Goal: Task Accomplishment & Management: Manage account settings

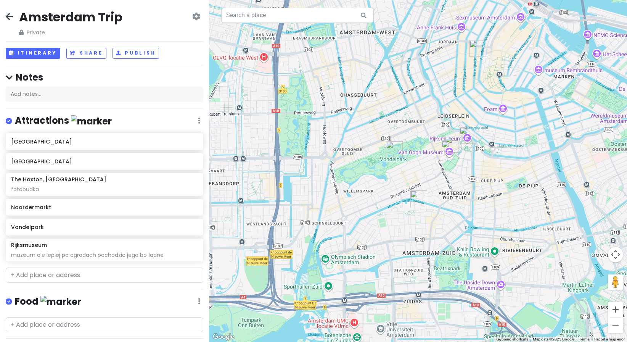
drag, startPoint x: 457, startPoint y: 252, endPoint x: 435, endPoint y: 196, distance: 59.9
click at [473, 185] on div at bounding box center [418, 171] width 418 height 342
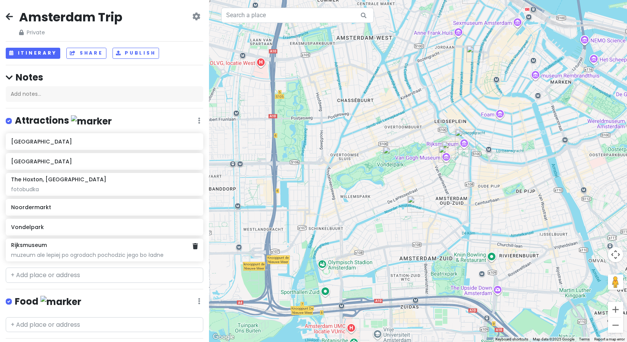
scroll to position [101, 0]
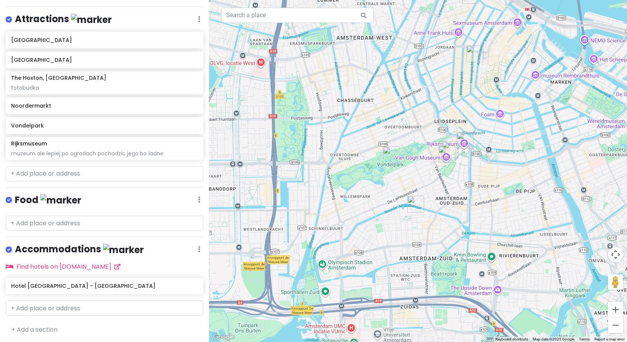
click at [88, 248] on h4 "Accommodations" at bounding box center [79, 249] width 129 height 13
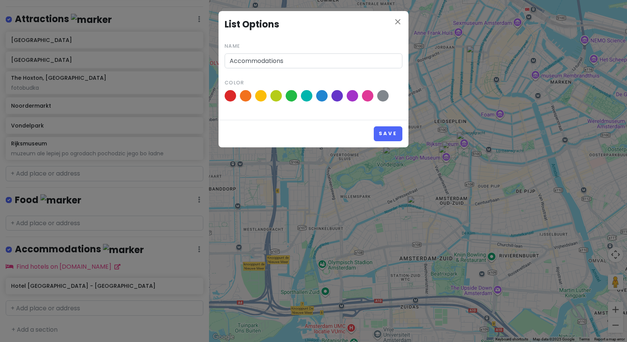
click at [327, 95] on span at bounding box center [321, 95] width 11 height 11
click at [0, 0] on input "radio" at bounding box center [0, 0] width 0 height 0
click at [388, 131] on button "Save" at bounding box center [388, 133] width 29 height 15
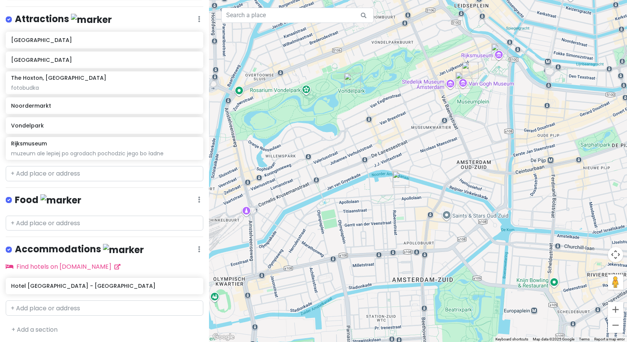
click at [397, 180] on img "Hotel Amsterdam - Bilderberg Garden Hotel" at bounding box center [400, 179] width 17 height 17
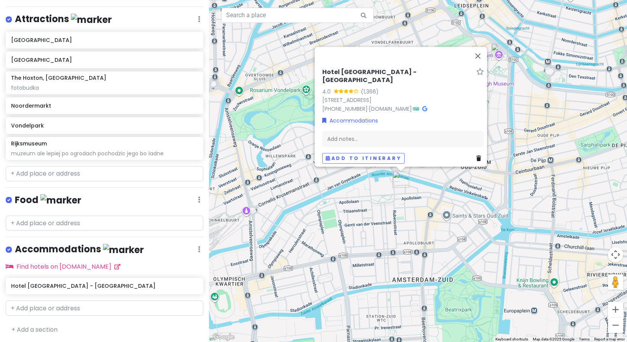
click at [397, 180] on img "Hotel Amsterdam - Bilderberg Garden Hotel" at bounding box center [400, 179] width 17 height 17
click at [428, 243] on div "To navigate, press the arrow keys. [GEOGRAPHIC_DATA] - [GEOGRAPHIC_DATA] 4.0 (1…" at bounding box center [418, 171] width 418 height 342
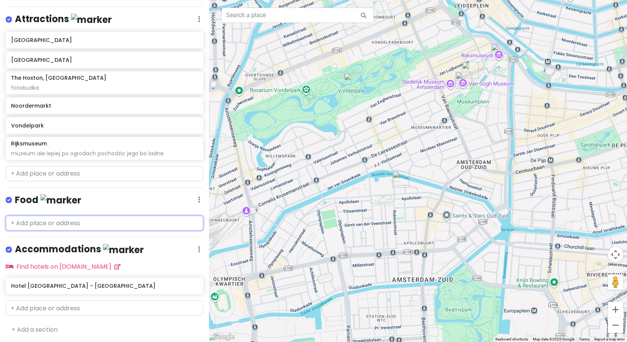
click at [87, 221] on input "text" at bounding box center [104, 222] width 197 height 15
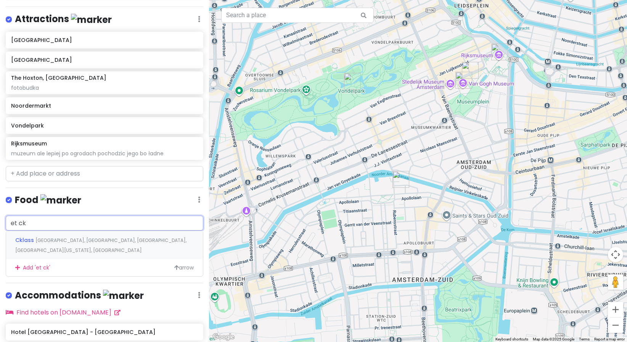
type input "et c"
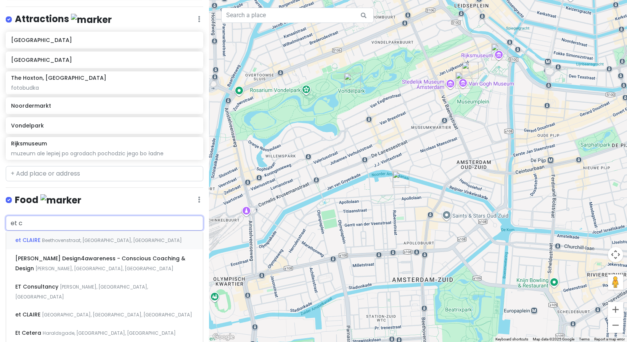
click at [75, 237] on span "Beethovenstraat, [GEOGRAPHIC_DATA], [GEOGRAPHIC_DATA]" at bounding box center [112, 240] width 140 height 6
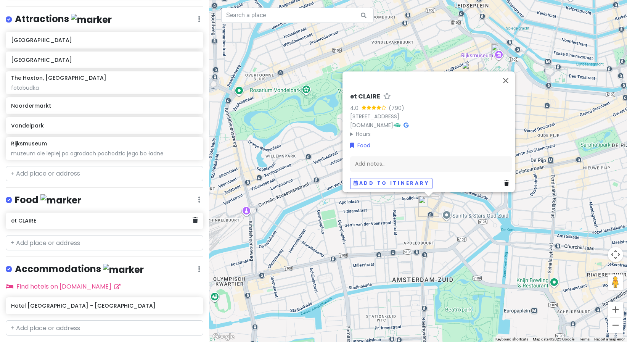
click at [109, 217] on h6 "et CLAIRE" at bounding box center [101, 220] width 181 height 7
click at [129, 223] on div "et CLAIRE" at bounding box center [101, 220] width 181 height 11
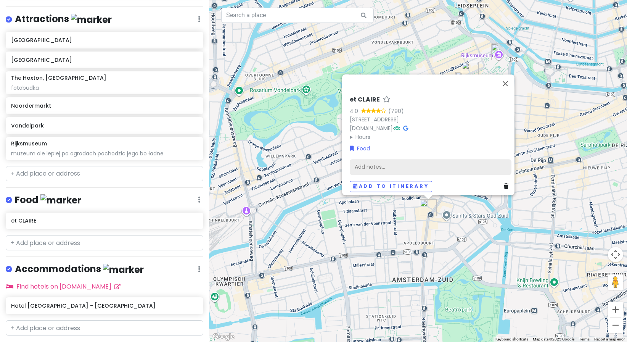
click at [415, 159] on div "Add notes..." at bounding box center [431, 167] width 162 height 16
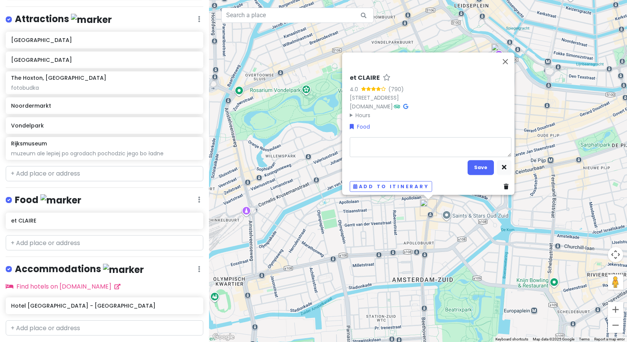
type textarea "x"
type textarea "p"
type textarea "x"
type textarea "pi"
type textarea "x"
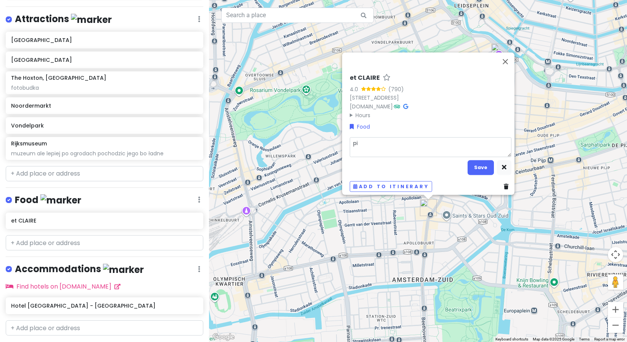
type textarea "pie"
type textarea "x"
type textarea "piek"
type textarea "x"
type textarea "pieka"
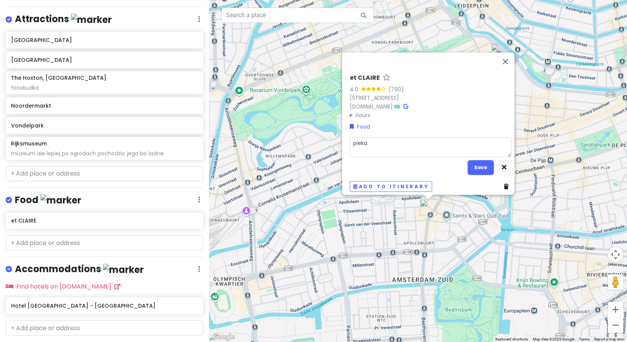
type textarea "x"
type textarea "piekar"
type textarea "x"
type textarea "piekarn"
type textarea "x"
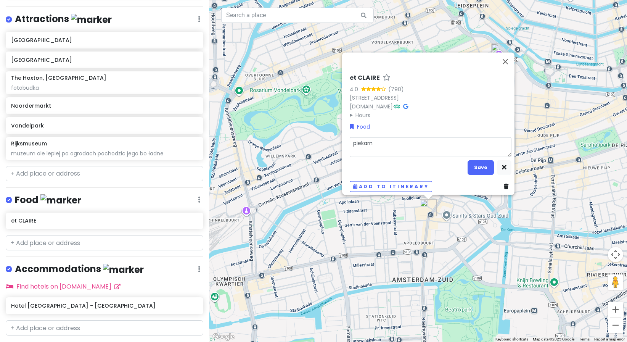
type textarea "piekarni"
type textarea "x"
type textarea "piekarnia"
type textarea "x"
type textarea "piekarnia,"
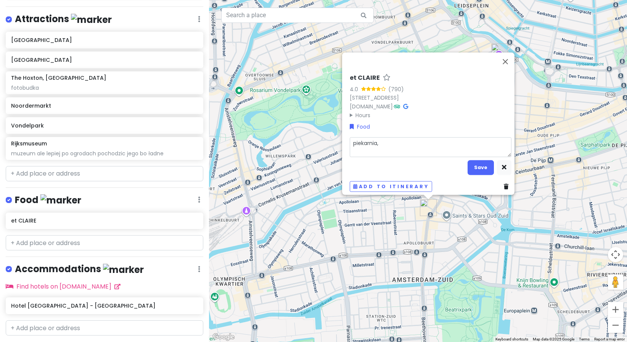
type textarea "x"
type textarea "piekarnia,"
type textarea "x"
type textarea "piekarnia, ł"
type textarea "x"
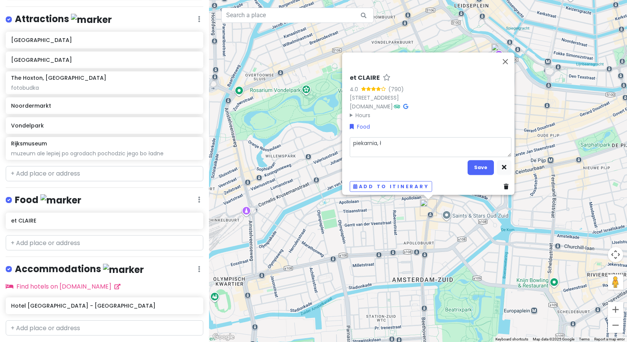
type textarea "piekarnia, ła"
type textarea "x"
type textarea "piekarnia, ład"
type textarea "x"
type textarea "piekarnia, ładn"
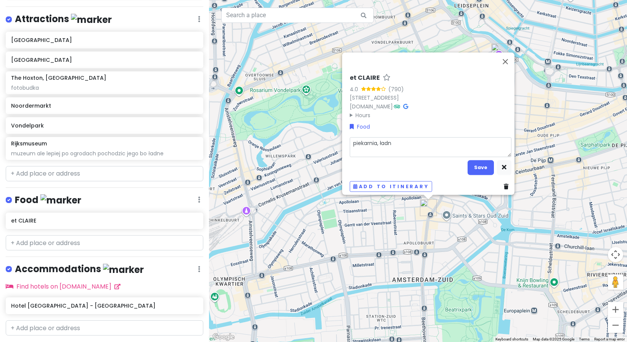
type textarea "x"
type textarea "piekarnia, ładne"
type textarea "x"
type textarea "piekarnia, ładne"
type textarea "x"
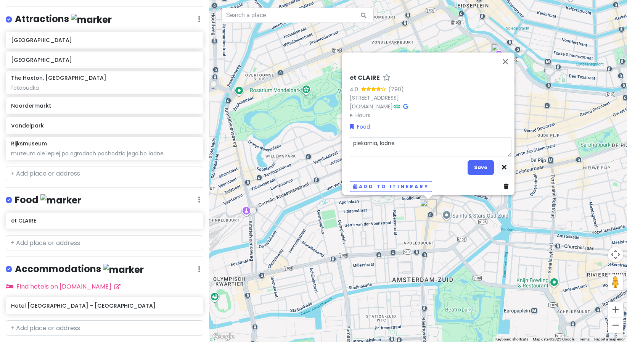
type textarea "piekarnia, ładne w"
type textarea "x"
type textarea "piekarnia, ładne wy"
type textarea "x"
type textarea "piekarnia, ładne wyp"
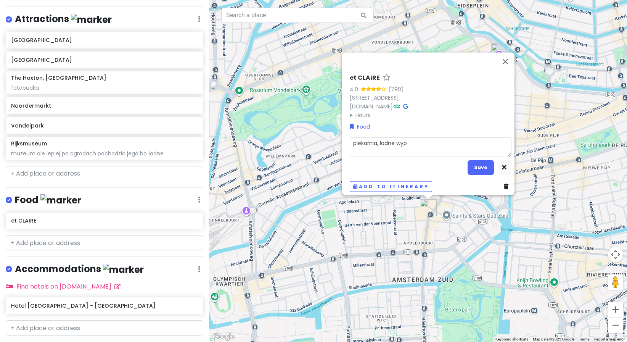
type textarea "x"
type textarea "piekarnia, ładne wypi"
type textarea "x"
type textarea "piekarnia, ładne wypie"
type textarea "x"
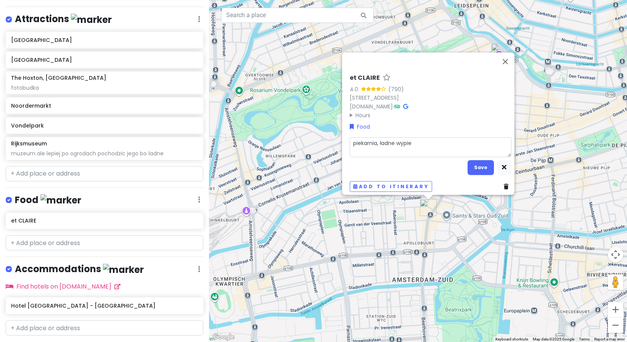
type textarea "piekarnia, ładne wypiek"
type textarea "x"
type textarea "piekarnia, ładne wypieki"
click at [481, 163] on button "Save" at bounding box center [480, 167] width 26 height 15
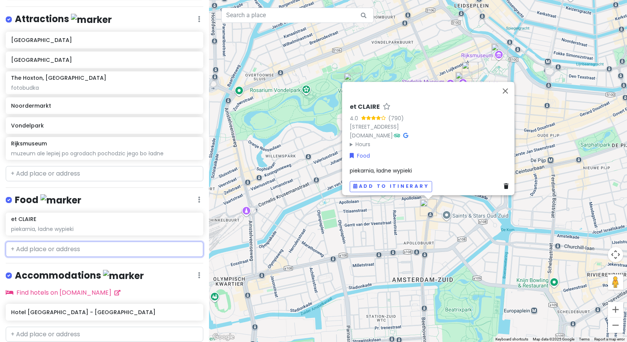
click at [67, 253] on input "text" at bounding box center [104, 248] width 197 height 15
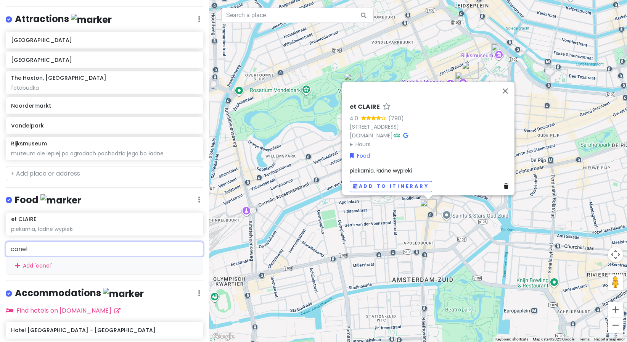
type input "canela"
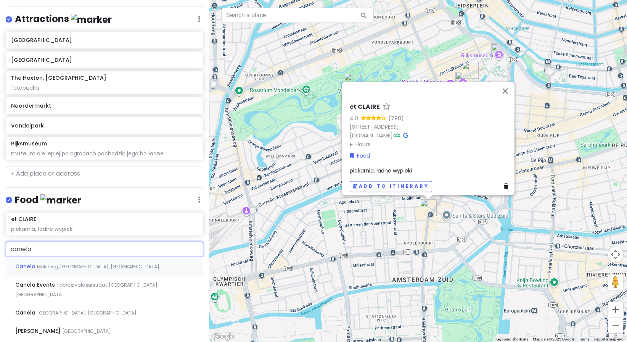
click at [99, 263] on span "Molsteeg, [GEOGRAPHIC_DATA], [GEOGRAPHIC_DATA]" at bounding box center [98, 266] width 122 height 6
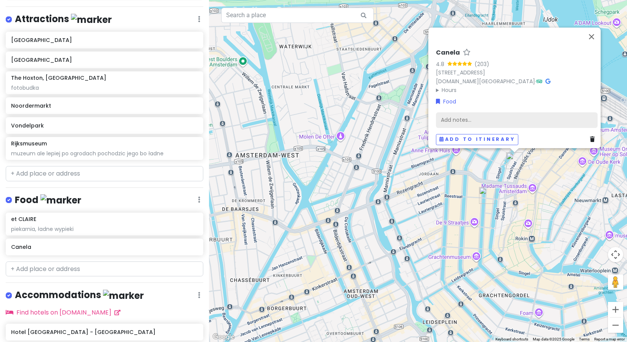
click at [487, 112] on div "Add notes..." at bounding box center [517, 120] width 162 height 16
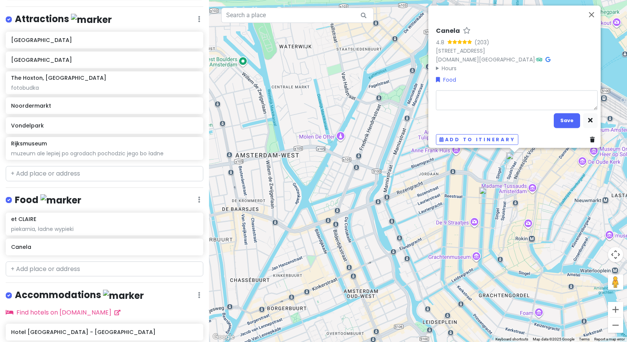
type textarea "x"
type textarea "c"
type textarea "x"
type textarea "cy"
type textarea "x"
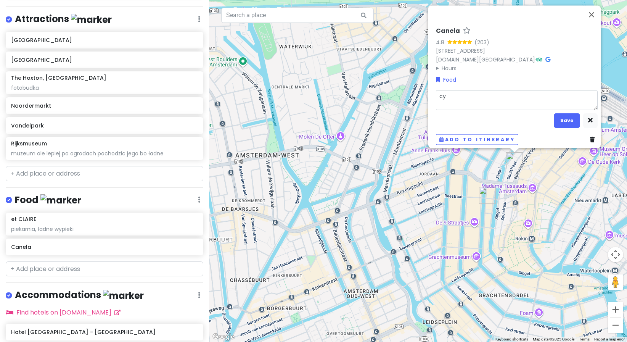
type textarea "cyn"
type textarea "x"
type textarea "cyna"
type textarea "x"
type textarea "cynamo"
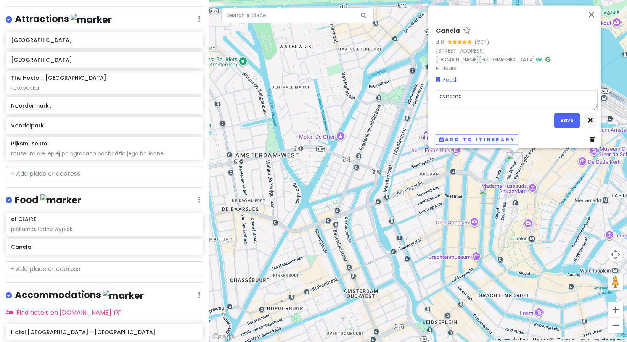
type textarea "x"
type textarea "cynamoi"
type textarea "x"
type textarea "cynamoin"
type textarea "x"
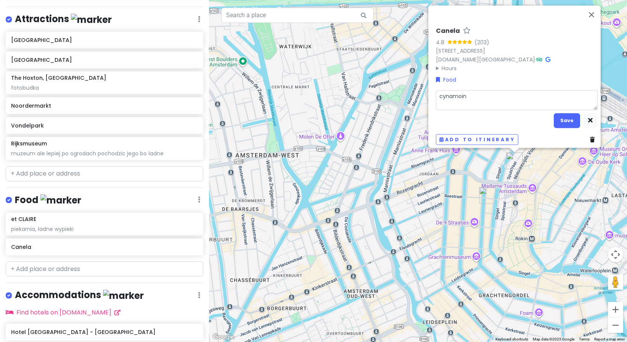
type textarea "cynamoink"
type textarea "x"
type textarea "cynamoinki"
type textarea "x"
type textarea "cynamoink"
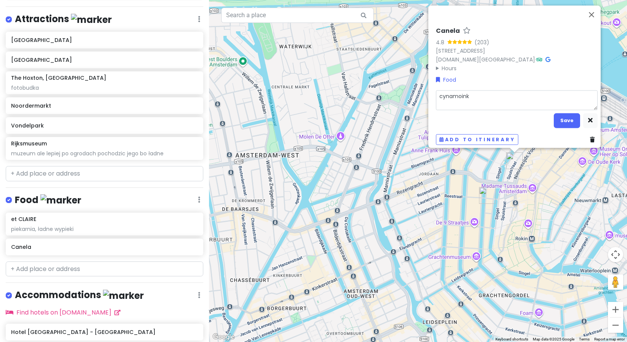
type textarea "x"
type textarea "cynamoin"
type textarea "x"
type textarea "cynamoi"
type textarea "x"
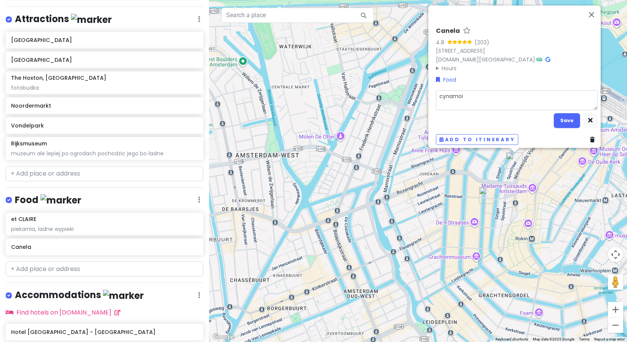
type textarea "cynamo"
type textarea "x"
type textarea "cynamon"
type textarea "x"
type textarea "cynamonk"
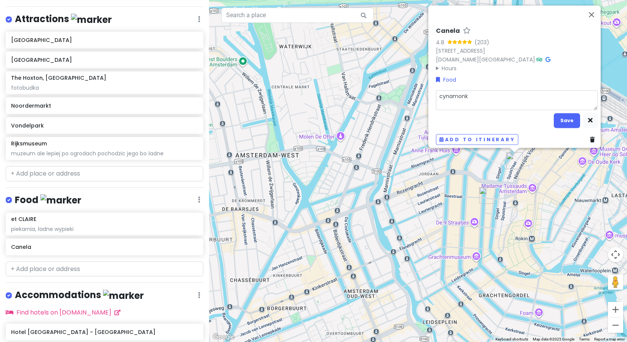
type textarea "x"
type textarea "cynamonki"
click at [572, 120] on button "Save" at bounding box center [566, 120] width 26 height 15
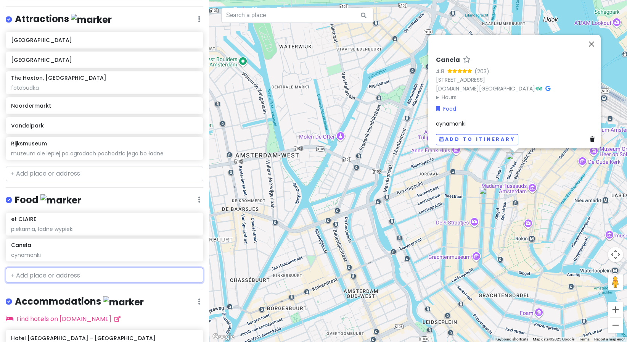
click at [75, 276] on input "text" at bounding box center [104, 274] width 197 height 15
type input "h"
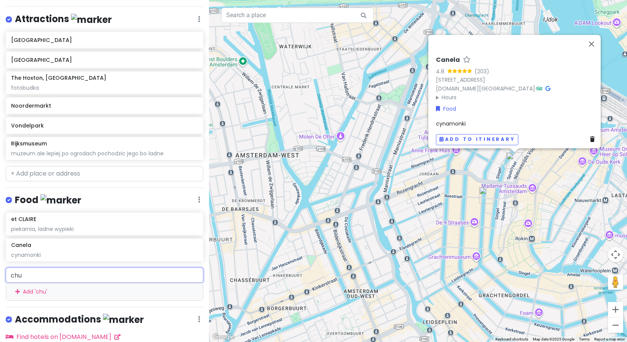
type input "chun"
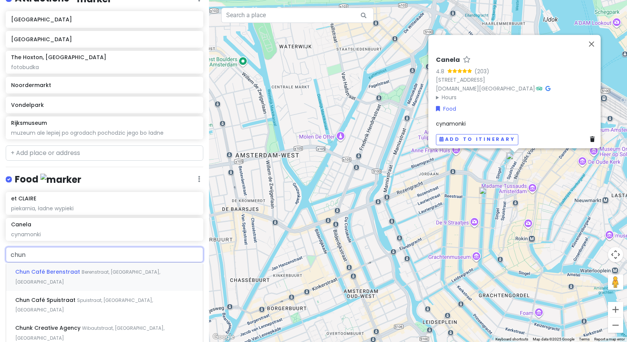
scroll to position [140, 0]
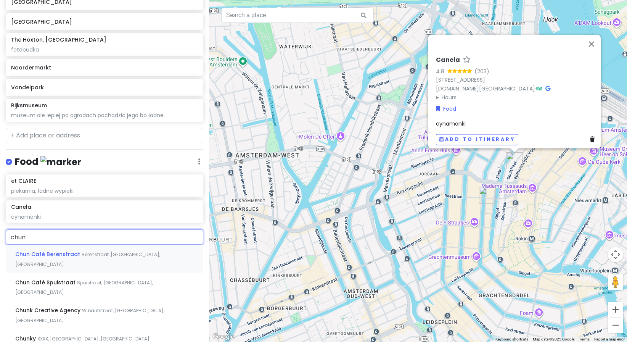
click at [108, 257] on div "Chun Café Berenstraat Berenstraat, [GEOGRAPHIC_DATA], [GEOGRAPHIC_DATA]" at bounding box center [104, 259] width 197 height 28
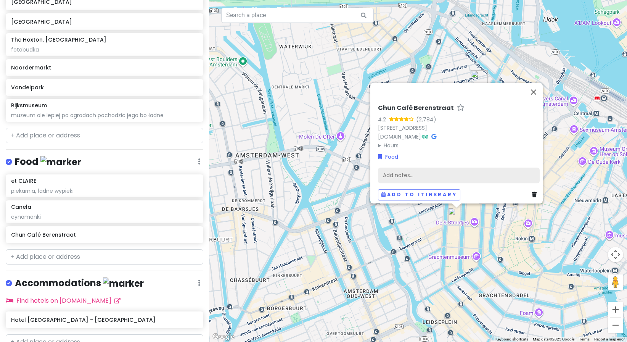
click at [441, 172] on div "Add notes..." at bounding box center [459, 175] width 162 height 16
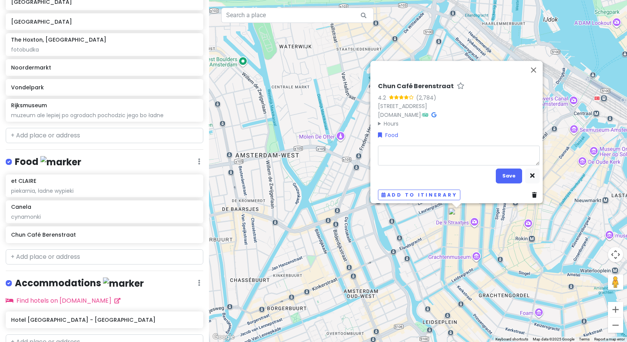
type textarea "x"
type textarea "t"
type textarea "x"
type textarea "te"
type textarea "x"
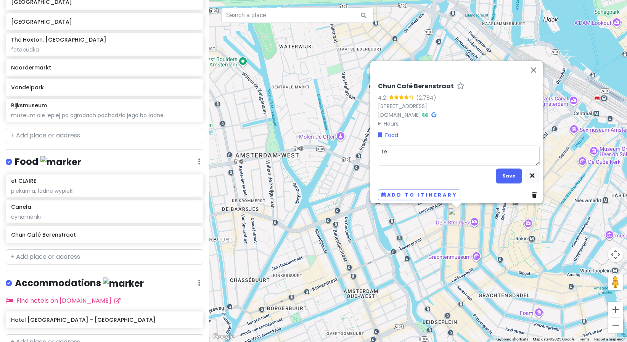
type textarea "te"
type textarea "x"
type textarea "te t"
type textarea "x"
type textarea "te to"
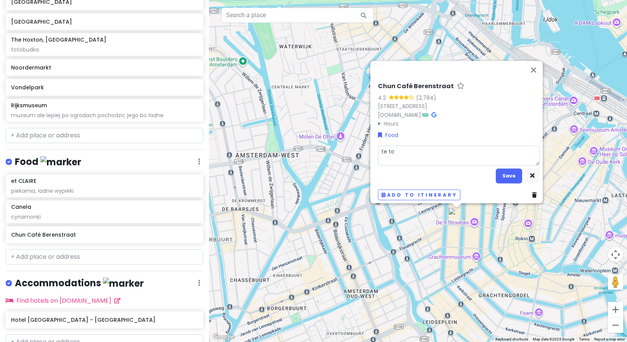
type textarea "x"
type textarea "te tos"
type textarea "x"
type textarea "te tost"
type textarea "x"
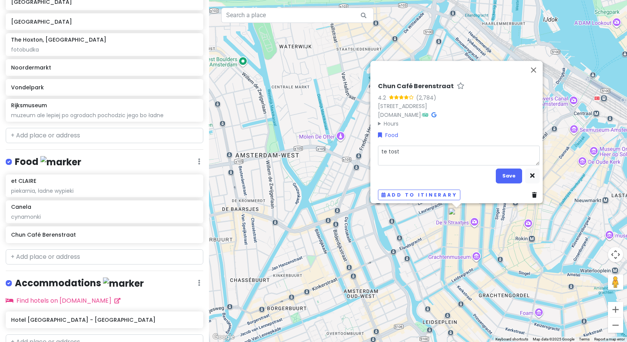
type textarea "te tosty"
type textarea "x"
type textarea "te tosty"
type textarea "x"
type textarea "te tosty k"
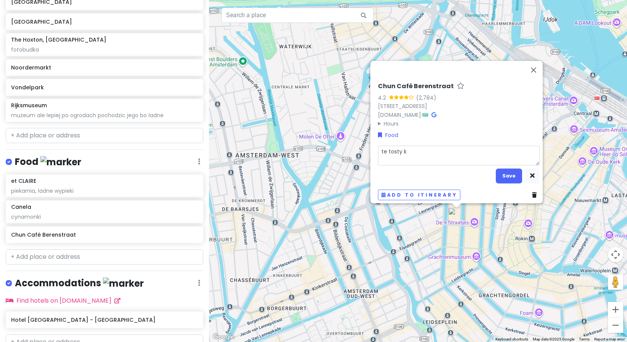
type textarea "x"
type textarea "te tosty ko"
type textarea "x"
type textarea "te tosty kor"
type textarea "x"
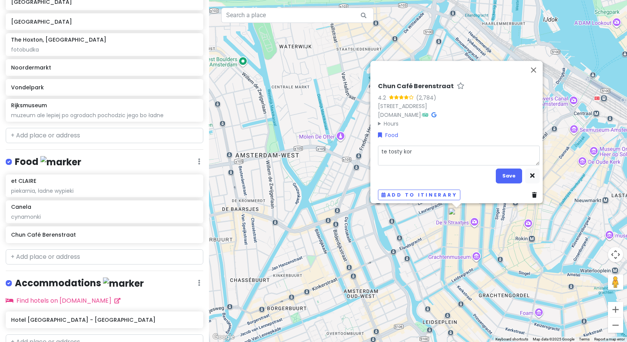
type textarea "te tosty kore"
type textarea "x"
type textarea "te tosty korea"
type textarea "x"
type textarea "te tosty korean"
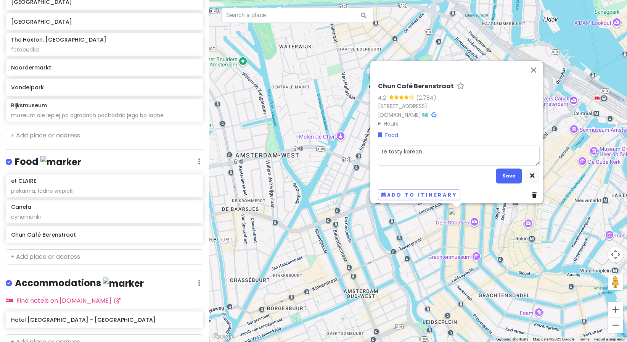
type textarea "x"
type textarea "te tosty koreans"
type textarea "x"
type textarea "te tosty koreansk"
type textarea "x"
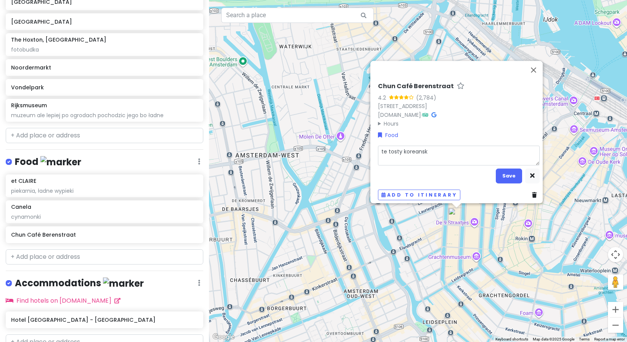
type textarea "te tosty koreanski"
type textarea "x"
type textarea "te tosty koreanskie"
type textarea "x"
type textarea "te tosty koreanskie"
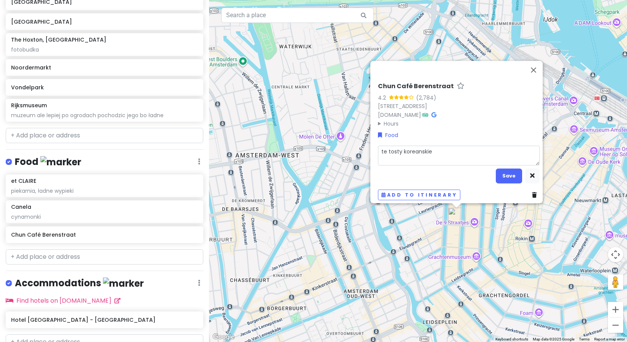
type textarea "x"
type textarea "te tosty koreanskie co"
type textarea "x"
type textarea "te tosty koreanskie co"
type textarea "x"
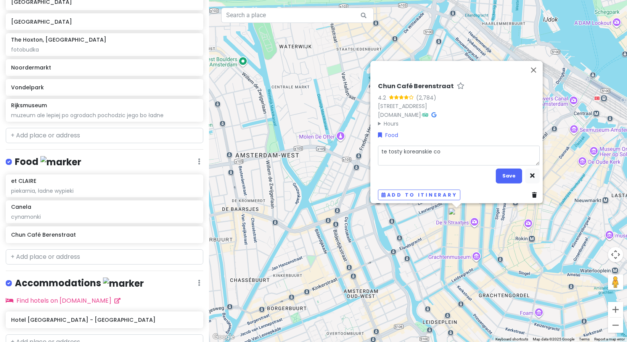
type textarea "te tosty koreanskie co s"
type textarea "x"
type textarea "te tosty koreanskie co sa"
type textarea "x"
type textarea "te tosty koreanskie co sa"
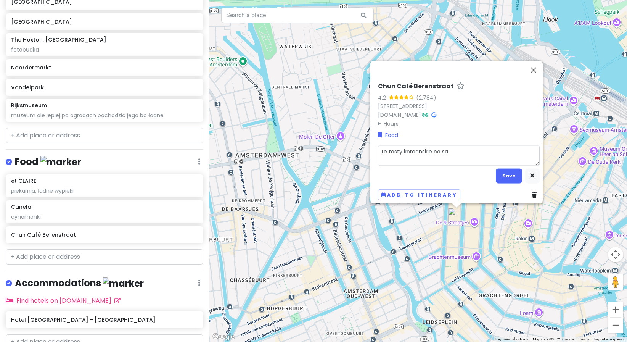
type textarea "x"
type textarea "te tosty koreanskie co sa t"
type textarea "x"
type textarea "te tosty koreanskie co sa te"
type textarea "x"
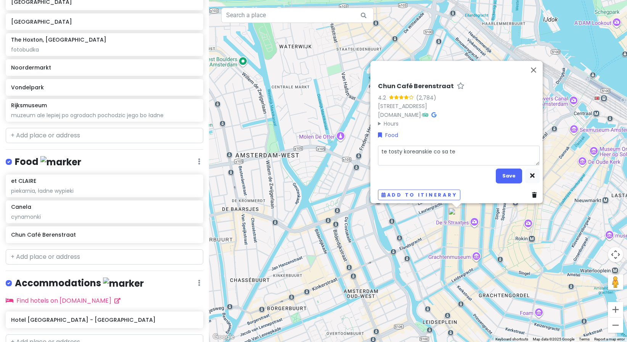
type textarea "te tosty koreanskie co sa tez"
type textarea "x"
type textarea "te tosty koreanskie co sa tez"
type textarea "x"
type textarea "te tosty koreanskie co sa tez w"
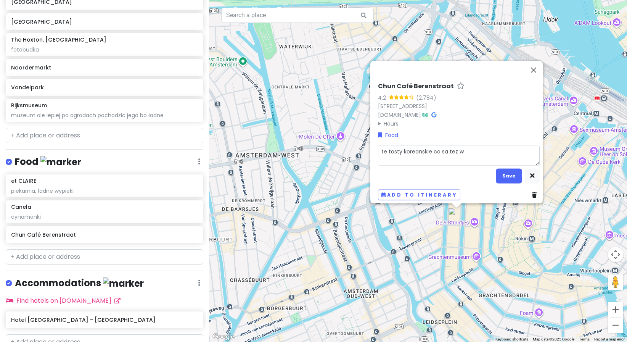
type textarea "x"
type textarea "te tosty koreanskie co sa tez w"
type textarea "x"
type textarea "te tosty koreanskie co sa tez w"
type textarea "x"
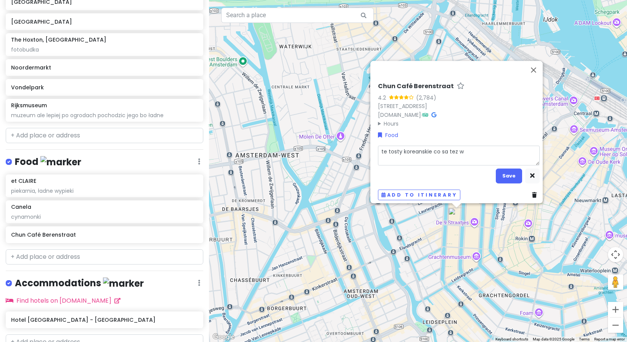
type textarea "te tosty koreanskie co sa tez"
type textarea "x"
type textarea "te tosty koreanskie co sa tez"
type textarea "x"
type textarea "te tosty koreanskie co sa te"
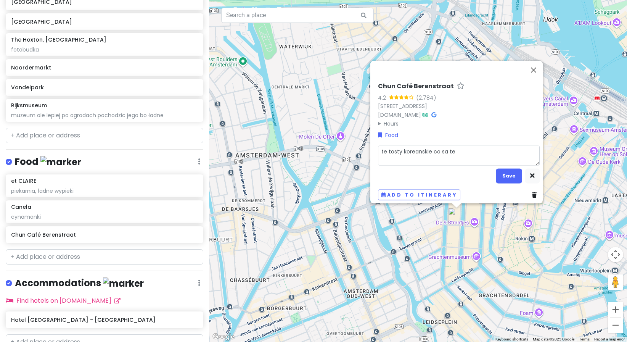
type textarea "x"
type textarea "te tosty koreanskie co sa t"
type textarea "x"
type textarea "te tosty koreanskie co sa"
type textarea "x"
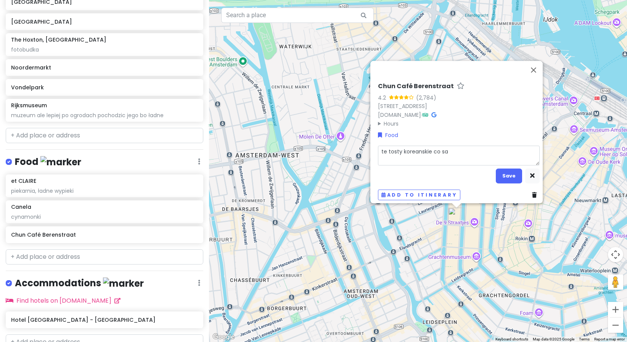
type textarea "te tosty koreanskie co sa"
type textarea "x"
type textarea "te tosty koreanskie co s"
type textarea "x"
type textarea "te tosty koreanskie co"
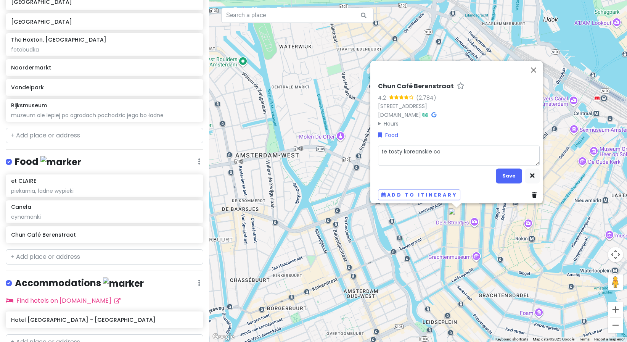
type textarea "x"
type textarea "te tosty koreanskie c"
type textarea "x"
type textarea "te tosty koreanskie"
type textarea "x"
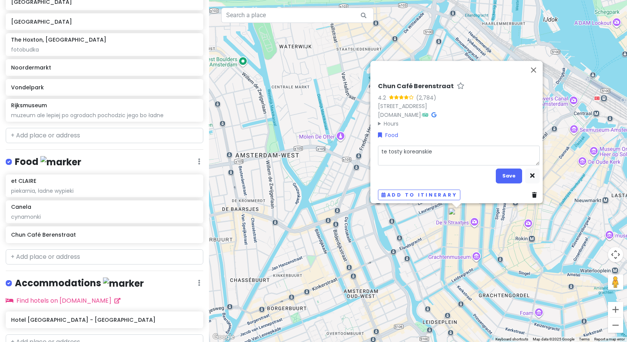
type textarea "te tosty koreanskie c"
type textarea "x"
type textarea "te tosty koreanskie c"
type textarea "x"
type textarea "te tosty koreanskie c"
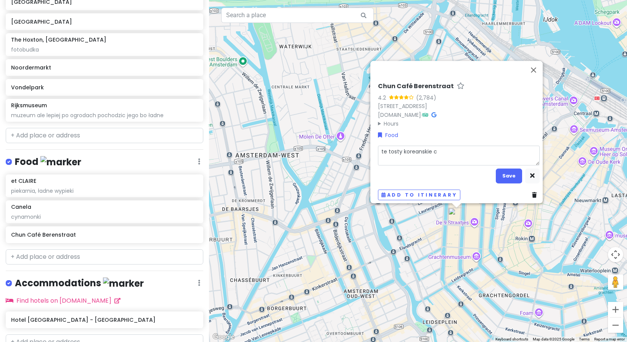
type textarea "x"
type textarea "te tosty koreanskie"
type textarea "x"
type textarea "te tosty koreanskie o"
type textarea "x"
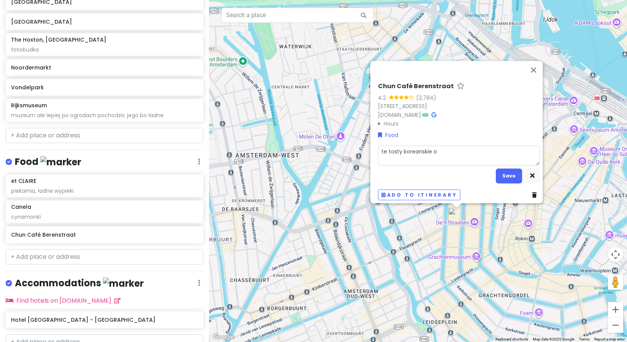
type textarea "te tosty koreanskie"
type textarea "x"
type textarea "te tosty koreanskie c"
type textarea "x"
type textarea "te tosty koreanskie co"
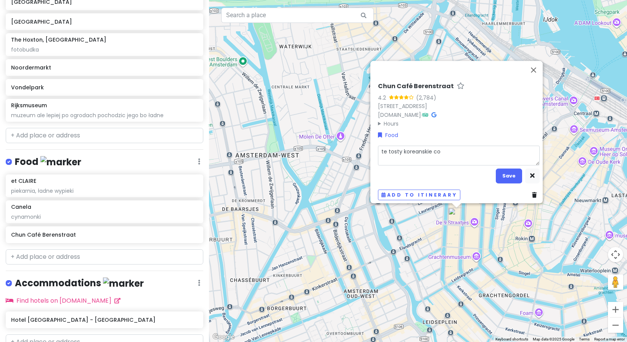
type textarea "x"
type textarea "te tosty koreanskie co"
type textarea "x"
type textarea "te tosty koreanskie co s"
type textarea "x"
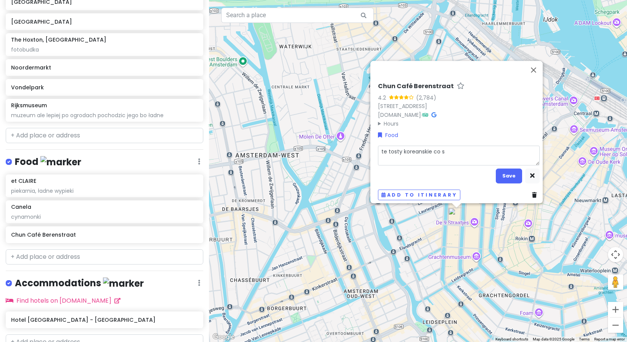
type textarea "te tosty koreanskie co są"
type textarea "x"
type textarea "te tosty koreanskie co są"
type textarea "x"
type textarea "te tosty koreanskie co są t"
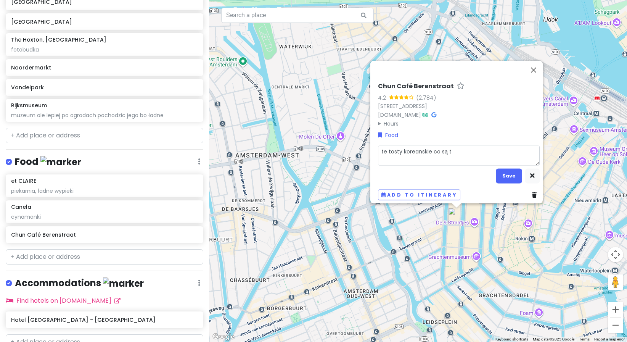
type textarea "x"
type textarea "te tosty koreanskie co są te"
click at [509, 174] on button "Save" at bounding box center [508, 175] width 26 height 15
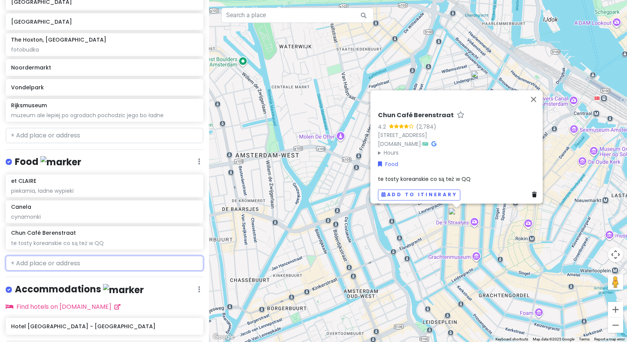
click at [133, 262] on input "text" at bounding box center [104, 262] width 197 height 15
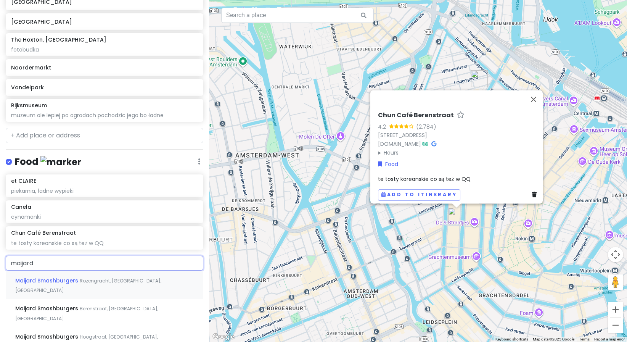
click at [93, 284] on div "Maijard Smashburgers Rozengracht, [GEOGRAPHIC_DATA], [GEOGRAPHIC_DATA]" at bounding box center [104, 285] width 197 height 28
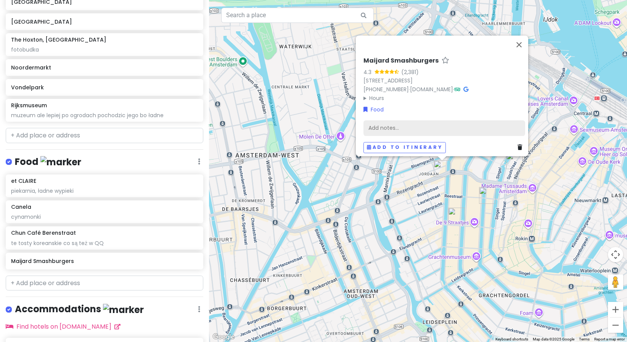
click at [407, 120] on div "Add notes..." at bounding box center [444, 128] width 162 height 16
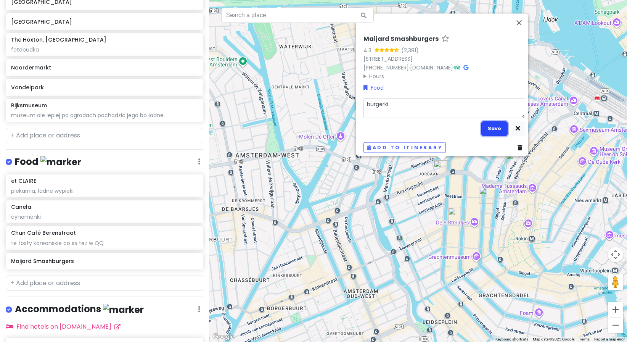
click at [486, 123] on button "Save" at bounding box center [494, 128] width 26 height 15
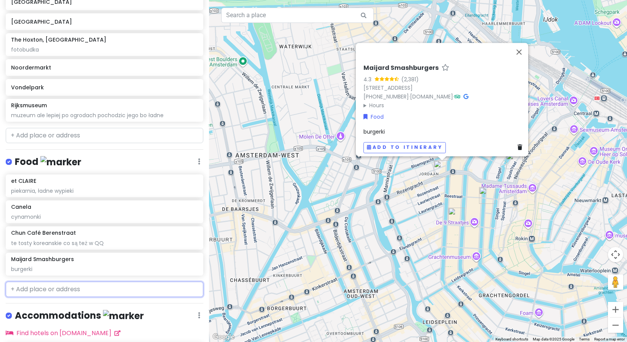
click at [52, 288] on input "text" at bounding box center [104, 288] width 197 height 15
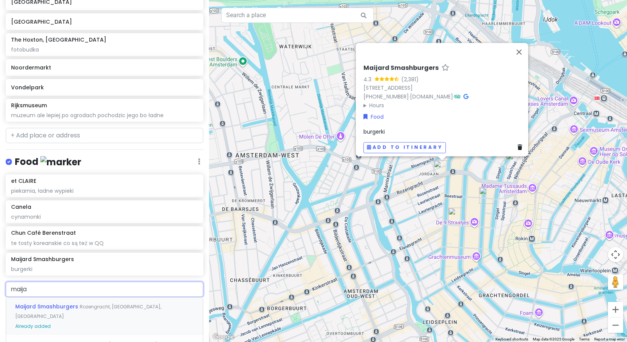
scroll to position [216, 0]
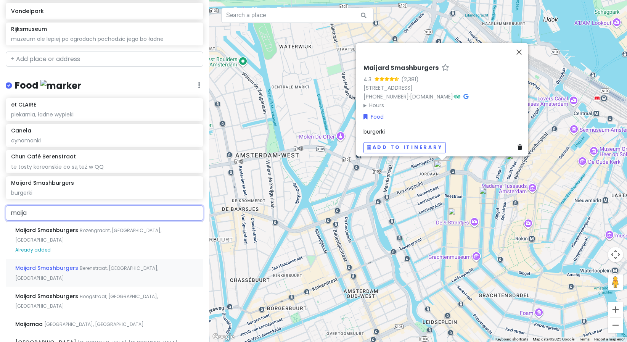
click at [168, 258] on div "Maijard Smashburgers Berenstraat, [GEOGRAPHIC_DATA], [GEOGRAPHIC_DATA]" at bounding box center [104, 272] width 197 height 28
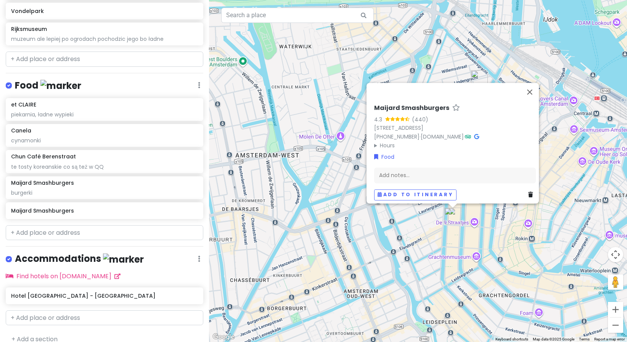
click at [528, 192] on icon at bounding box center [530, 194] width 5 height 5
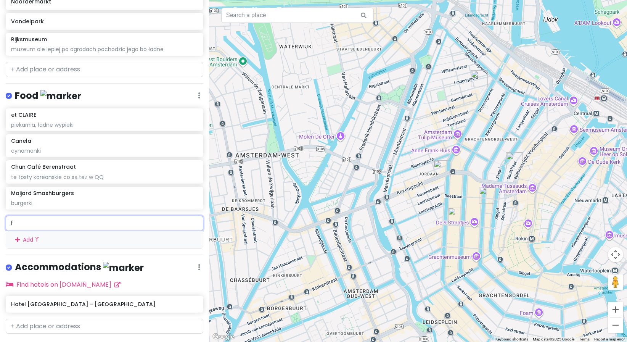
scroll to position [216, 0]
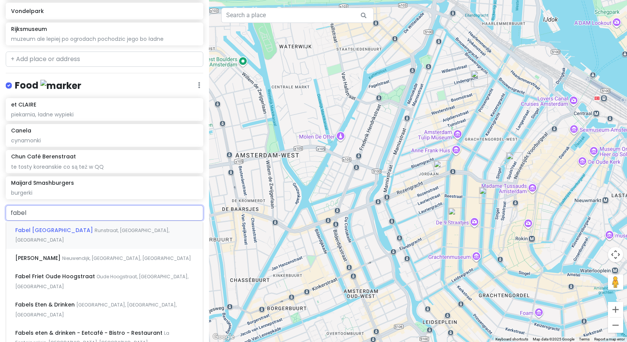
click at [111, 228] on span "Runstraat, [GEOGRAPHIC_DATA], [GEOGRAPHIC_DATA]" at bounding box center [92, 235] width 154 height 16
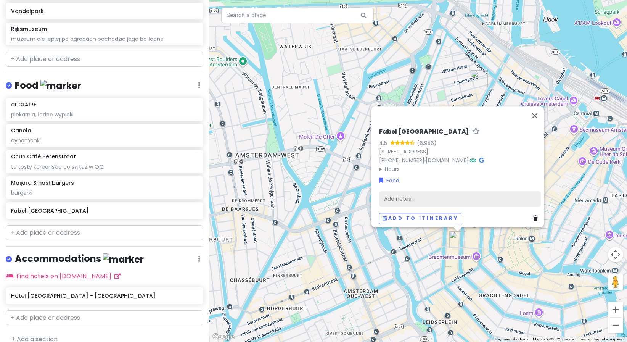
click at [462, 193] on div "Add notes..." at bounding box center [460, 199] width 162 height 16
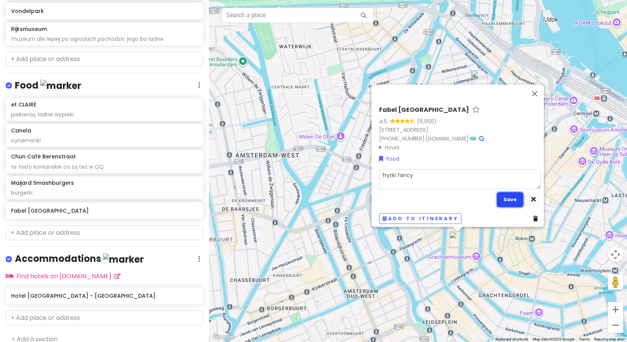
click at [509, 198] on button "Save" at bounding box center [510, 199] width 26 height 15
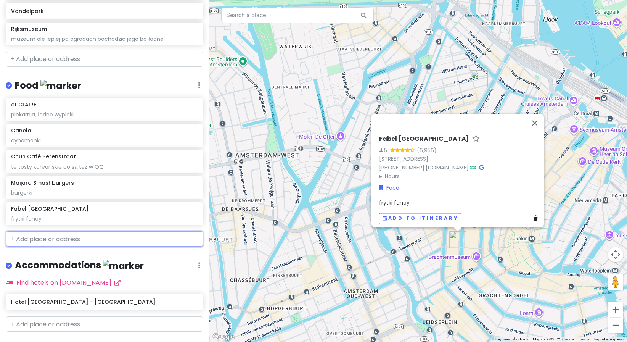
click at [71, 238] on input "text" at bounding box center [104, 238] width 197 height 15
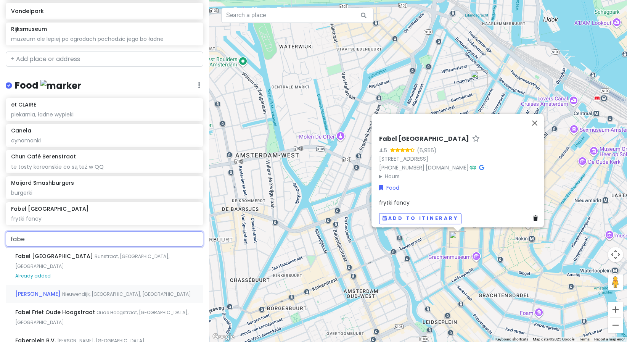
click at [121, 291] on div "[PERSON_NAME] Nieuwendijk, [GEOGRAPHIC_DATA], [GEOGRAPHIC_DATA]" at bounding box center [104, 293] width 197 height 18
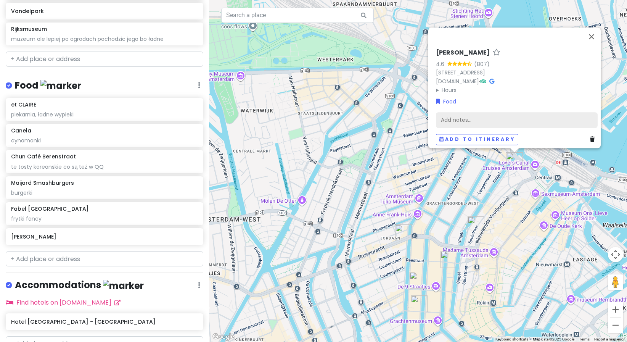
click at [480, 123] on div "Add notes..." at bounding box center [517, 120] width 162 height 16
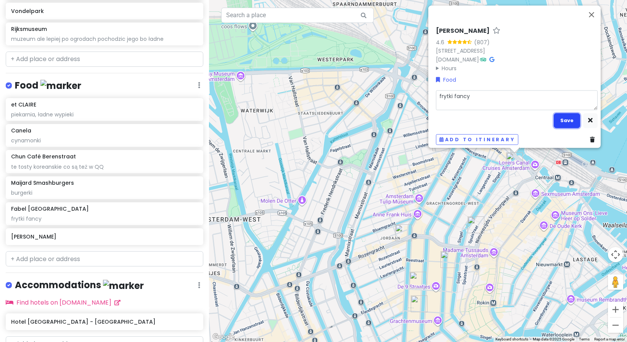
click at [560, 114] on button "Save" at bounding box center [566, 120] width 26 height 15
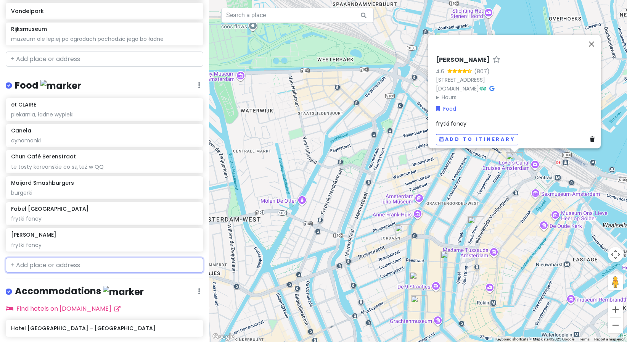
click at [95, 263] on input "text" at bounding box center [104, 264] width 197 height 15
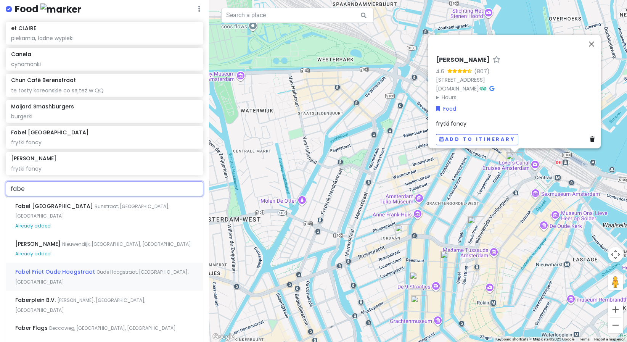
click at [105, 268] on div "Fabel Friet Oude Hoogstraat [GEOGRAPHIC_DATA], [GEOGRAPHIC_DATA], [GEOGRAPHIC_D…" at bounding box center [104, 276] width 197 height 28
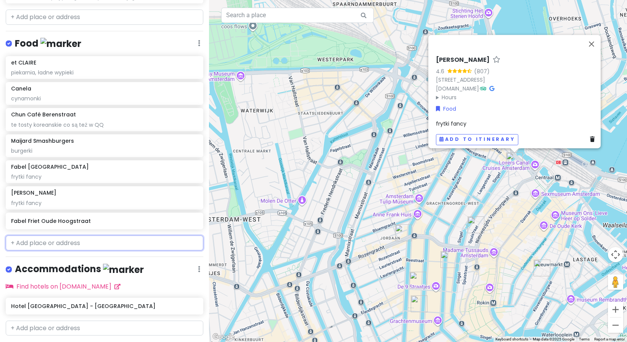
scroll to position [277, 0]
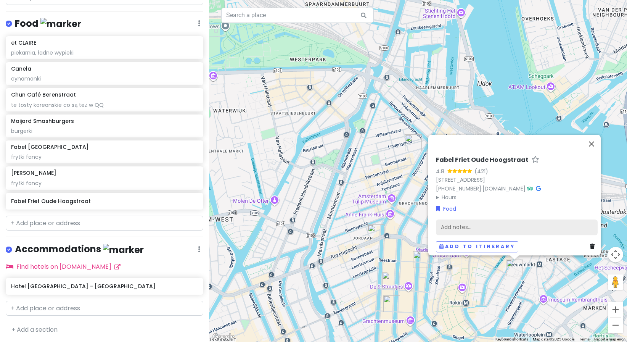
click at [467, 224] on div "Add notes..." at bounding box center [517, 227] width 162 height 16
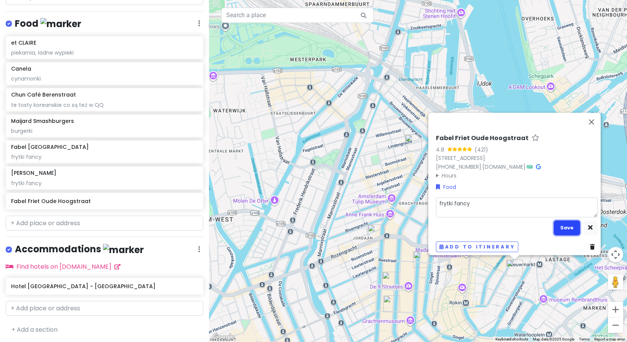
click at [563, 228] on button "Save" at bounding box center [566, 227] width 26 height 15
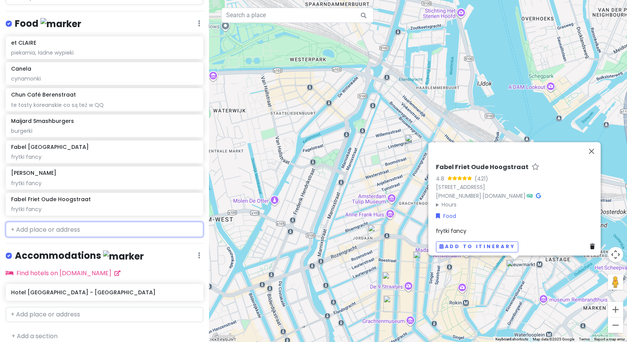
click at [64, 228] on input "text" at bounding box center [104, 228] width 197 height 15
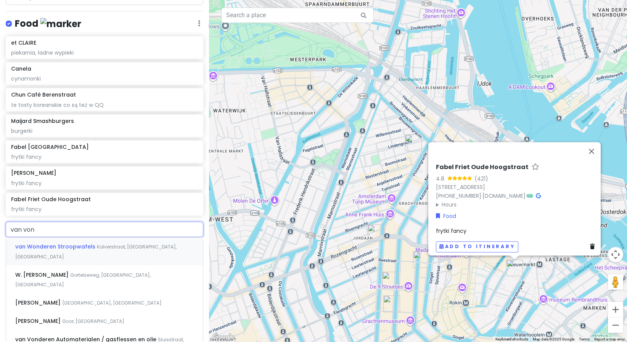
click at [95, 248] on span "Kalverstraat, [GEOGRAPHIC_DATA], [GEOGRAPHIC_DATA]" at bounding box center [95, 251] width 161 height 16
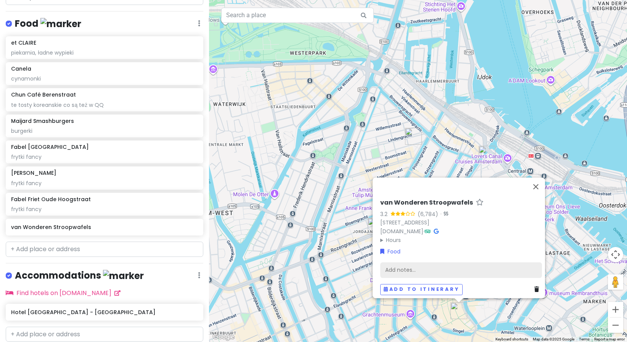
click at [444, 262] on div "Add notes..." at bounding box center [461, 270] width 162 height 16
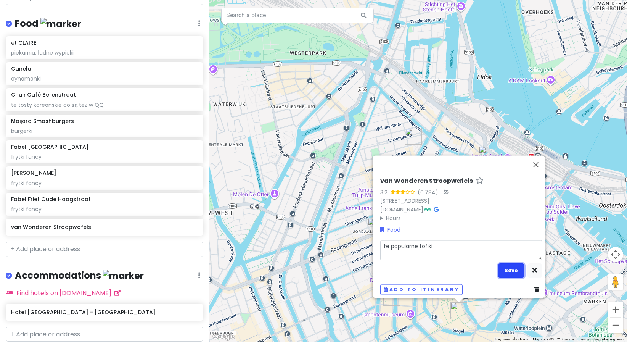
click at [513, 263] on button "Save" at bounding box center [511, 270] width 26 height 15
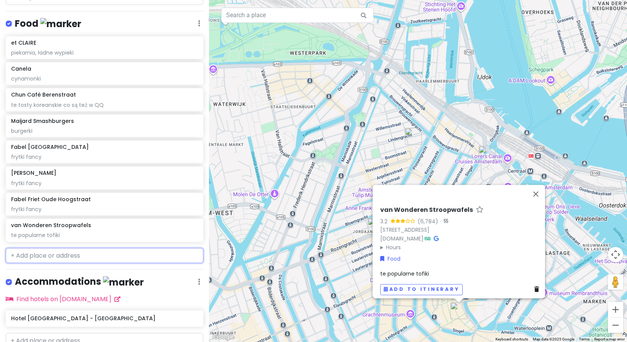
click at [112, 255] on input "text" at bounding box center [104, 255] width 197 height 15
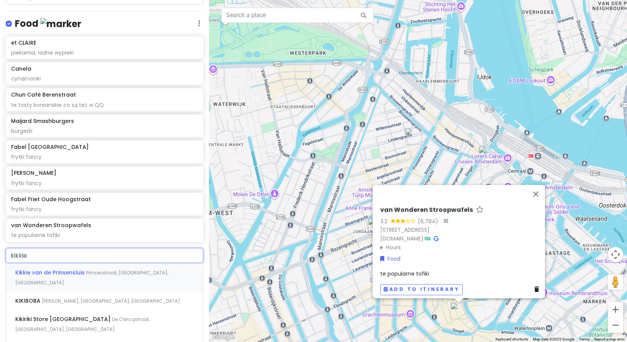
click at [101, 273] on span "Prinsenstraat, [GEOGRAPHIC_DATA], [GEOGRAPHIC_DATA]" at bounding box center [91, 277] width 153 height 16
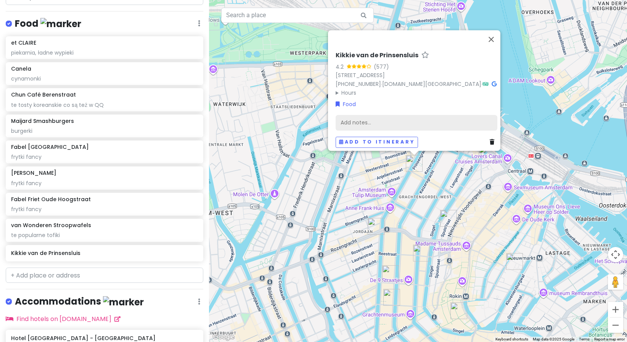
click at [412, 118] on div "Add notes..." at bounding box center [416, 123] width 162 height 16
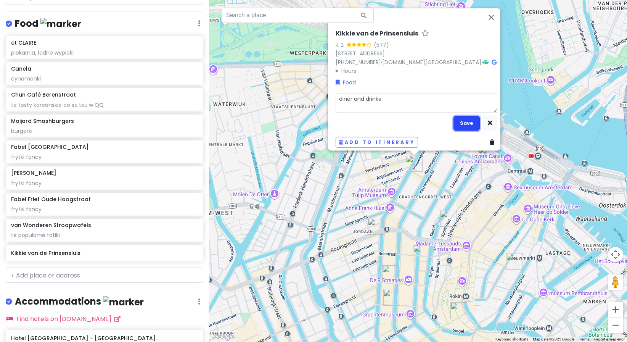
click at [460, 122] on button "Save" at bounding box center [466, 122] width 26 height 15
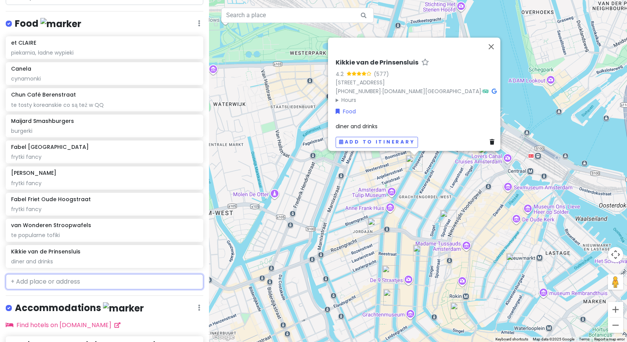
click at [40, 279] on input "text" at bounding box center [104, 281] width 197 height 15
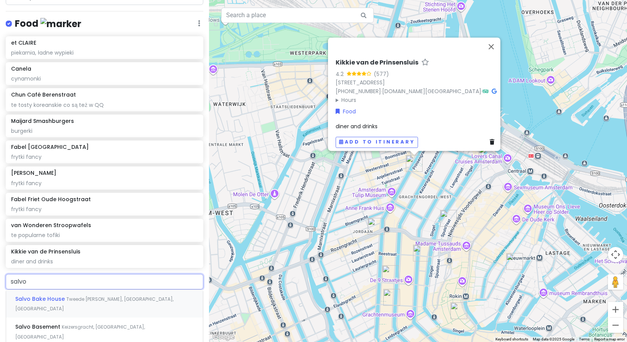
click at [68, 300] on span "Tweede [PERSON_NAME], [GEOGRAPHIC_DATA], [GEOGRAPHIC_DATA]" at bounding box center [94, 303] width 158 height 16
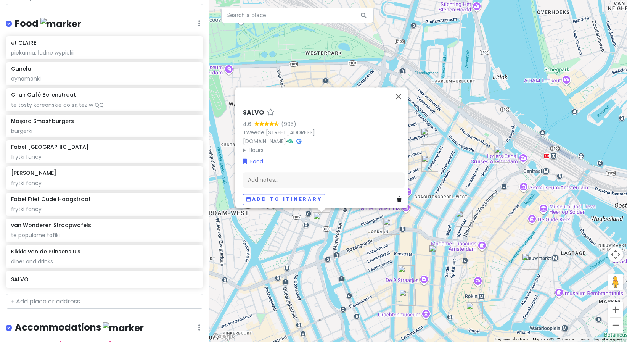
click at [273, 184] on div "SALVO 4.6 (995) Tweede [PERSON_NAME][STREET_ADDRESS] [DOMAIN_NAME] · Hours [DAT…" at bounding box center [324, 157] width 168 height 102
click at [282, 178] on div "Add notes..." at bounding box center [324, 180] width 162 height 16
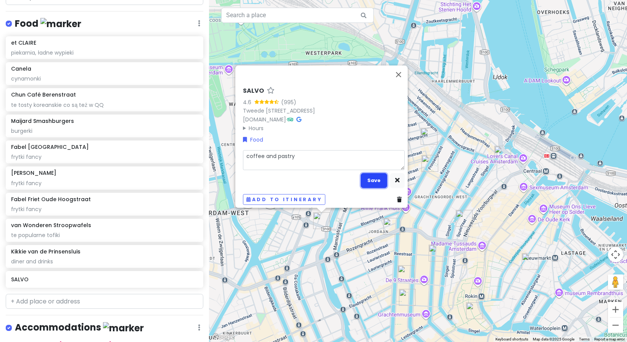
click at [376, 181] on button "Save" at bounding box center [374, 180] width 26 height 15
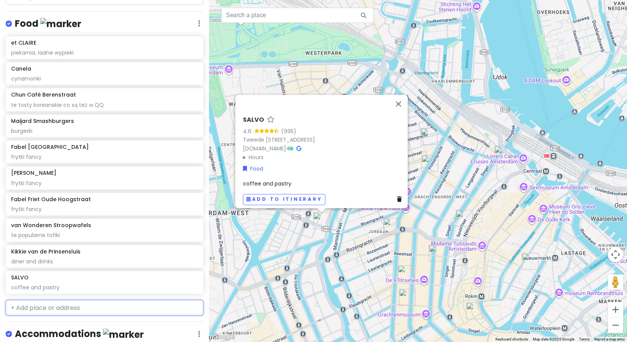
click at [40, 300] on input "text" at bounding box center [104, 307] width 197 height 15
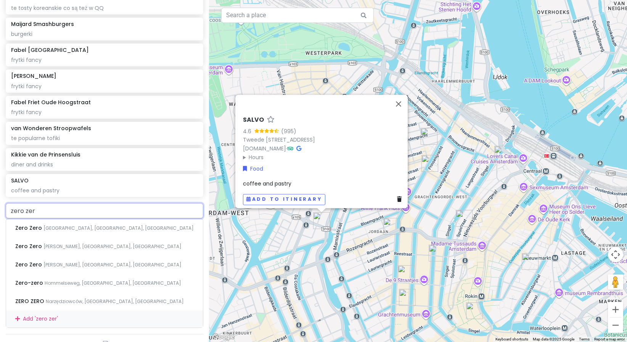
scroll to position [392, 0]
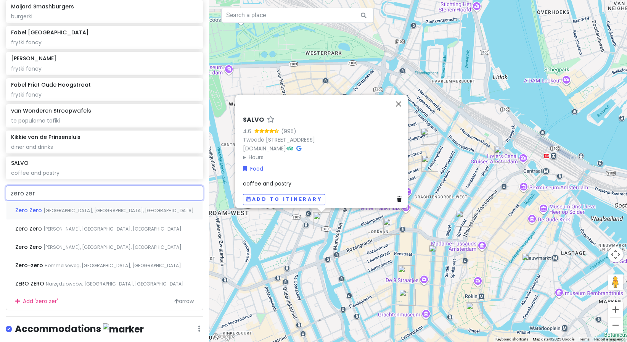
click at [114, 215] on div "Zero Zero [GEOGRAPHIC_DATA], [GEOGRAPHIC_DATA], [GEOGRAPHIC_DATA]" at bounding box center [104, 210] width 197 height 18
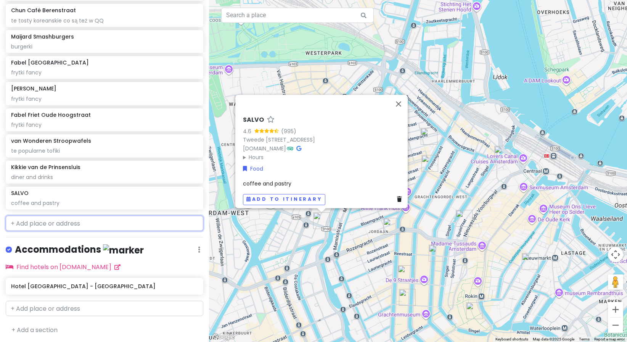
scroll to position [382, 0]
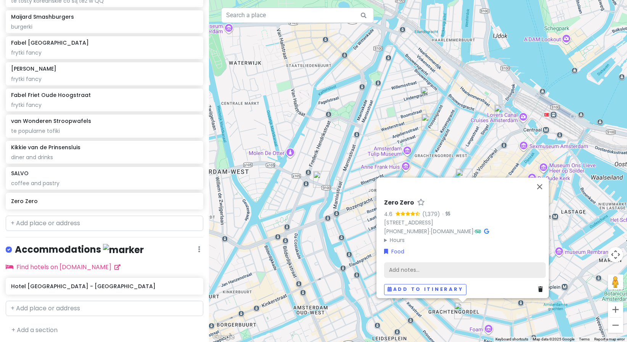
click at [406, 265] on div "Add notes..." at bounding box center [465, 270] width 162 height 16
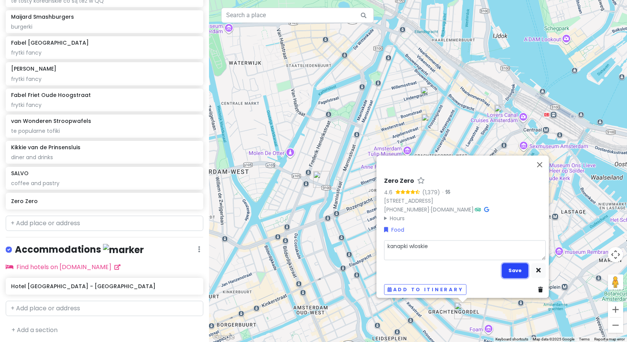
click at [502, 267] on button "Save" at bounding box center [515, 270] width 26 height 15
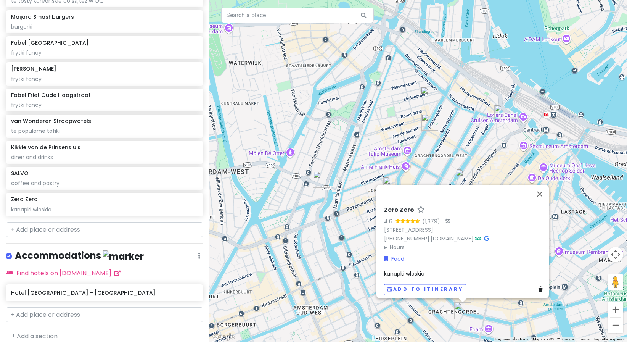
scroll to position [388, 0]
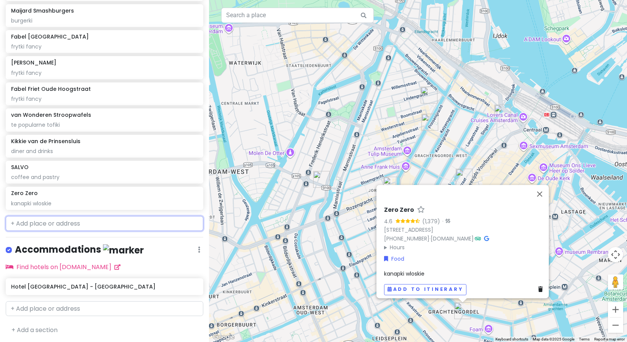
click at [39, 222] on input "text" at bounding box center [104, 223] width 197 height 15
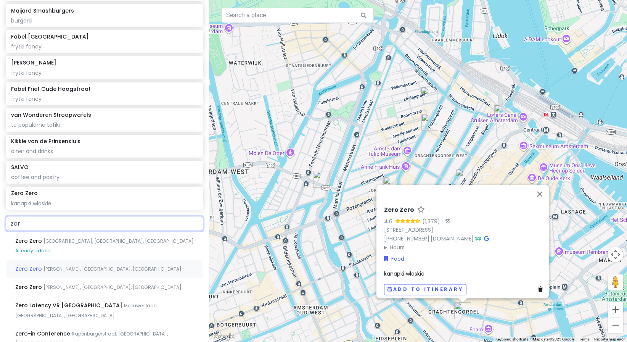
click at [88, 272] on div "Zero Zero [PERSON_NAME], [GEOGRAPHIC_DATA], [GEOGRAPHIC_DATA]" at bounding box center [104, 268] width 197 height 18
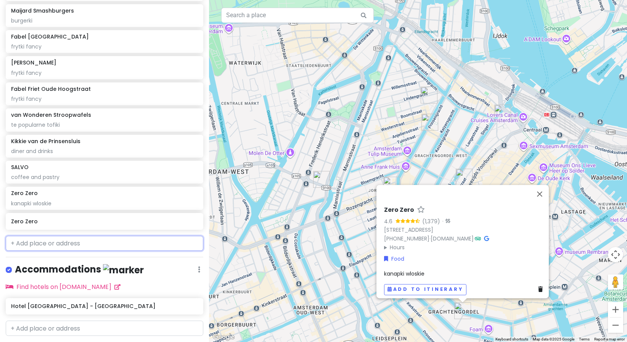
scroll to position [407, 0]
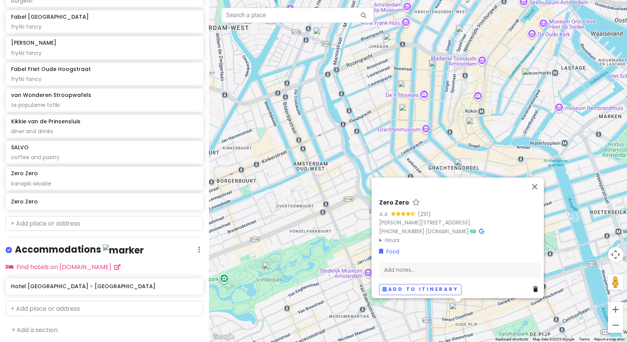
click at [427, 274] on div "Zero Zero 4.4 (210) Gerard [STREET_ADDRESS] [PHONE_NUMBER] · [DOMAIN_NAME] · Ho…" at bounding box center [460, 247] width 168 height 102
click at [438, 269] on div "Add notes..." at bounding box center [460, 270] width 162 height 16
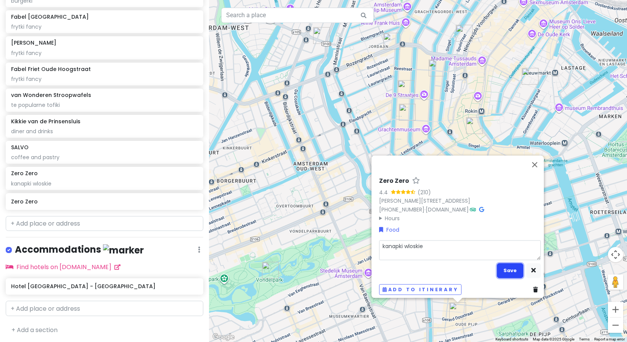
click at [507, 269] on button "Save" at bounding box center [510, 270] width 26 height 15
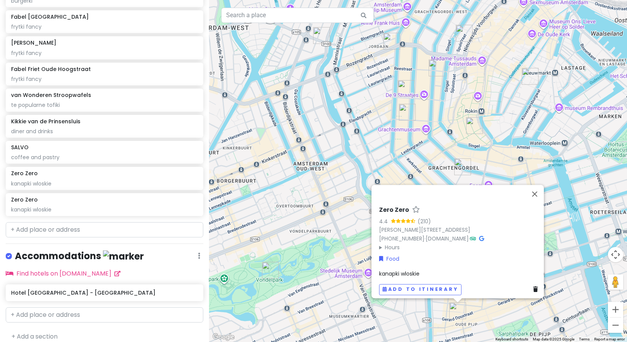
scroll to position [414, 0]
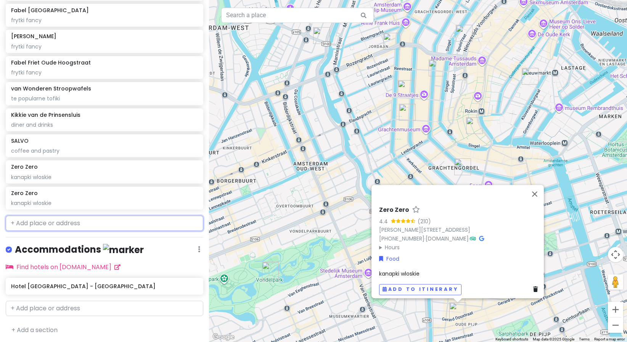
click at [75, 226] on input "text" at bounding box center [104, 222] width 197 height 15
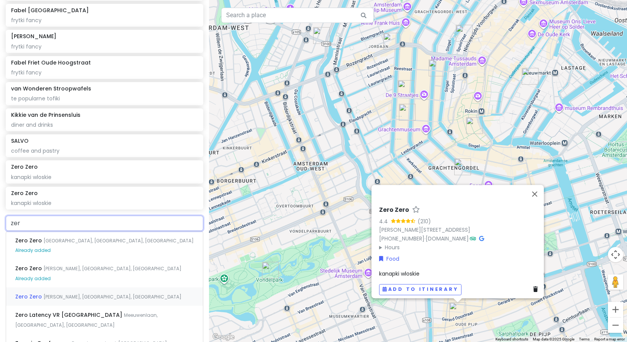
click at [91, 293] on span "[PERSON_NAME], [GEOGRAPHIC_DATA], [GEOGRAPHIC_DATA]" at bounding box center [112, 296] width 138 height 6
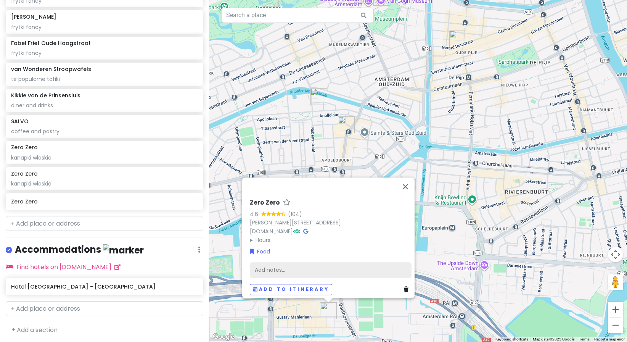
click at [290, 268] on div "Add notes..." at bounding box center [331, 270] width 162 height 16
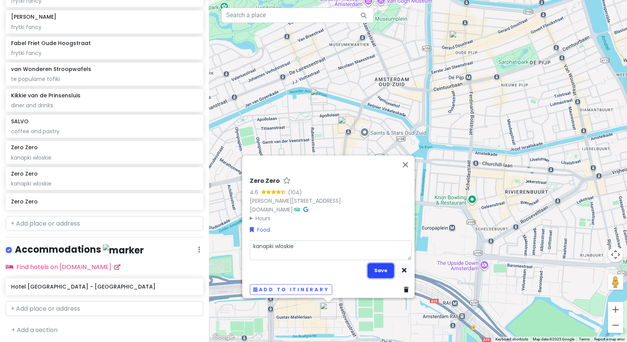
click at [382, 267] on button "Save" at bounding box center [380, 270] width 26 height 15
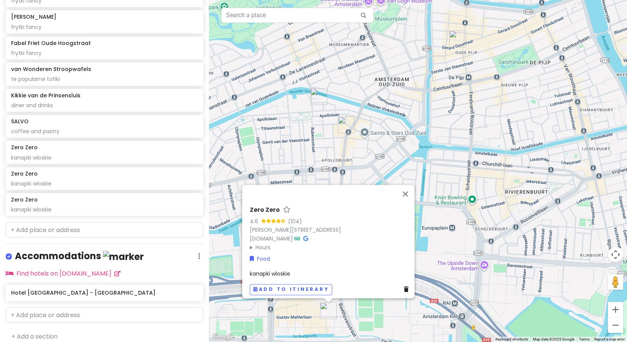
scroll to position [440, 0]
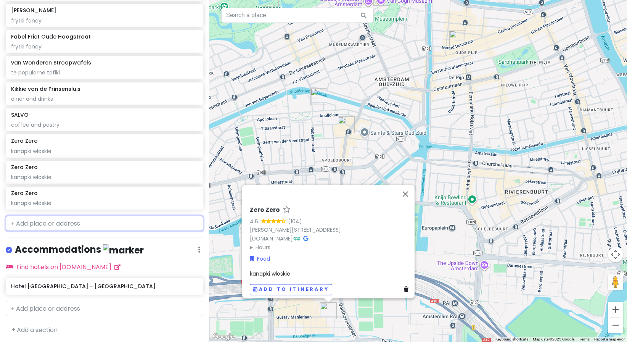
click at [71, 223] on input "text" at bounding box center [104, 222] width 197 height 15
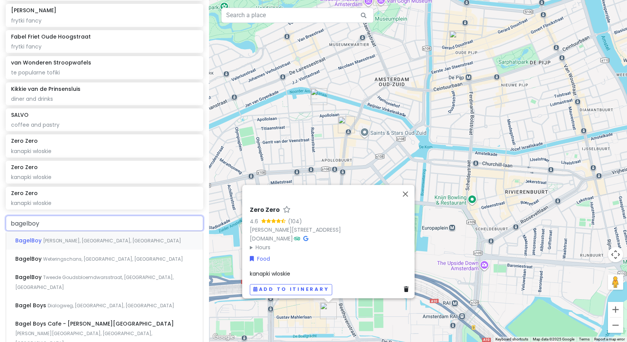
click at [93, 237] on span "[PERSON_NAME], [GEOGRAPHIC_DATA], [GEOGRAPHIC_DATA]" at bounding box center [112, 240] width 138 height 6
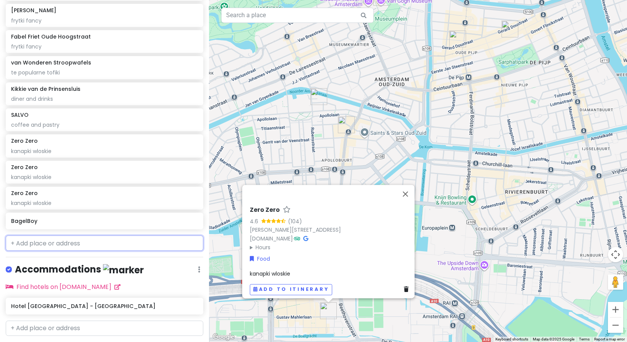
scroll to position [460, 0]
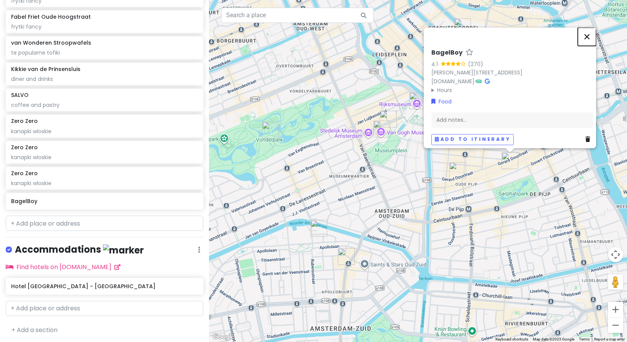
click at [590, 33] on button "Close" at bounding box center [586, 36] width 18 height 18
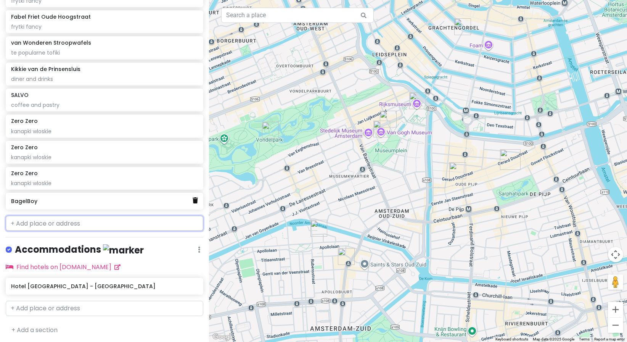
click at [192, 197] on icon at bounding box center [194, 200] width 5 height 6
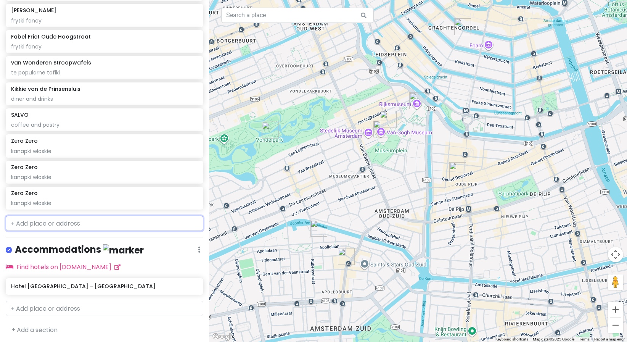
click at [55, 221] on input "text" at bounding box center [104, 222] width 197 height 15
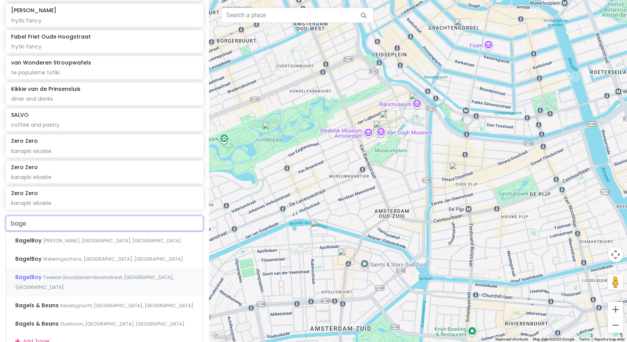
click at [91, 269] on div "BagelBoy Tweede Goudsbloemdwarsstraat, [GEOGRAPHIC_DATA], [GEOGRAPHIC_DATA]" at bounding box center [104, 282] width 197 height 28
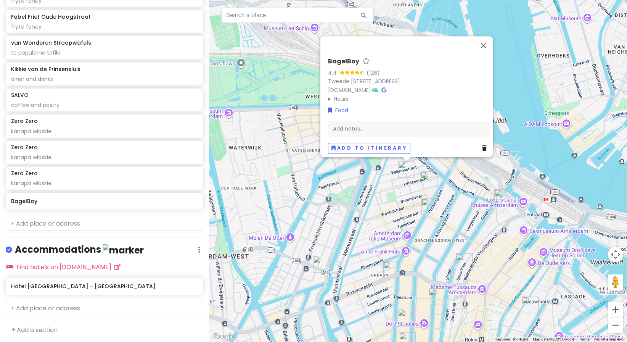
click at [370, 121] on div "Add notes..." at bounding box center [409, 129] width 162 height 16
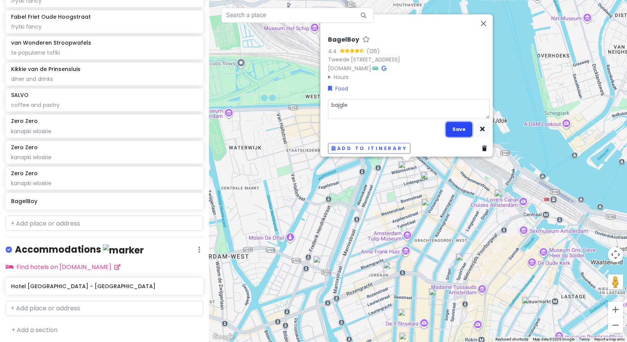
click at [461, 125] on button "Save" at bounding box center [459, 129] width 26 height 15
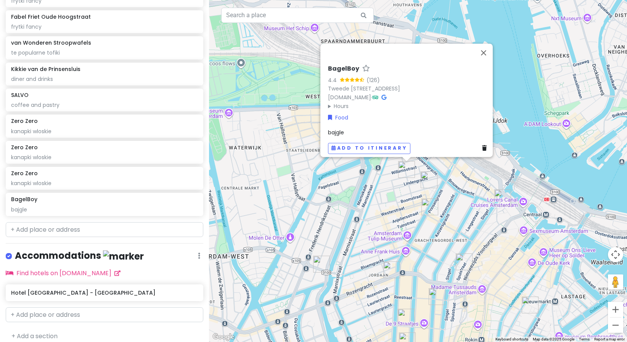
scroll to position [466, 0]
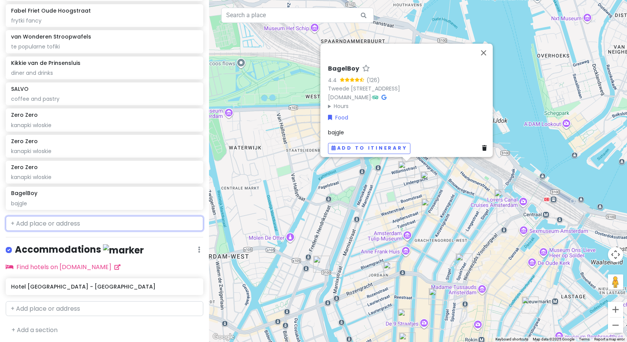
click at [52, 221] on input "text" at bounding box center [104, 223] width 197 height 15
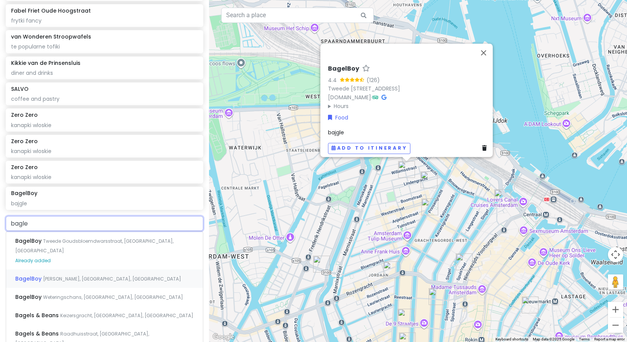
click at [54, 275] on span "[PERSON_NAME], [GEOGRAPHIC_DATA], [GEOGRAPHIC_DATA]" at bounding box center [112, 278] width 138 height 6
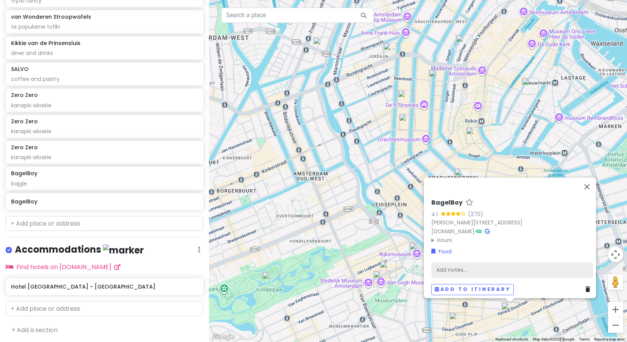
click at [469, 263] on div "Add notes..." at bounding box center [512, 270] width 162 height 16
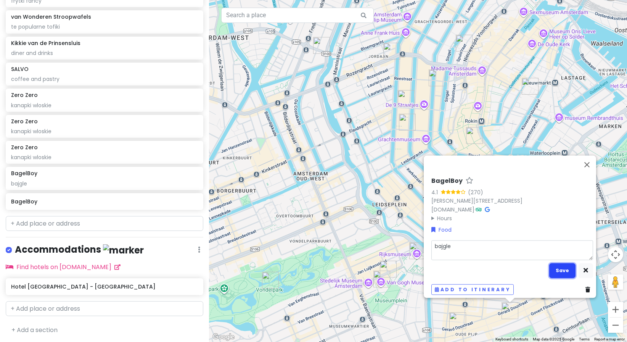
click at [565, 268] on button "Save" at bounding box center [562, 270] width 26 height 15
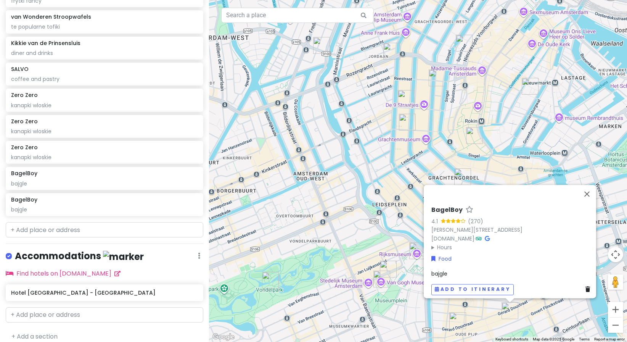
scroll to position [492, 0]
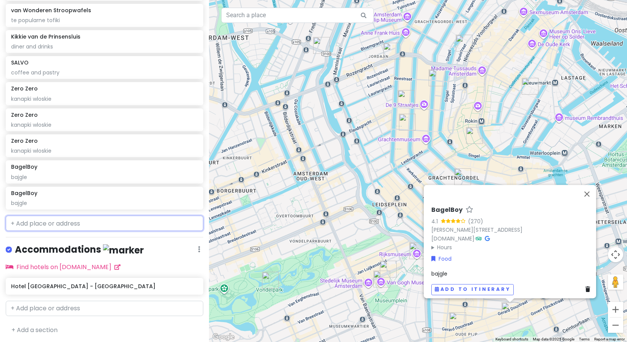
click at [79, 215] on input "text" at bounding box center [104, 222] width 197 height 15
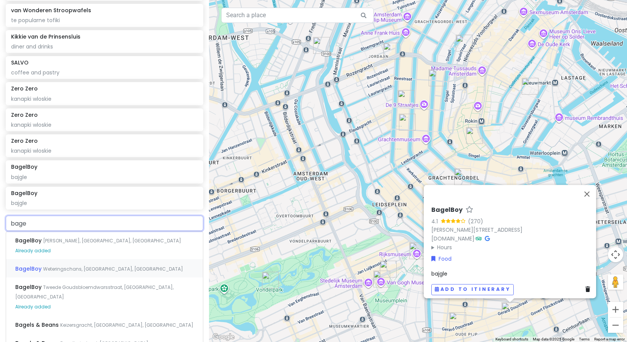
click at [111, 265] on span "Weteringschans, [GEOGRAPHIC_DATA], [GEOGRAPHIC_DATA]" at bounding box center [113, 268] width 140 height 6
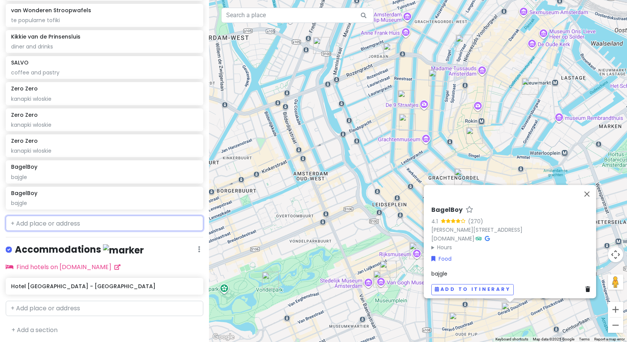
scroll to position [512, 0]
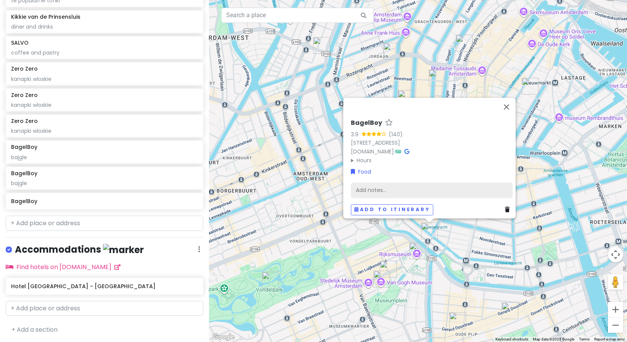
click at [396, 187] on div "Add notes..." at bounding box center [432, 190] width 162 height 16
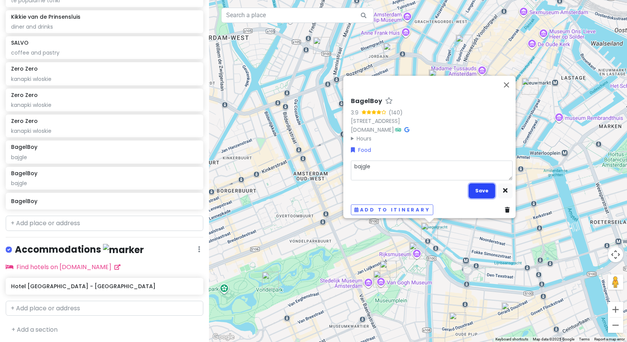
click at [475, 189] on button "Save" at bounding box center [481, 190] width 26 height 15
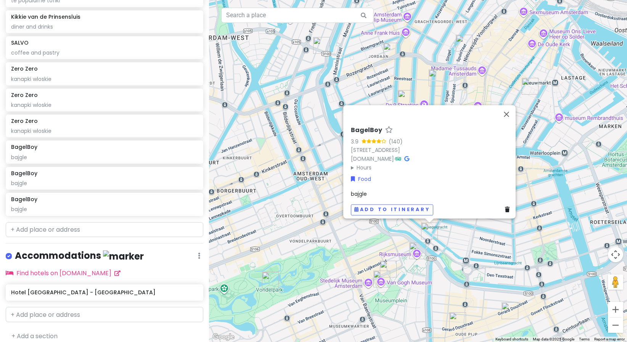
scroll to position [518, 0]
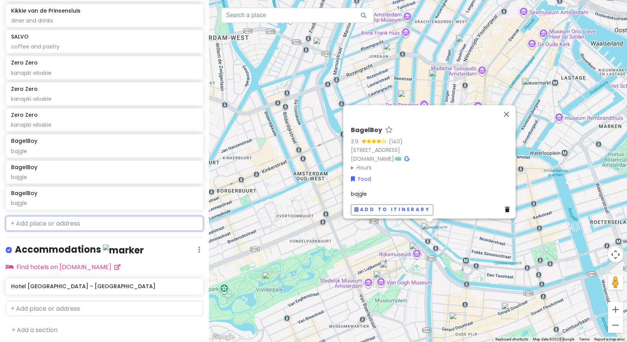
click at [85, 223] on input "text" at bounding box center [104, 223] width 197 height 15
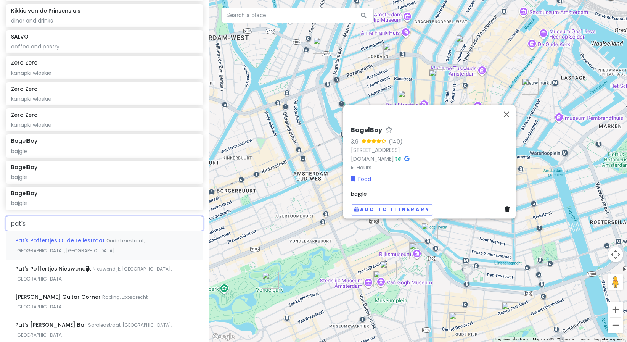
click at [103, 248] on div "Pat's Poffertjes Oude Leliestraat Oude Leliestraat, [GEOGRAPHIC_DATA], [GEOGRAP…" at bounding box center [104, 245] width 197 height 28
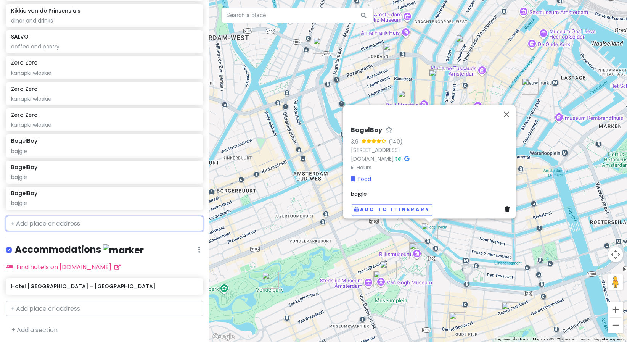
scroll to position [538, 0]
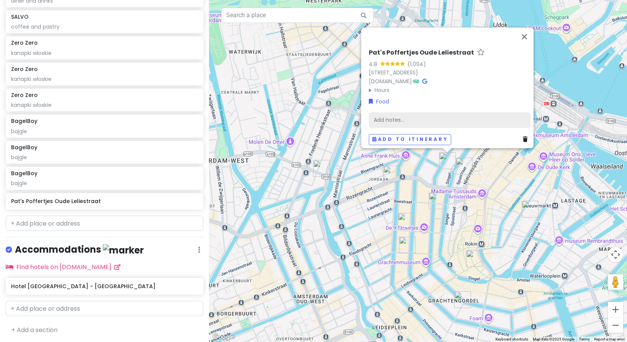
click at [426, 115] on div "Add notes..." at bounding box center [450, 120] width 162 height 16
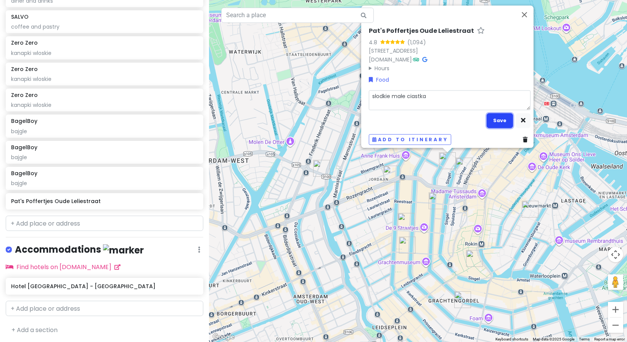
click at [502, 123] on button "Save" at bounding box center [499, 120] width 26 height 15
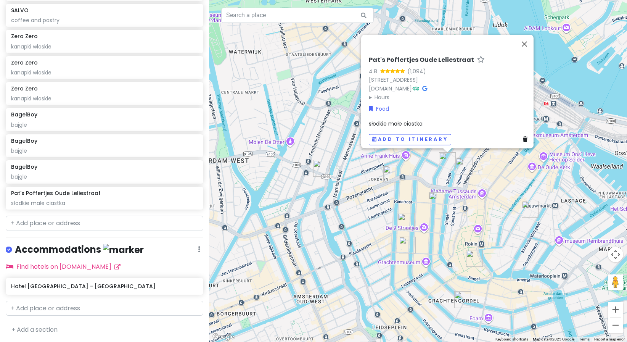
click at [82, 229] on div "Amsterdam Trip Private Change Dates Make a Copy Delete Trip Go Pro ⚡️ Give Feed…" at bounding box center [104, 171] width 209 height 342
click at [90, 220] on input "text" at bounding box center [104, 222] width 197 height 15
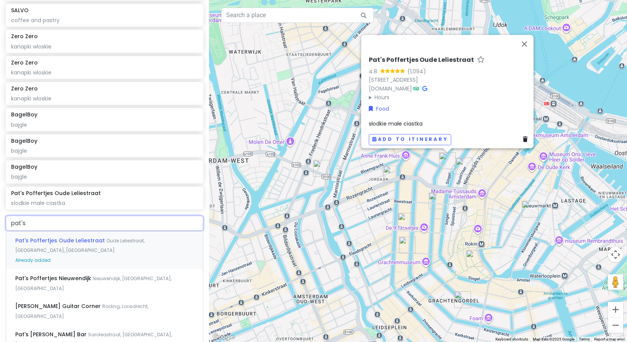
click at [111, 267] on div "Pat's Poffertjes Oude Leliestraat Oude Leliestraat, [GEOGRAPHIC_DATA], [GEOGRAP…" at bounding box center [104, 250] width 197 height 38
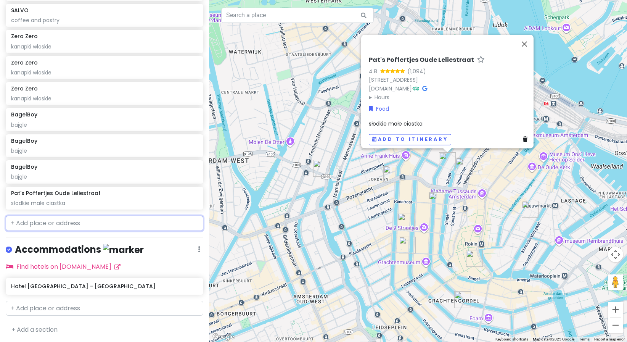
scroll to position [564, 0]
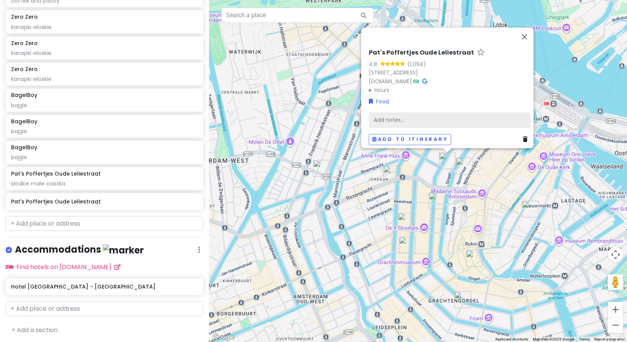
click at [410, 118] on div "Add notes..." at bounding box center [450, 120] width 162 height 16
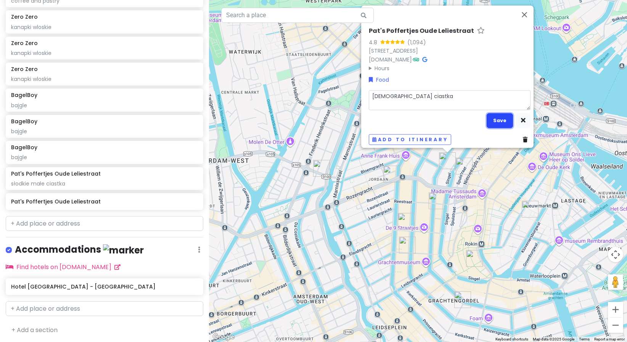
click at [498, 117] on button "Save" at bounding box center [499, 120] width 26 height 15
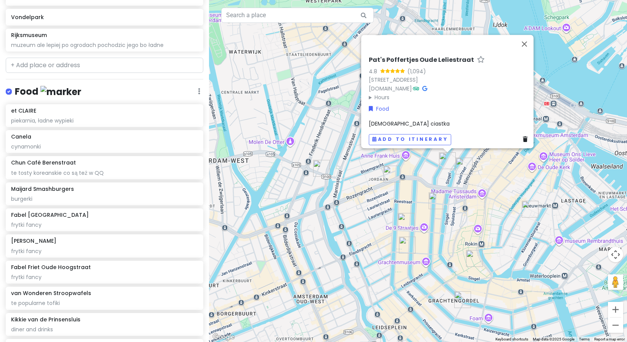
scroll to position [151, 0]
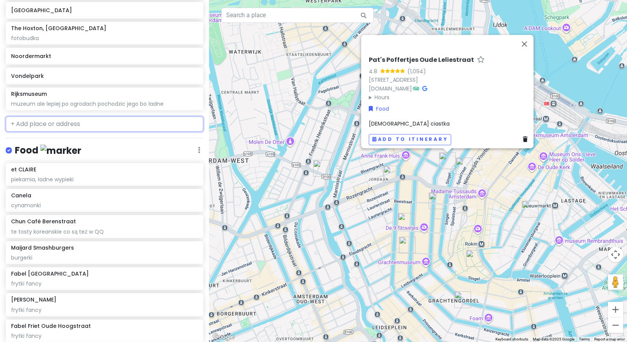
click at [69, 126] on input "text" at bounding box center [104, 123] width 197 height 15
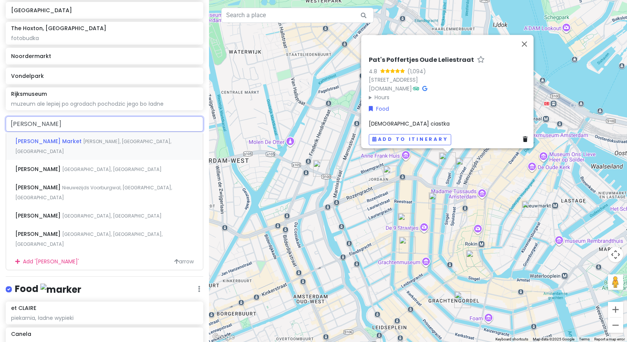
click at [87, 141] on span "[PERSON_NAME], [GEOGRAPHIC_DATA], [GEOGRAPHIC_DATA]" at bounding box center [93, 146] width 156 height 16
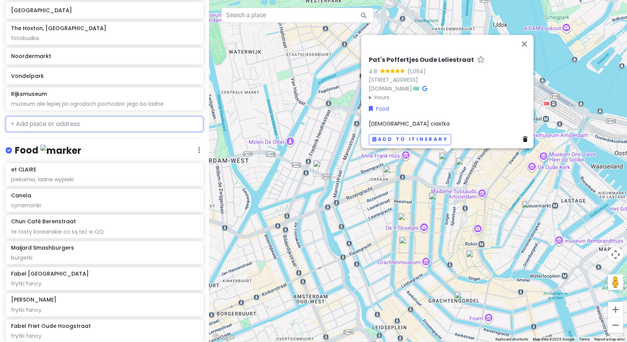
scroll to position [171, 0]
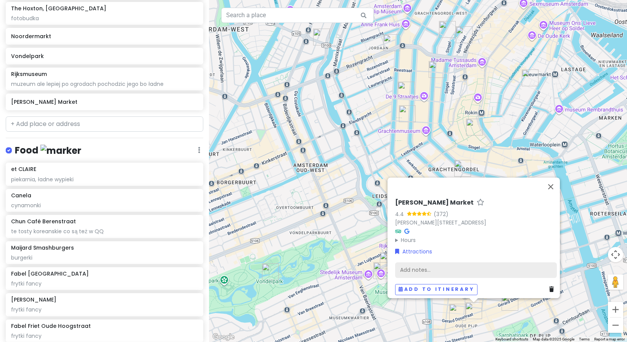
click at [468, 265] on div "Add notes..." at bounding box center [476, 270] width 162 height 16
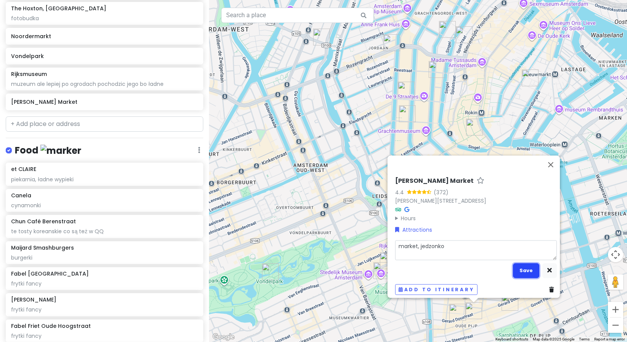
click at [528, 269] on button "Save" at bounding box center [526, 270] width 26 height 15
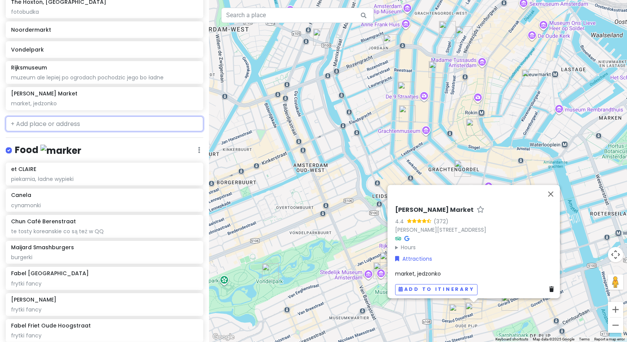
click at [88, 122] on input "text" at bounding box center [104, 123] width 197 height 15
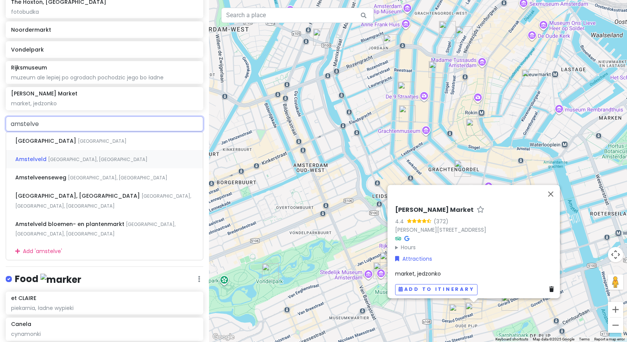
click at [108, 162] on div "Amstelveld [GEOGRAPHIC_DATA], [GEOGRAPHIC_DATA]" at bounding box center [104, 159] width 197 height 18
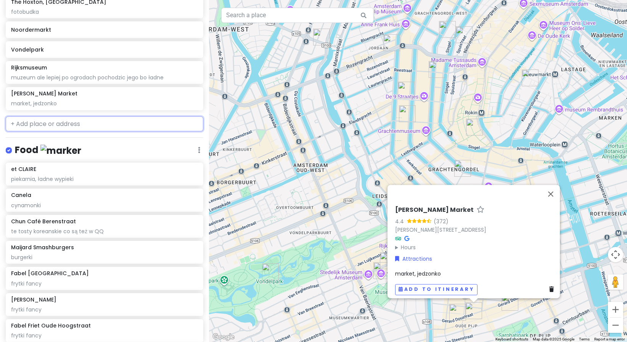
scroll to position [197, 0]
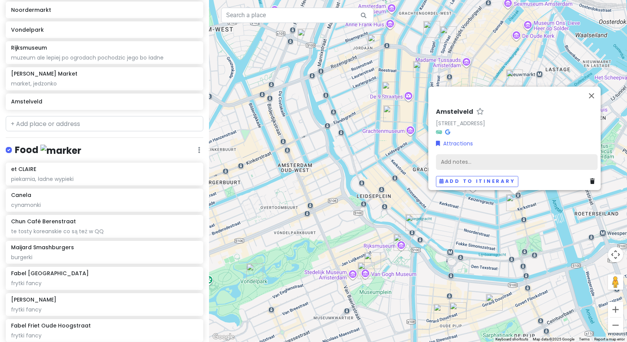
click at [468, 154] on div "Add notes..." at bounding box center [517, 162] width 162 height 16
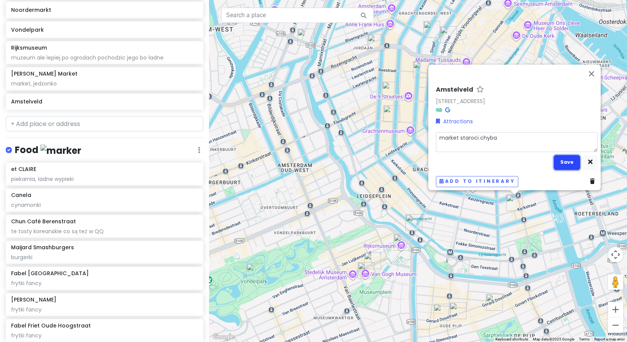
click at [556, 157] on button "Save" at bounding box center [566, 162] width 26 height 15
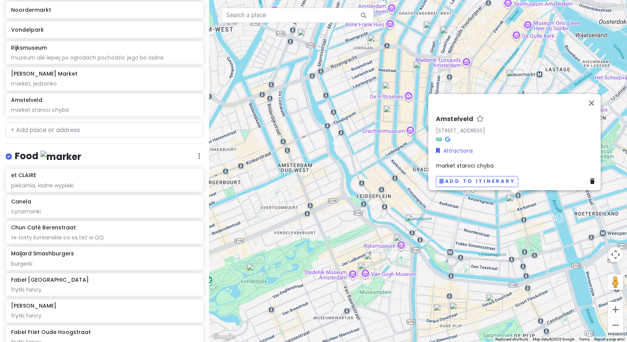
scroll to position [203, 0]
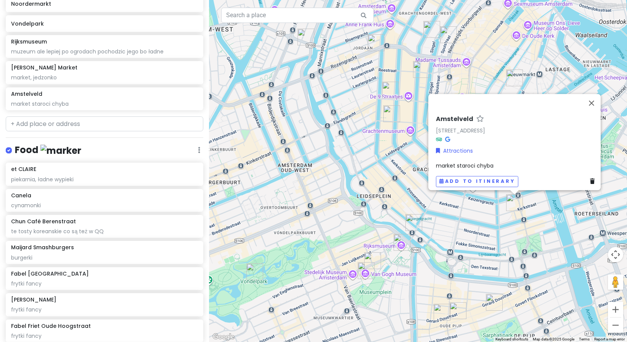
click at [590, 179] on icon at bounding box center [592, 181] width 5 height 5
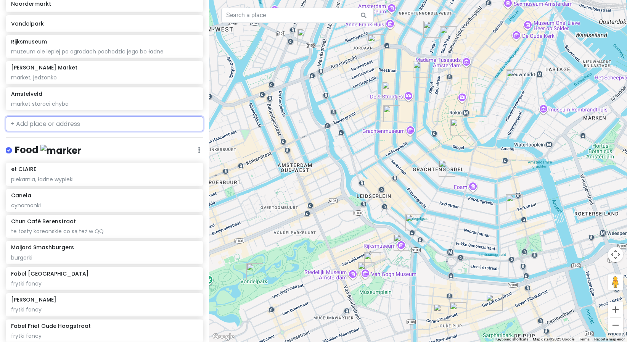
scroll to position [177, 0]
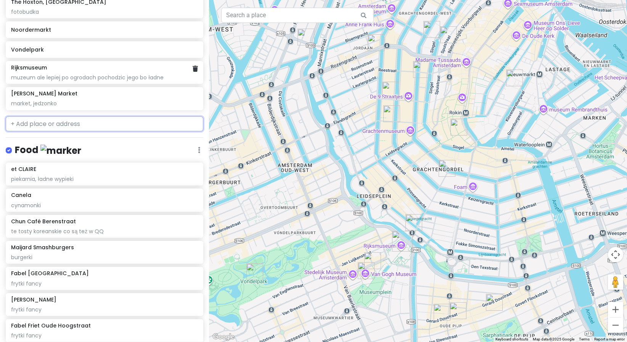
click at [125, 76] on div "muzeum ale lepiej po ogrodach pochodzic jego bo ładne" at bounding box center [104, 77] width 186 height 7
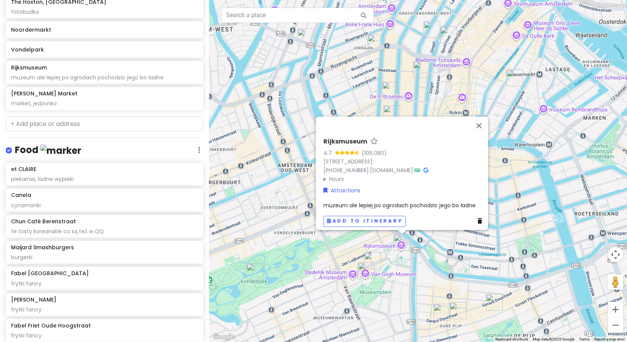
click at [436, 196] on div "Rijksmuseum 4.7 (106,080) [STREET_ADDRESS] [PHONE_NUMBER] · [DOMAIN_NAME] · Hou…" at bounding box center [404, 182] width 168 height 95
click at [427, 203] on span "muzeum ale lepiej po ogrodach pochodzic jego bo ładne" at bounding box center [399, 205] width 152 height 8
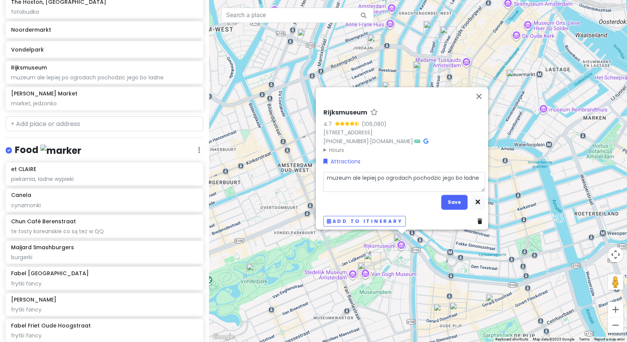
click at [478, 173] on textarea "muzeum ale lepiej po ogrodach pochodzic jego bo ładne" at bounding box center [404, 182] width 162 height 20
click at [329, 181] on textarea "muzeum ale lepiej po ogrodach pochodzic jego bo ładne. otarte do 17" at bounding box center [404, 182] width 162 height 20
click at [441, 197] on button "Save" at bounding box center [454, 201] width 26 height 15
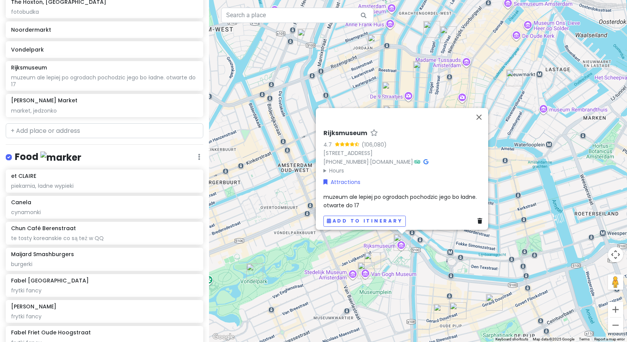
scroll to position [184, 0]
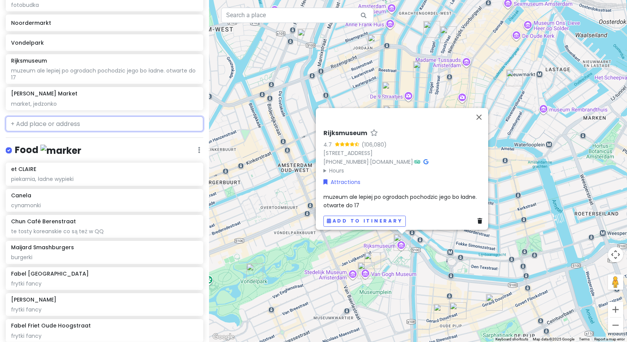
drag, startPoint x: 61, startPoint y: 116, endPoint x: 56, endPoint y: 119, distance: 6.3
click at [60, 116] on input "text" at bounding box center [104, 123] width 197 height 15
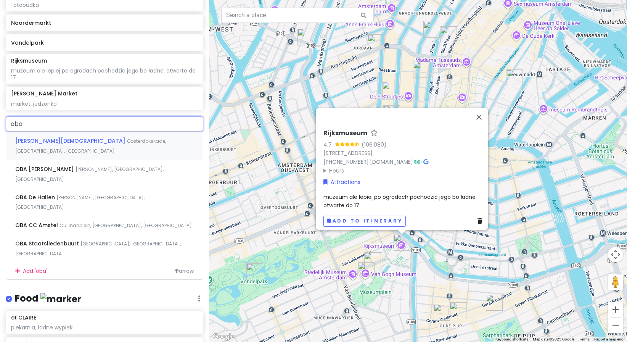
click at [94, 143] on span "Oosterdokskade, [GEOGRAPHIC_DATA], [GEOGRAPHIC_DATA]" at bounding box center [90, 146] width 151 height 16
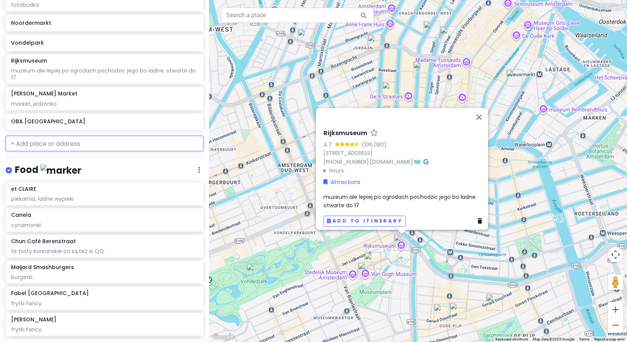
scroll to position [204, 0]
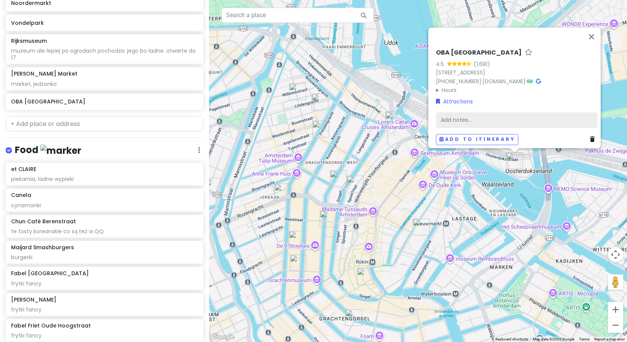
click at [479, 112] on div "Add notes..." at bounding box center [517, 120] width 162 height 16
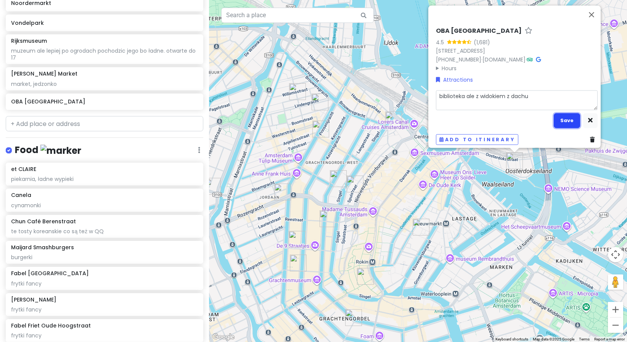
click at [559, 114] on button "Save" at bounding box center [566, 120] width 26 height 15
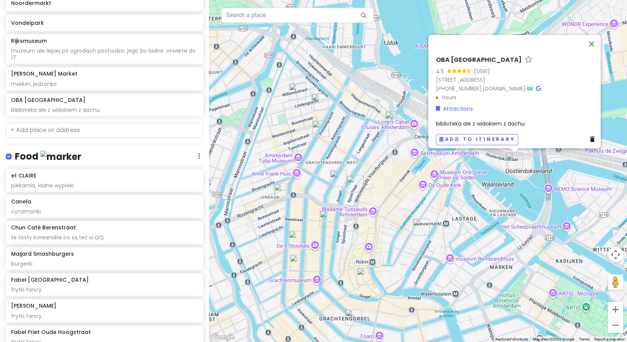
scroll to position [210, 0]
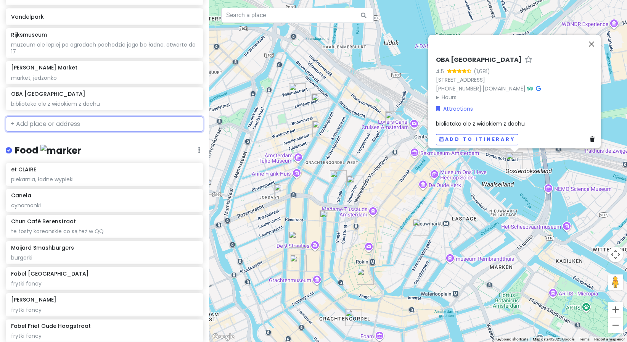
click at [56, 128] on input "text" at bounding box center [104, 123] width 197 height 15
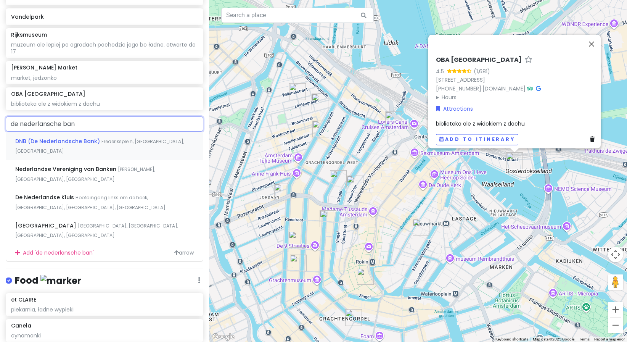
click at [91, 144] on span "DNB (De Nederlandsche Bank)" at bounding box center [58, 141] width 86 height 8
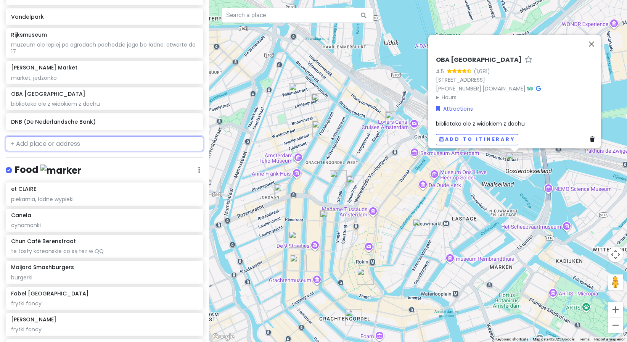
scroll to position [230, 0]
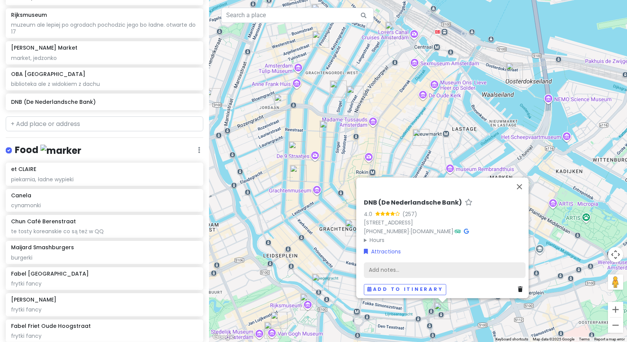
click at [400, 269] on div "Add notes..." at bounding box center [445, 270] width 162 height 16
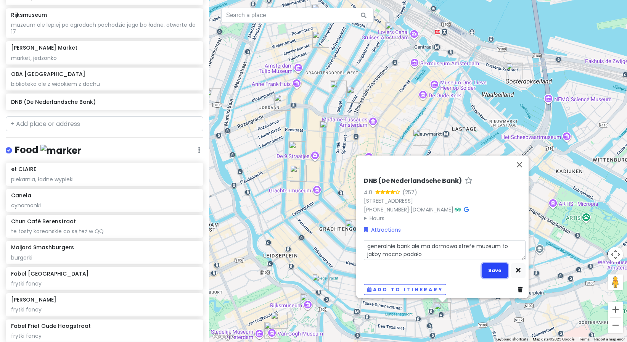
click at [492, 273] on button "Save" at bounding box center [494, 270] width 26 height 15
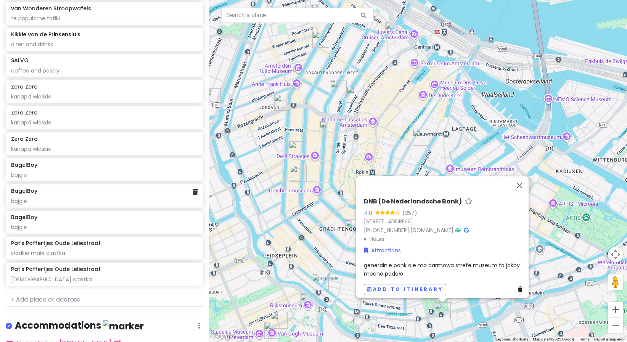
scroll to position [662, 0]
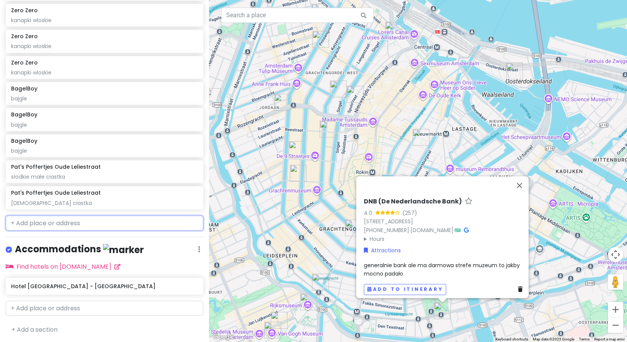
click at [50, 228] on input "text" at bounding box center [104, 222] width 197 height 15
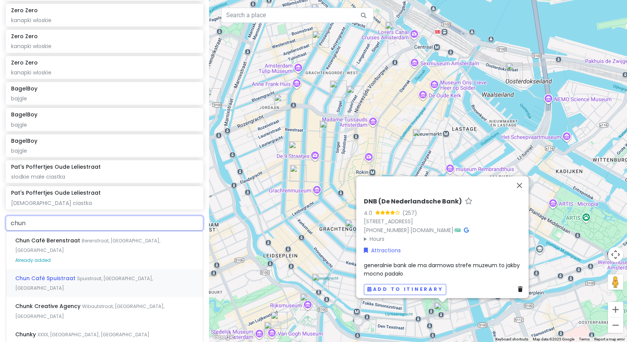
click at [98, 275] on span "Spuistraat, [GEOGRAPHIC_DATA], [GEOGRAPHIC_DATA]" at bounding box center [84, 283] width 138 height 16
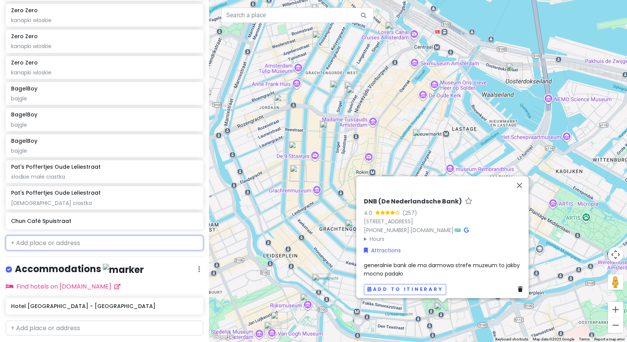
scroll to position [682, 0]
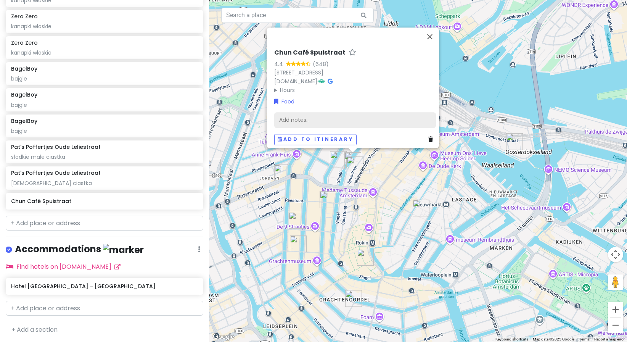
click at [317, 112] on div "Add notes..." at bounding box center [355, 120] width 162 height 16
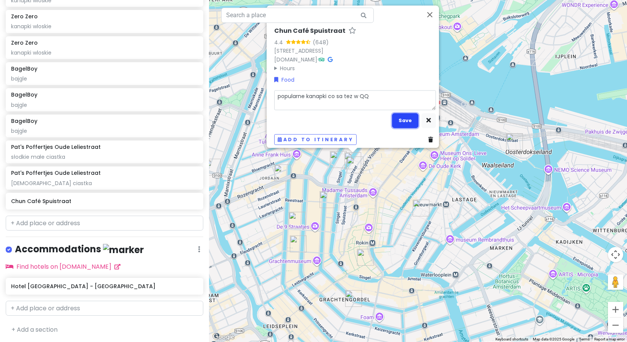
click at [401, 120] on button "Save" at bounding box center [405, 120] width 26 height 15
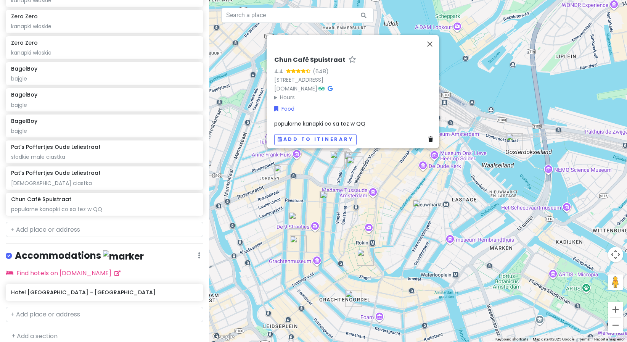
scroll to position [688, 0]
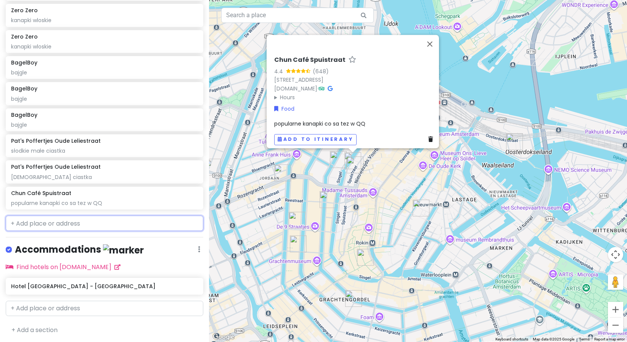
click at [64, 224] on input "text" at bounding box center [104, 222] width 197 height 15
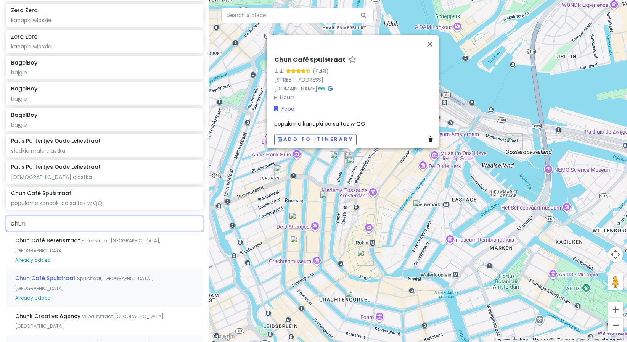
scroll to position [726, 0]
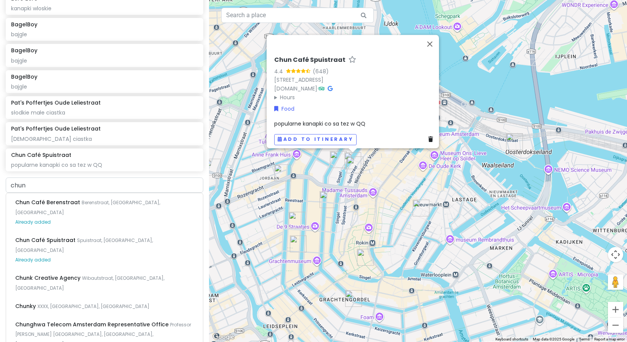
click at [467, 78] on div "Chun Café Spuistraat 4.4 (648) [STREET_ADDRESS] [DOMAIN_NAME] · Hours [DATE] 10…" at bounding box center [418, 171] width 418 height 342
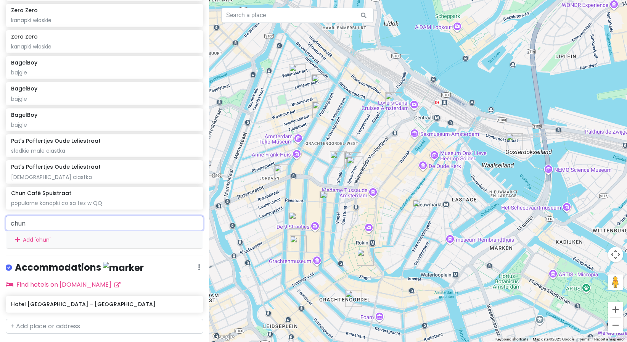
click at [104, 226] on div "chun Add ' chun '" at bounding box center [104, 231] width 197 height 33
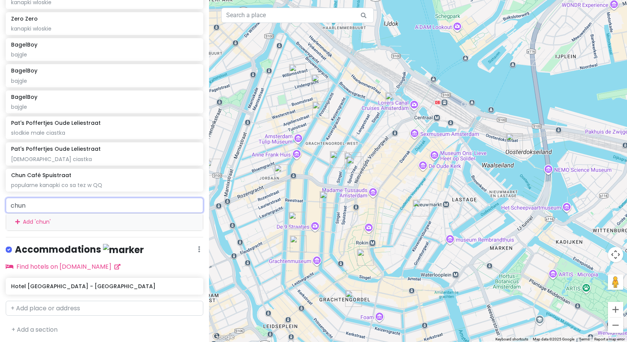
drag, startPoint x: 59, startPoint y: 203, endPoint x: -65, endPoint y: 195, distance: 124.9
click at [0, 195] on html "Amsterdam Trip Private Change Dates Make a Copy Delete Trip Go Pro ⚡️ Give Feed…" at bounding box center [313, 171] width 627 height 342
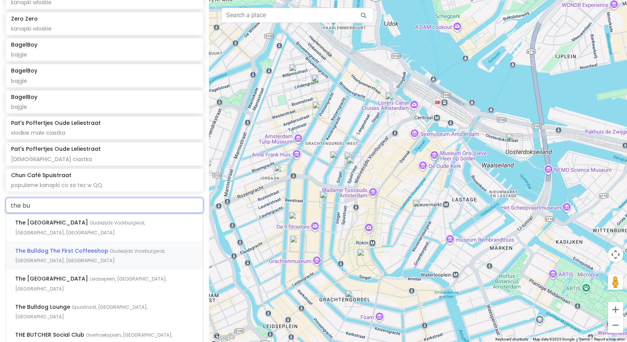
click at [128, 246] on div "The Bulldog The First Coffeeshop Oudezijds Voorburgwal, [GEOGRAPHIC_DATA], [GEO…" at bounding box center [104, 255] width 197 height 28
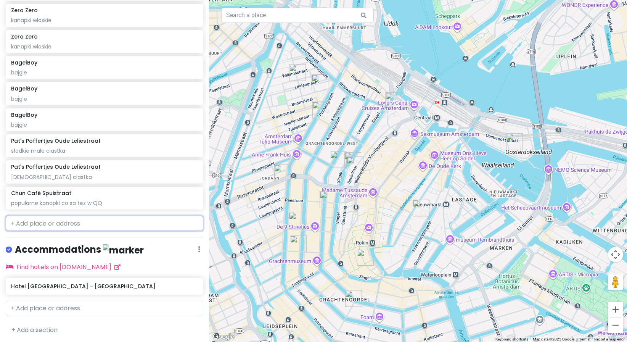
scroll to position [708, 0]
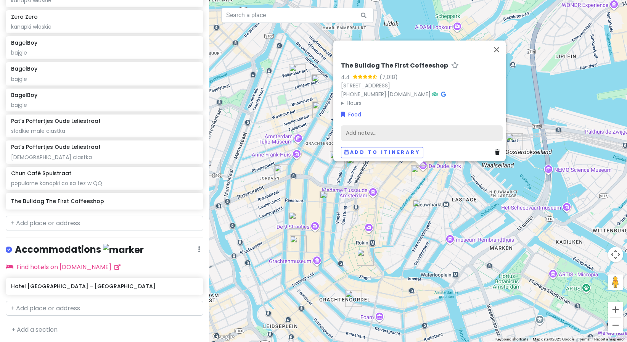
click at [380, 126] on div "Add notes..." at bounding box center [422, 133] width 162 height 16
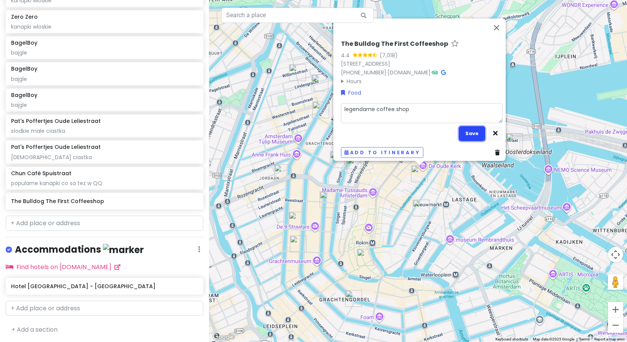
click at [465, 133] on button "Save" at bounding box center [472, 133] width 26 height 15
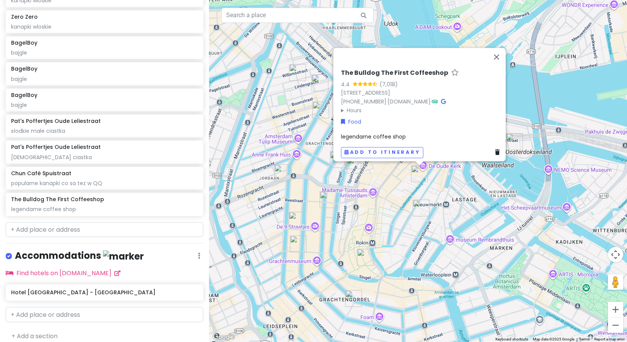
scroll to position [714, 0]
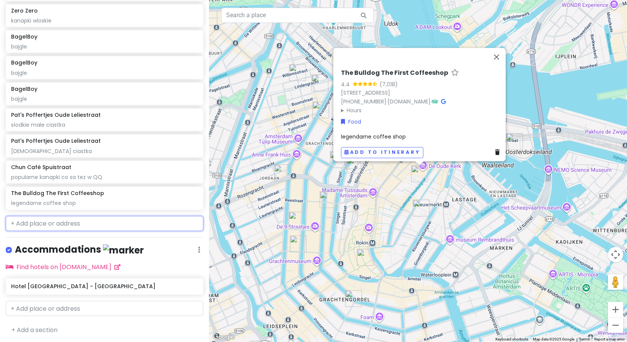
click at [93, 218] on input "text" at bounding box center [104, 223] width 197 height 15
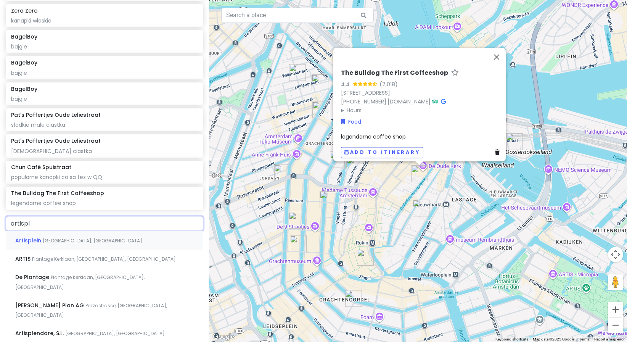
click at [83, 244] on div "Artisplein [GEOGRAPHIC_DATA], [GEOGRAPHIC_DATA]" at bounding box center [104, 240] width 197 height 18
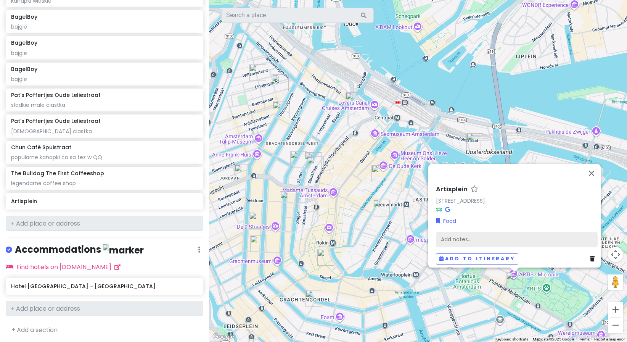
click at [495, 231] on div "Add notes..." at bounding box center [517, 239] width 162 height 16
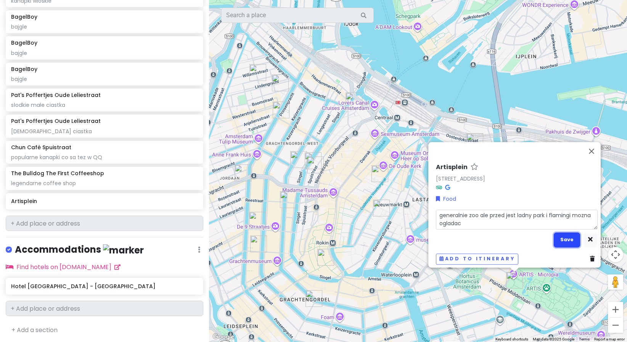
click at [571, 232] on button "Save" at bounding box center [566, 239] width 26 height 15
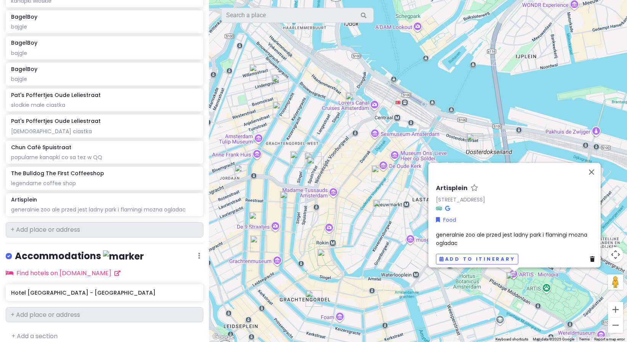
scroll to position [741, 0]
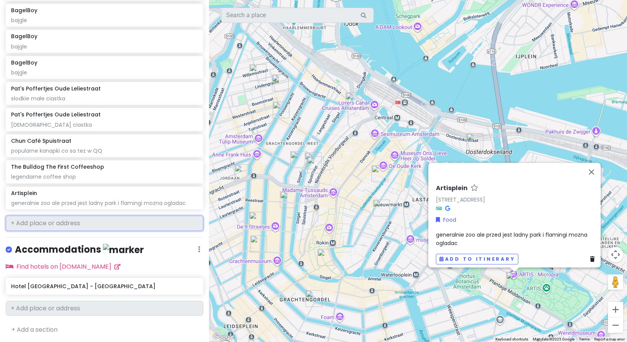
click at [44, 224] on input "text" at bounding box center [104, 222] width 197 height 15
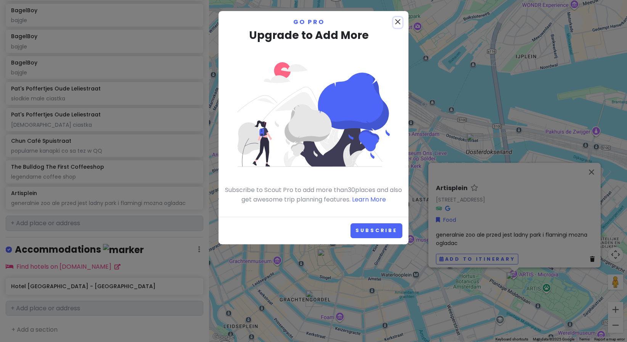
click at [399, 20] on icon "close" at bounding box center [397, 21] width 9 height 9
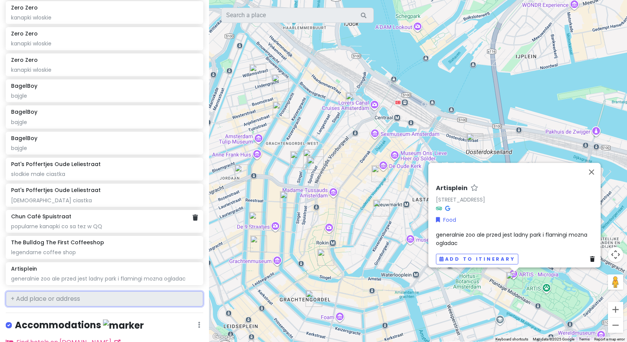
scroll to position [664, 0]
click at [181, 88] on div "BagelBoy" at bounding box center [104, 86] width 186 height 7
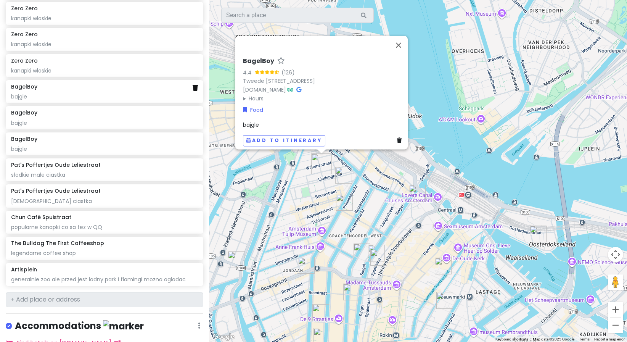
click at [192, 86] on icon at bounding box center [194, 88] width 5 height 6
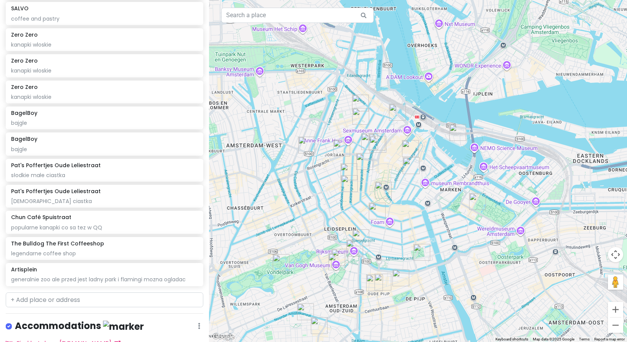
drag, startPoint x: 497, startPoint y: 309, endPoint x: 457, endPoint y: 219, distance: 99.1
click at [461, 226] on div at bounding box center [418, 171] width 418 height 342
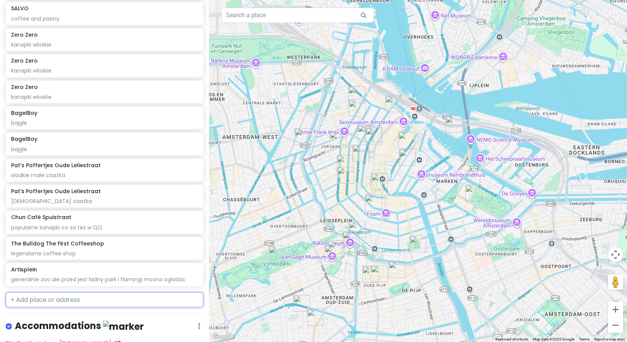
click at [91, 292] on input "text" at bounding box center [104, 299] width 197 height 15
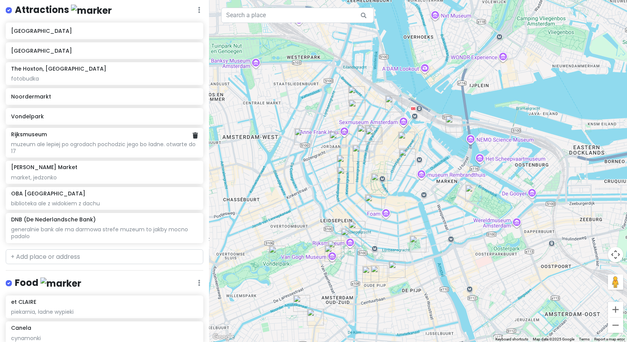
scroll to position [66, 0]
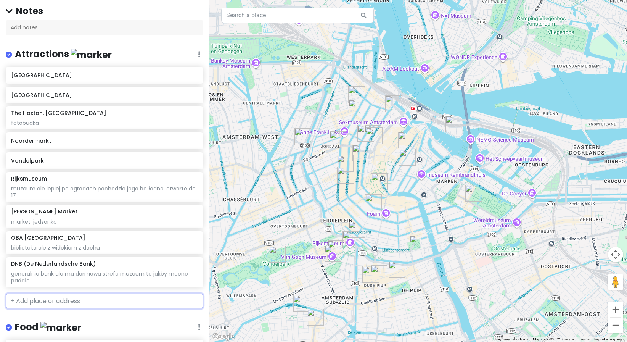
click at [38, 306] on input "text" at bounding box center [104, 300] width 197 height 15
click at [76, 317] on span "[GEOGRAPHIC_DATA], [GEOGRAPHIC_DATA], [GEOGRAPHIC_DATA]" at bounding box center [85, 322] width 141 height 16
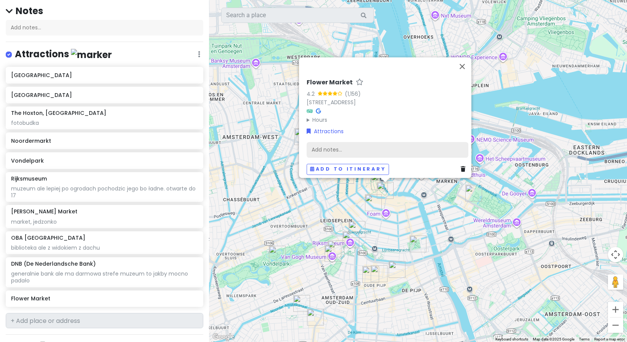
click at [345, 143] on div "Add notes..." at bounding box center [387, 150] width 162 height 16
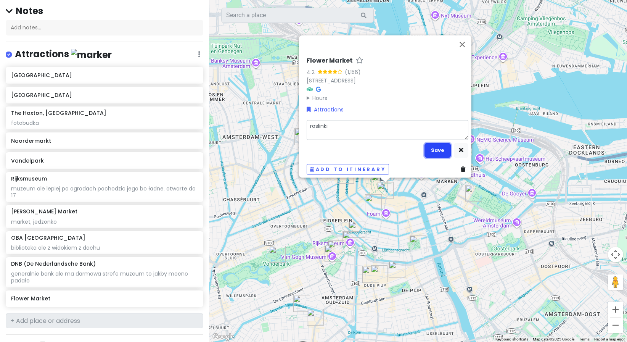
click at [433, 148] on button "Save" at bounding box center [437, 150] width 26 height 15
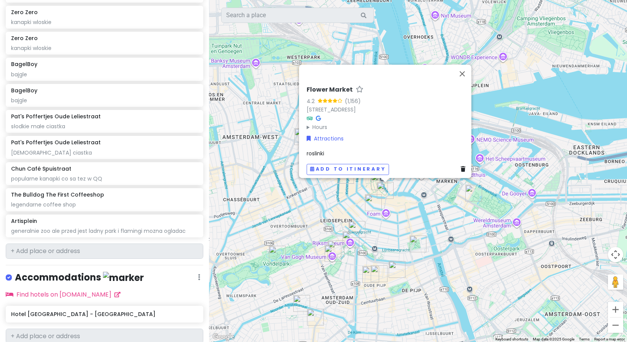
scroll to position [741, 0]
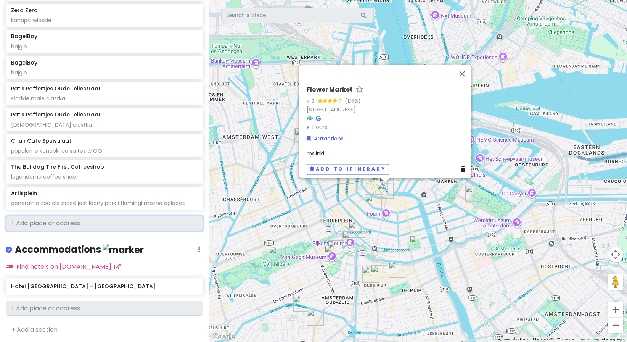
click at [73, 221] on input "text" at bounding box center [104, 222] width 197 height 15
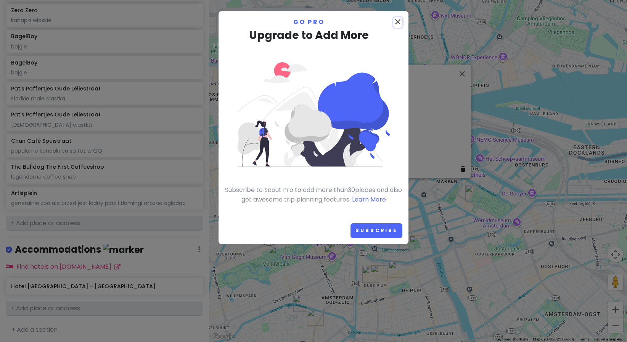
click at [398, 22] on icon "close" at bounding box center [397, 21] width 9 height 9
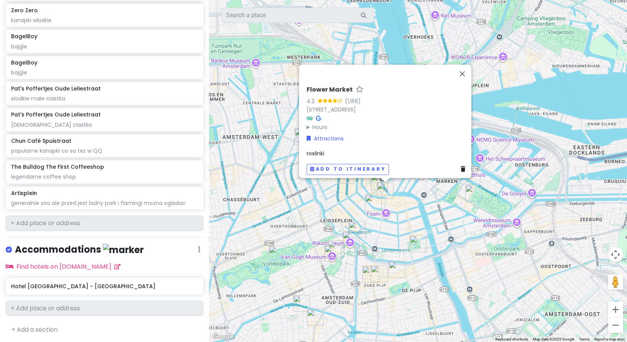
click at [240, 182] on div "Flower Market 4.2 (1,156) [STREET_ADDRESS] Hours [DATE] 9:00 AM – 5:30 PM [DATE…" at bounding box center [418, 171] width 418 height 342
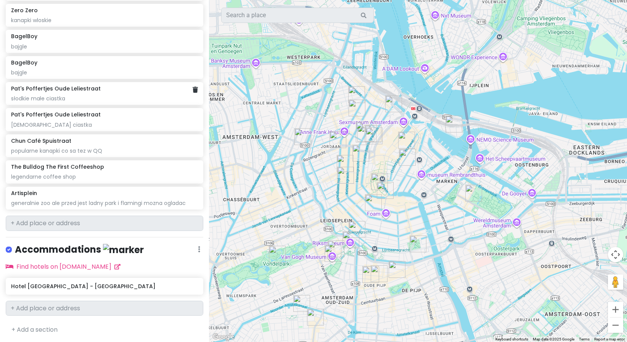
click at [145, 96] on div "słodkie małe ciastka" at bounding box center [104, 98] width 186 height 7
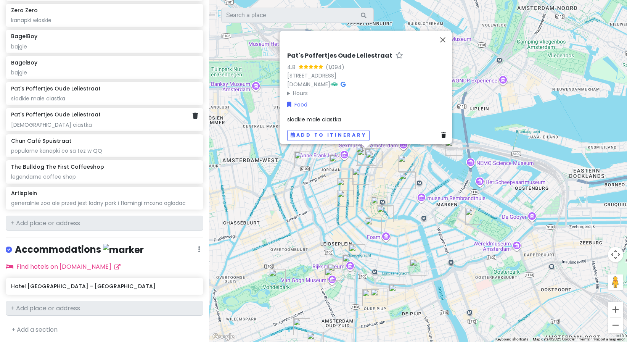
click at [138, 115] on div "Pat's Poffertjes Oude Leliestraat" at bounding box center [104, 114] width 186 height 7
click at [142, 96] on div "słodkie małe ciastka" at bounding box center [104, 98] width 186 height 7
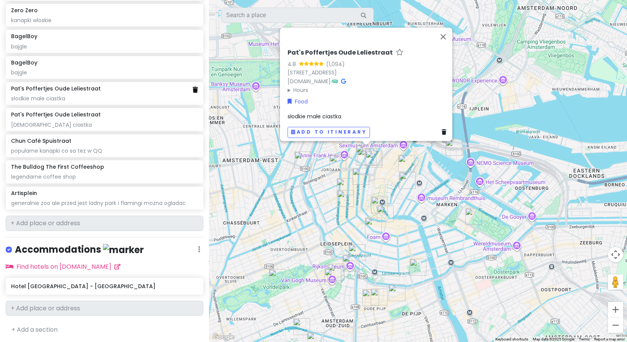
click at [192, 92] on link at bounding box center [194, 89] width 5 height 9
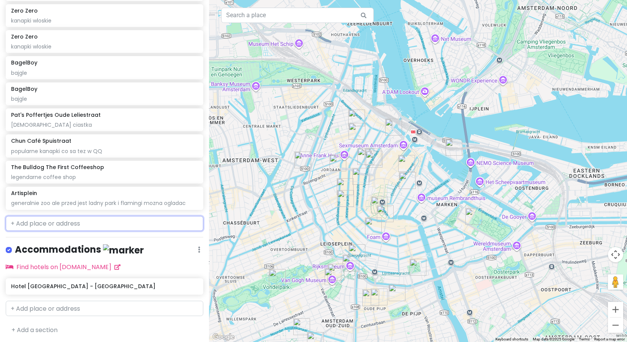
click at [102, 223] on input "text" at bounding box center [104, 223] width 197 height 15
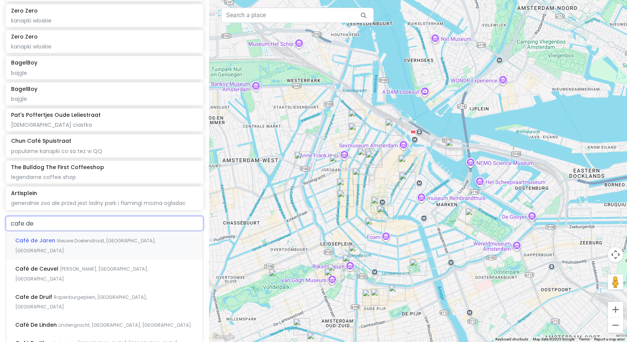
click at [88, 237] on span "Nieuwe Doelenstraat, [GEOGRAPHIC_DATA], [GEOGRAPHIC_DATA]" at bounding box center [85, 245] width 140 height 16
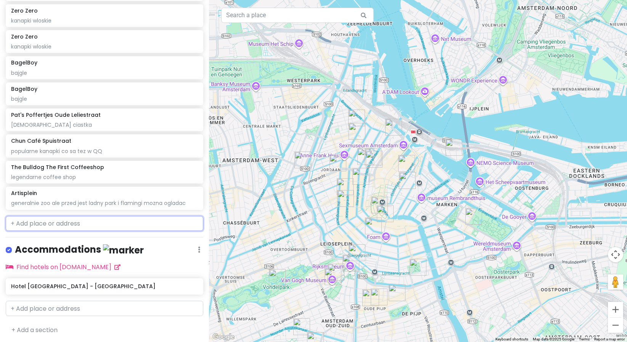
scroll to position [734, 0]
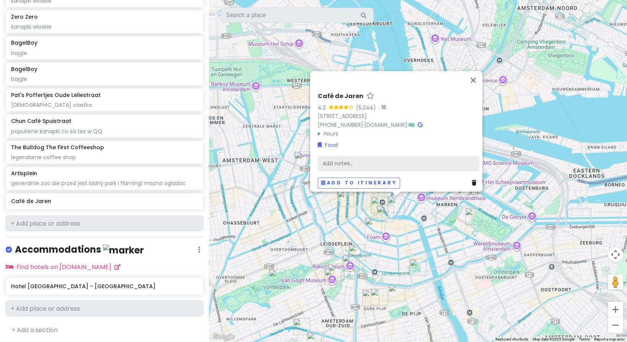
click at [353, 159] on div "Add notes..." at bounding box center [398, 164] width 162 height 16
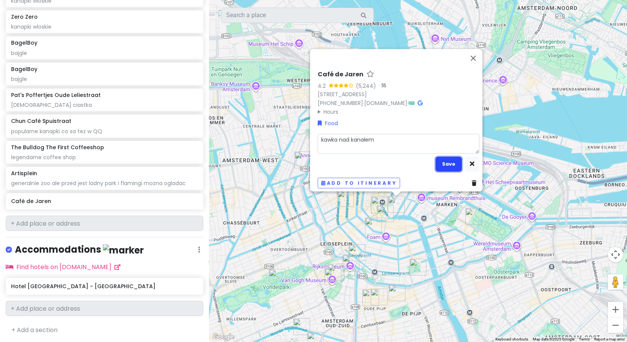
click at [441, 165] on button "Save" at bounding box center [448, 163] width 26 height 15
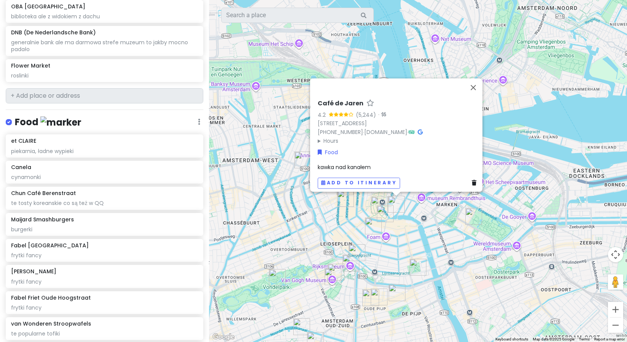
scroll to position [283, 0]
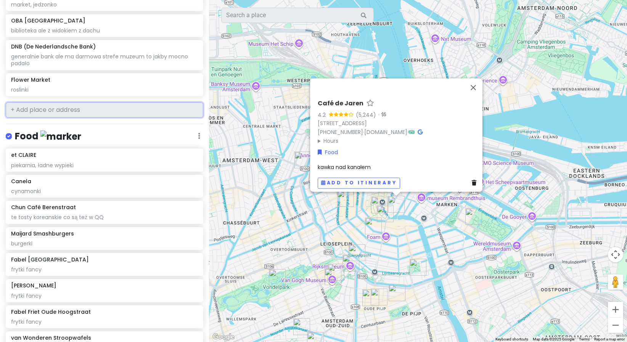
click at [74, 109] on input "text" at bounding box center [104, 109] width 197 height 15
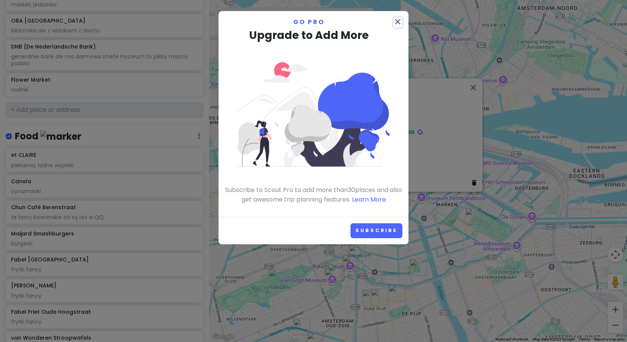
click at [398, 19] on icon "close" at bounding box center [397, 21] width 9 height 9
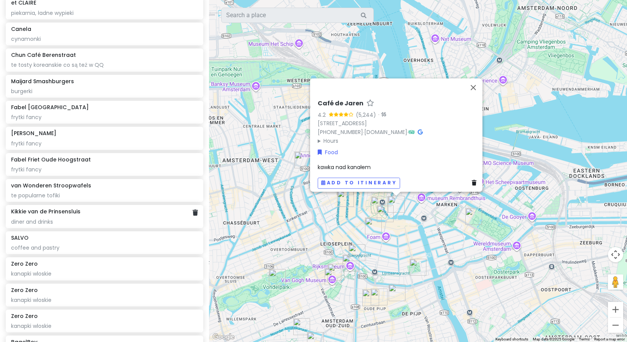
scroll to position [436, 0]
click at [149, 140] on div "frytki fancy" at bounding box center [104, 143] width 186 height 7
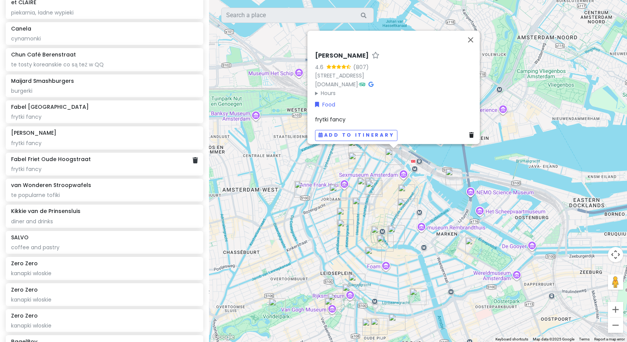
click at [132, 165] on div "frytki fancy" at bounding box center [104, 168] width 186 height 7
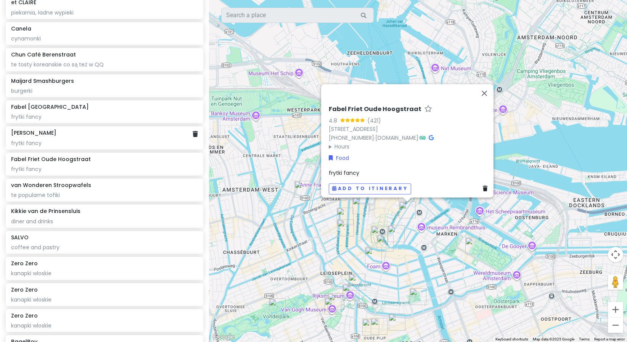
click at [128, 141] on div "frytki fancy" at bounding box center [104, 143] width 186 height 7
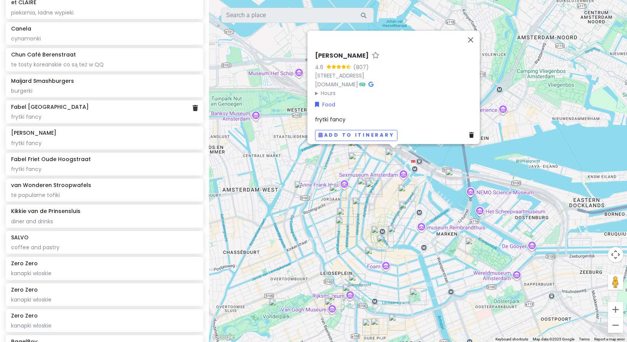
click at [128, 103] on div "Fabel [GEOGRAPHIC_DATA]" at bounding box center [104, 106] width 186 height 7
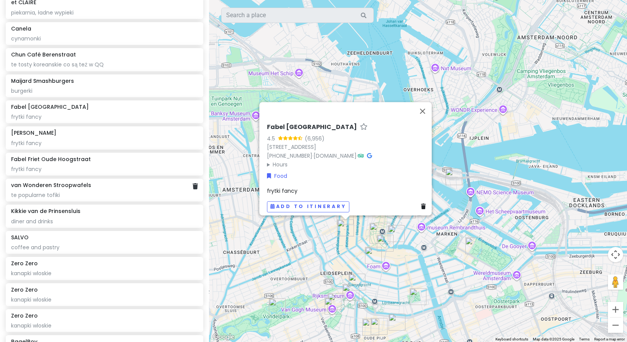
click at [108, 196] on div "te popularne tofiki" at bounding box center [104, 194] width 186 height 7
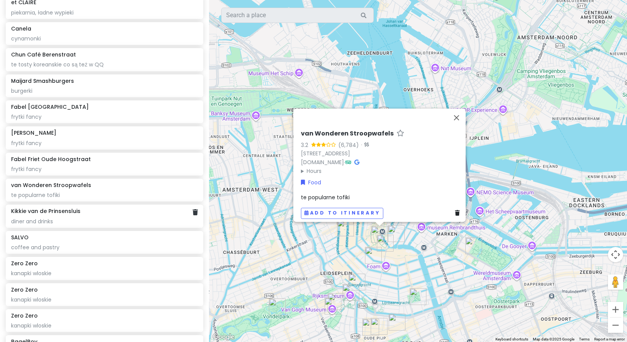
click at [100, 210] on div "Kikkie van de Prinsensluis" at bounding box center [104, 210] width 186 height 7
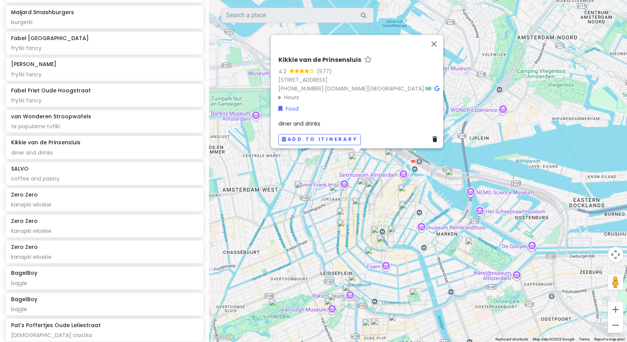
scroll to position [626, 0]
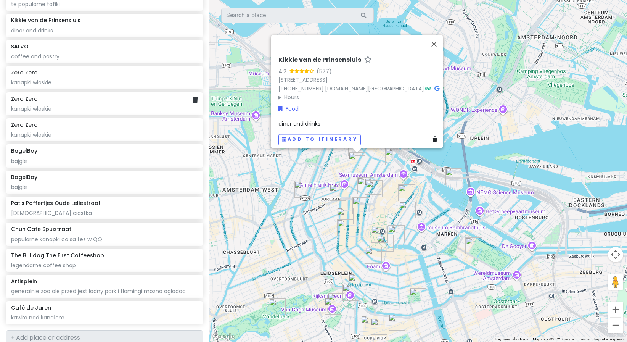
click at [104, 97] on div "Zero Zero" at bounding box center [104, 98] width 186 height 7
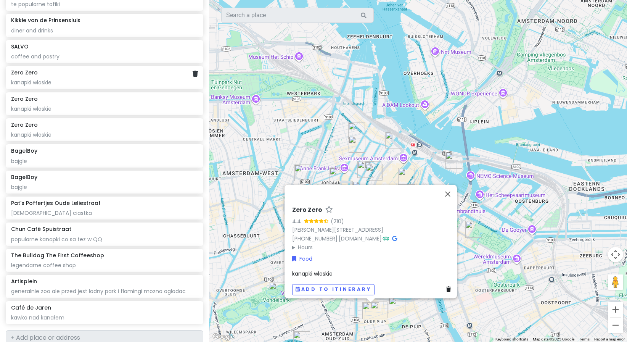
click at [114, 85] on div "Zero Zero kanapki wloskie" at bounding box center [104, 77] width 197 height 23
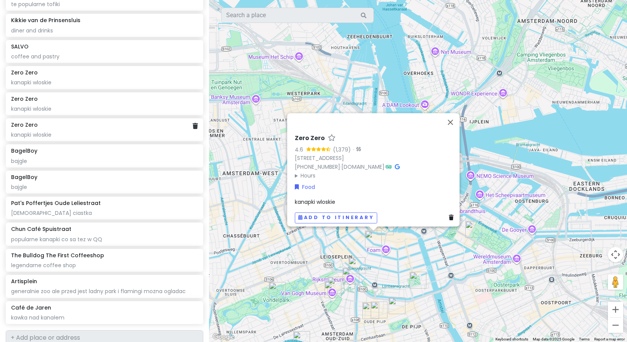
click at [91, 144] on div "BagelBoy bajgle" at bounding box center [104, 155] width 197 height 23
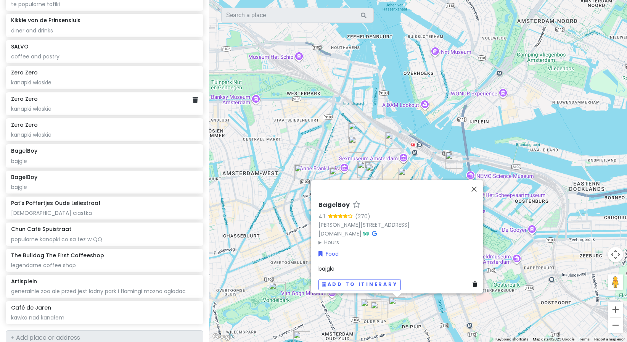
click at [105, 106] on div "kanapki wloskie" at bounding box center [104, 108] width 186 height 7
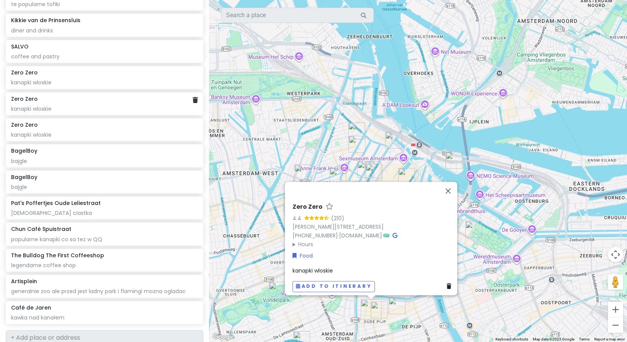
click at [108, 96] on div "Zero Zero" at bounding box center [104, 98] width 186 height 7
click at [112, 96] on div "Zero Zero" at bounding box center [104, 98] width 186 height 7
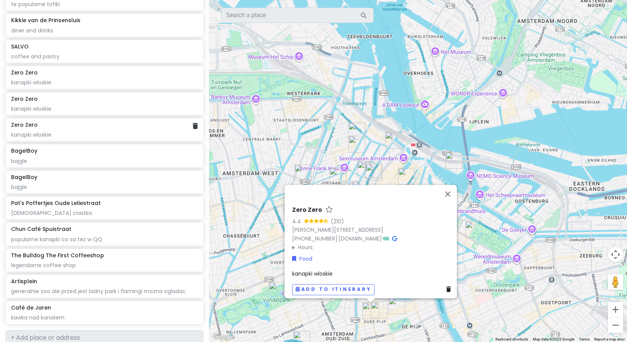
click at [121, 136] on div "kanapki wloskie" at bounding box center [104, 134] width 186 height 7
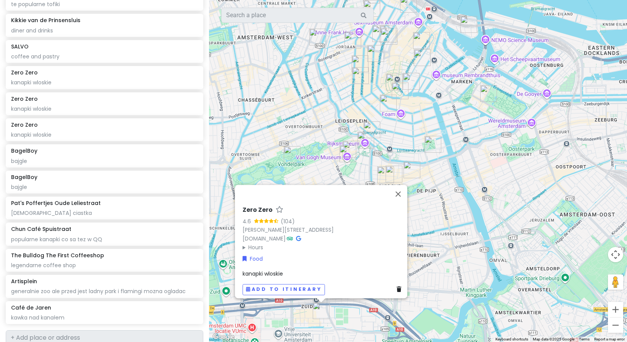
click at [444, 287] on div "Zero Zero 4.6 (104) [PERSON_NAME][STREET_ADDRESS] [DOMAIN_NAME] · Hours [DATE] …" at bounding box center [418, 171] width 418 height 342
click at [407, 190] on button "Close" at bounding box center [398, 193] width 18 height 18
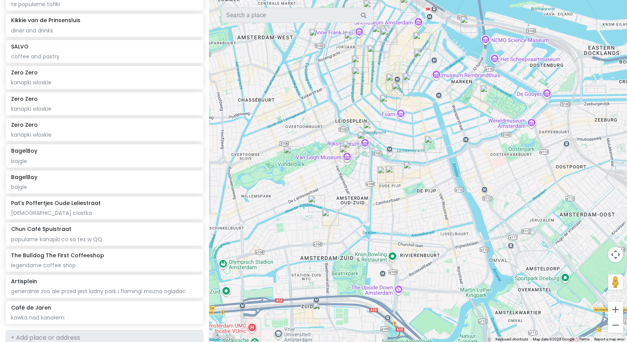
click at [320, 309] on img "Zero Zero" at bounding box center [321, 310] width 17 height 17
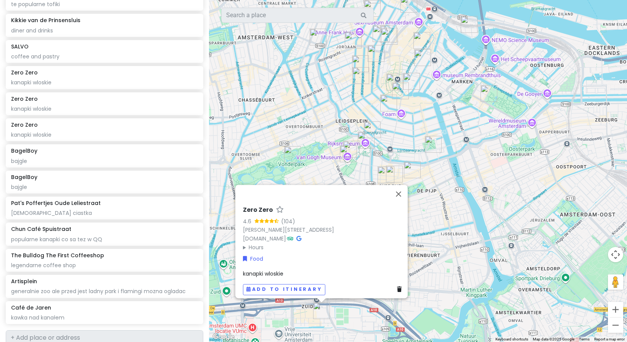
click at [398, 287] on icon at bounding box center [399, 289] width 5 height 5
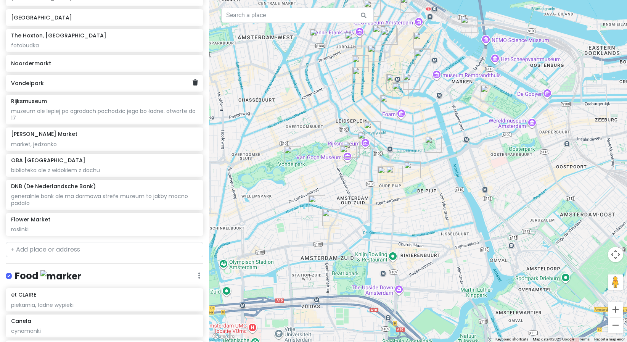
scroll to position [105, 0]
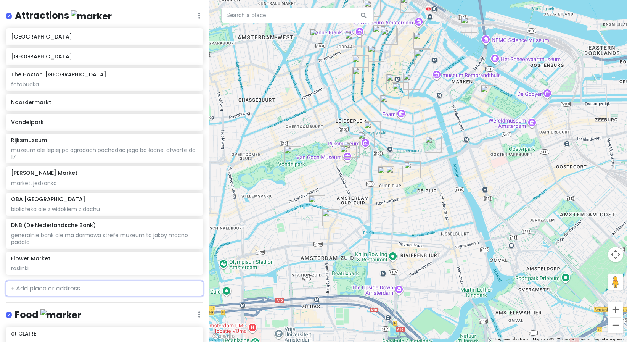
click at [52, 284] on input "text" at bounding box center [104, 288] width 197 height 15
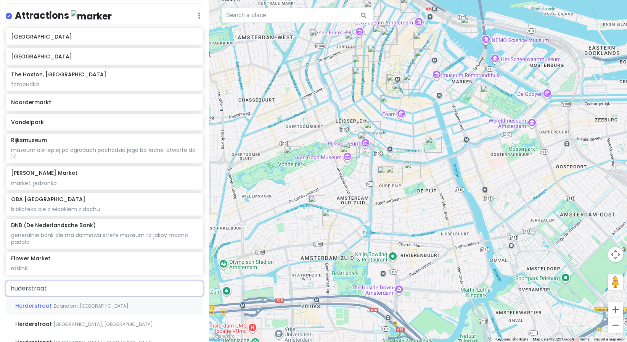
drag, startPoint x: 63, startPoint y: 284, endPoint x: 21, endPoint y: 284, distance: 42.3
click at [21, 284] on input "huderstraat" at bounding box center [104, 288] width 197 height 15
click at [82, 304] on span "[GEOGRAPHIC_DATA], [GEOGRAPHIC_DATA]" at bounding box center [102, 305] width 99 height 6
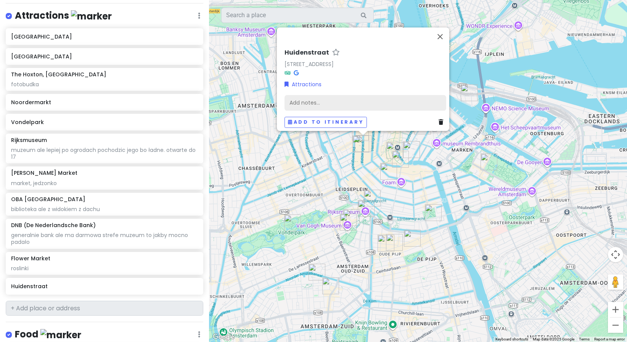
click at [357, 96] on div "Add notes..." at bounding box center [365, 103] width 162 height 16
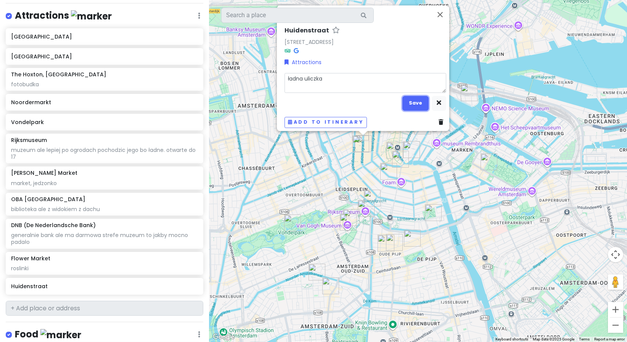
click at [410, 96] on button "Save" at bounding box center [415, 103] width 26 height 15
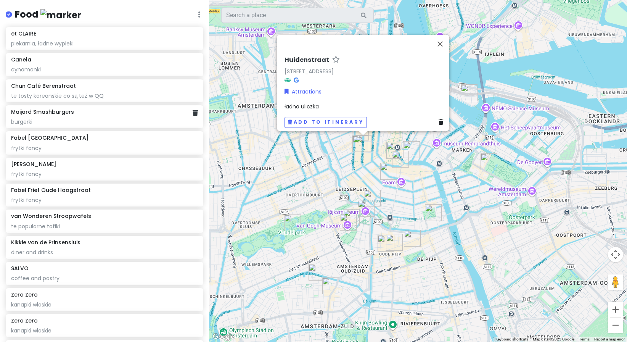
scroll to position [448, 0]
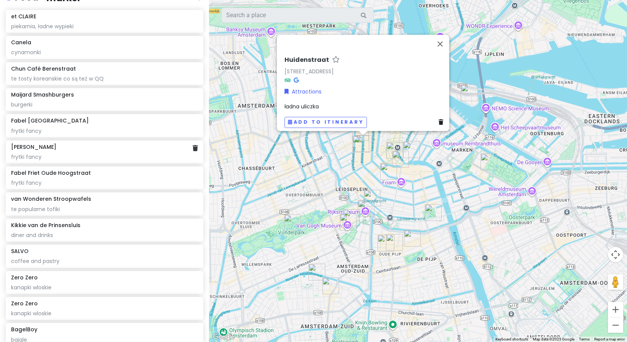
click at [112, 154] on div "frytki fancy" at bounding box center [104, 156] width 186 height 7
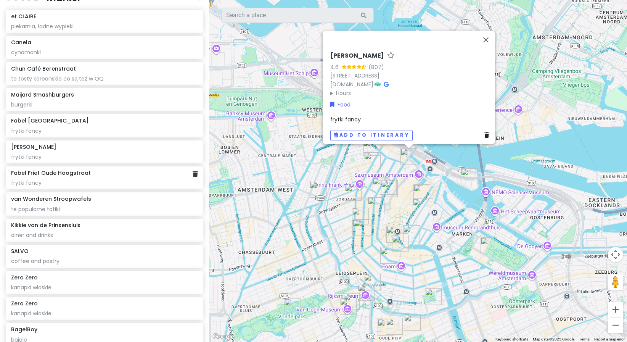
click at [106, 181] on div "frytki fancy" at bounding box center [104, 182] width 186 height 7
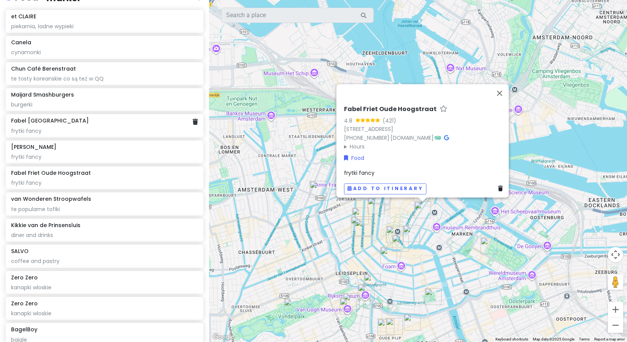
click at [115, 130] on div "frytki fancy" at bounding box center [104, 130] width 186 height 7
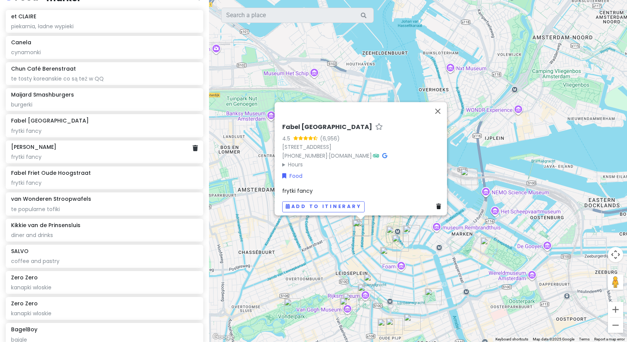
click at [116, 145] on div "[PERSON_NAME]" at bounding box center [104, 146] width 186 height 7
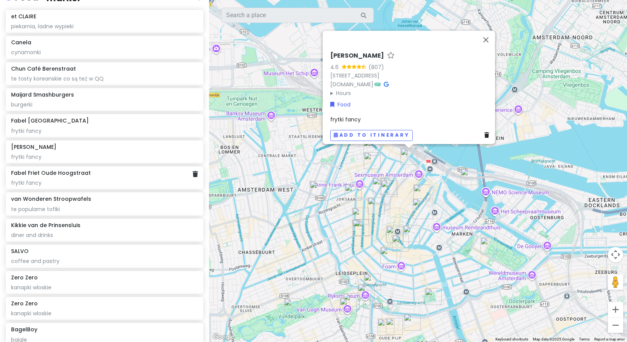
click at [103, 176] on div "Fabel Friet Oude Hoogstraat frytki fancy" at bounding box center [104, 177] width 186 height 17
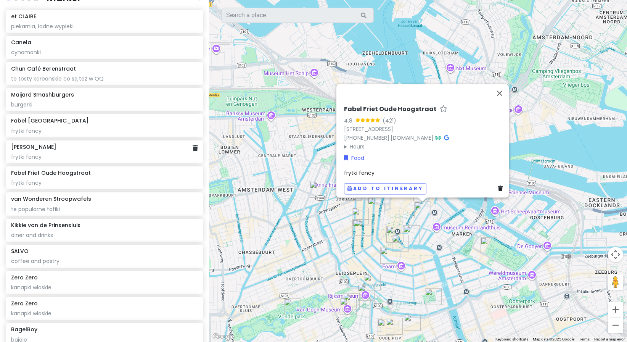
click at [107, 148] on div "[PERSON_NAME]" at bounding box center [104, 146] width 186 height 7
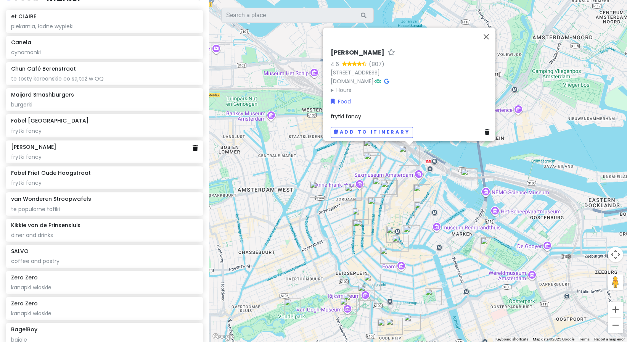
click at [192, 148] on icon at bounding box center [194, 148] width 5 height 6
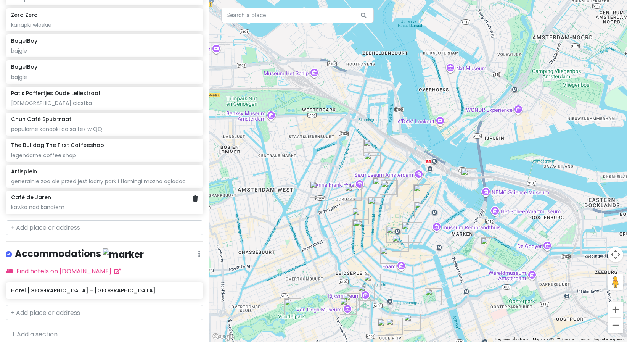
scroll to position [715, 0]
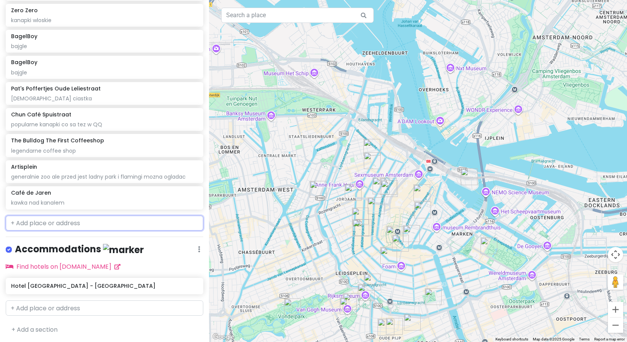
click at [55, 221] on input "text" at bounding box center [104, 222] width 197 height 15
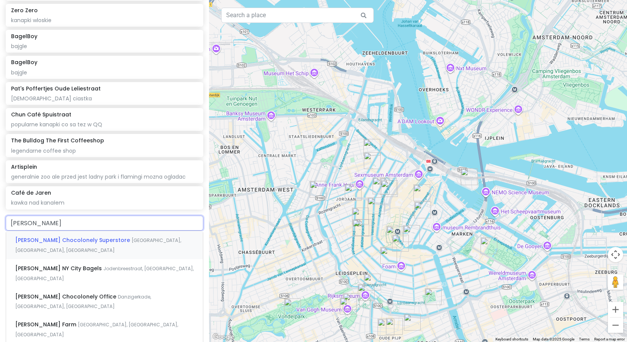
click at [95, 246] on div "[PERSON_NAME] Chocolonely Superstore [GEOGRAPHIC_DATA], [GEOGRAPHIC_DATA], [GEO…" at bounding box center [104, 245] width 197 height 28
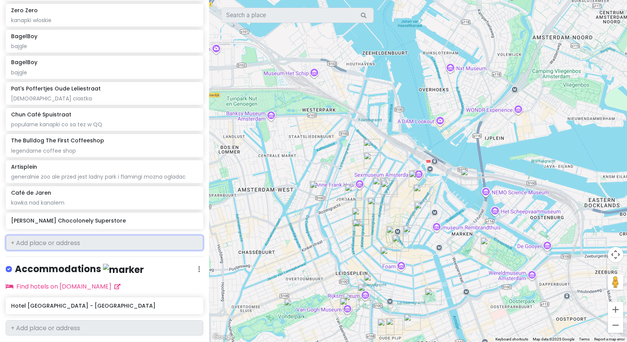
scroll to position [734, 0]
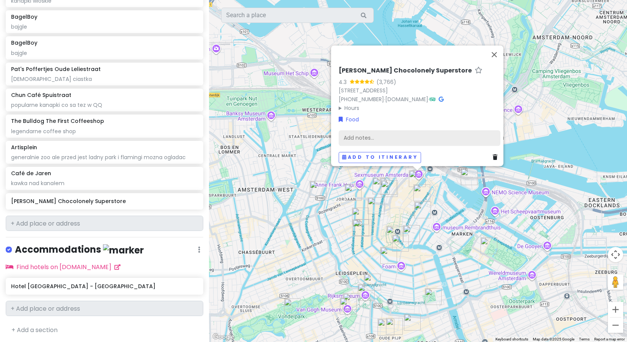
click at [350, 130] on div "Add notes..." at bounding box center [419, 138] width 162 height 16
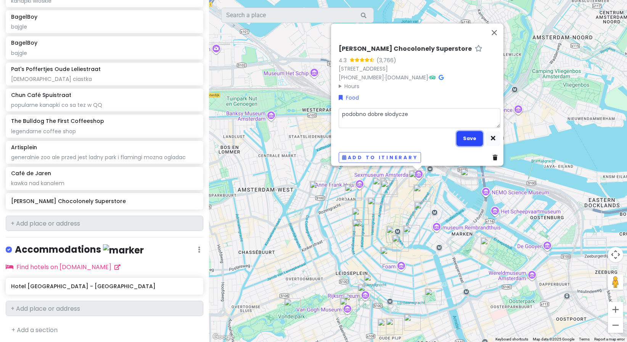
click at [460, 136] on button "Save" at bounding box center [469, 138] width 26 height 15
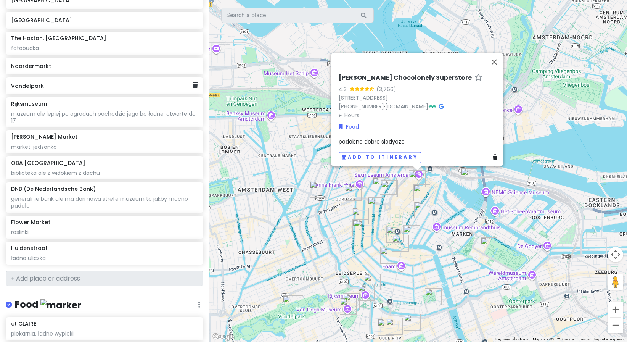
scroll to position [152, 0]
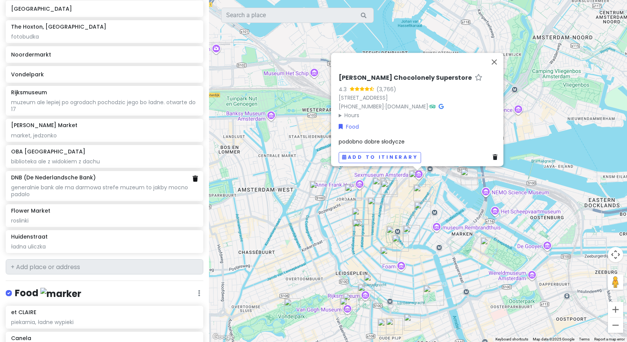
click at [192, 177] on icon at bounding box center [194, 178] width 5 height 6
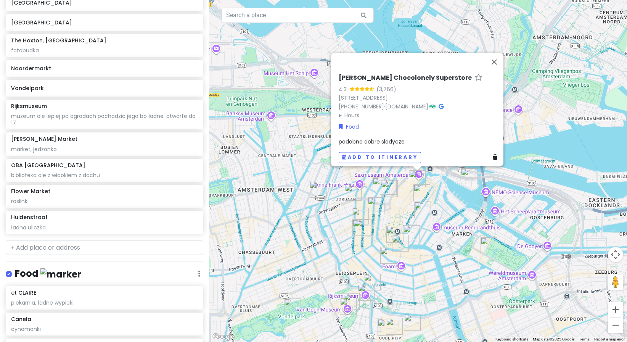
scroll to position [136, 0]
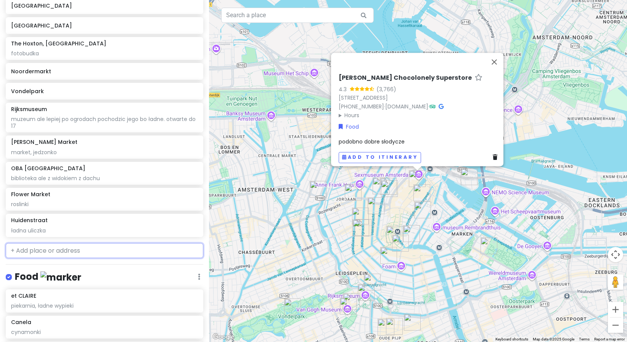
click at [70, 243] on input "text" at bounding box center [104, 250] width 197 height 15
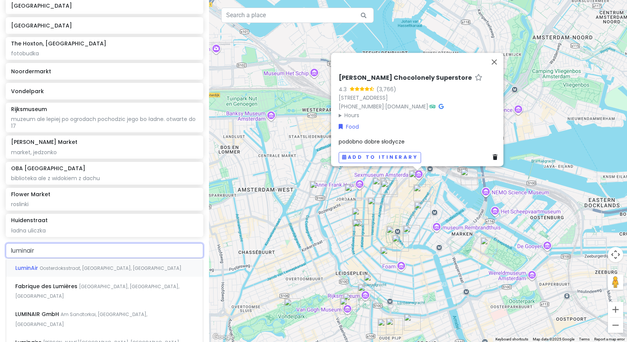
click at [91, 272] on div "LuminAir Oosterdoksstraat, [GEOGRAPHIC_DATA], [GEOGRAPHIC_DATA]" at bounding box center [104, 267] width 197 height 18
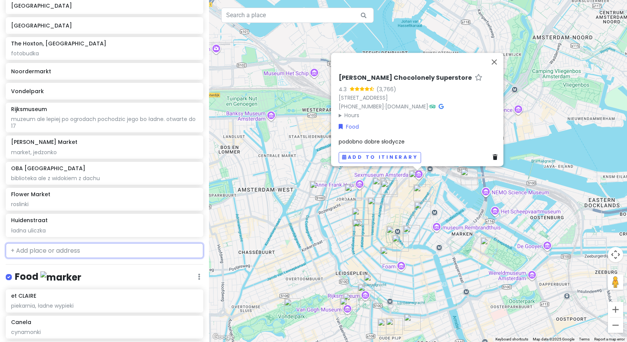
scroll to position [156, 0]
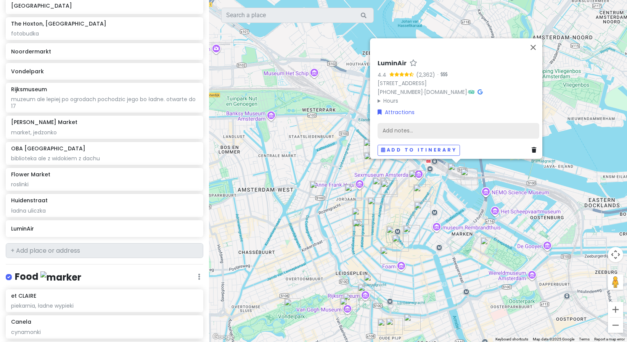
click at [430, 123] on div "Add notes..." at bounding box center [458, 131] width 162 height 16
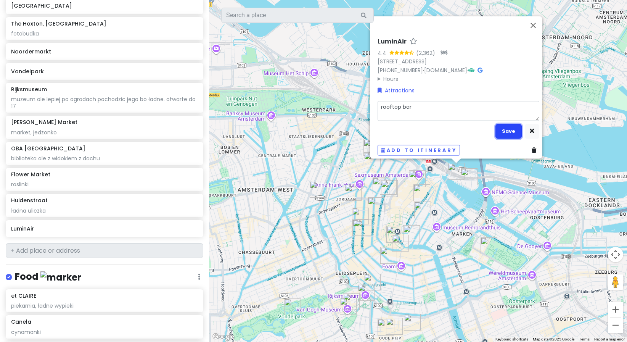
click at [497, 127] on button "Save" at bounding box center [508, 130] width 26 height 15
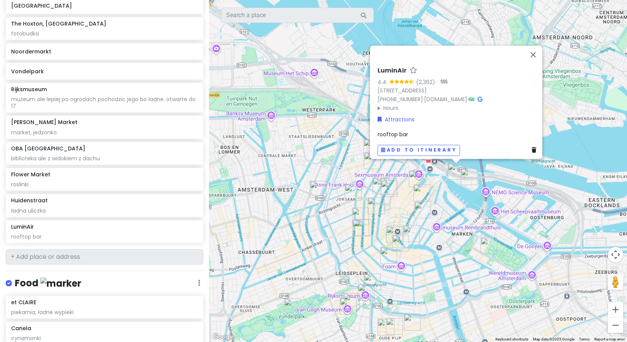
scroll to position [162, 0]
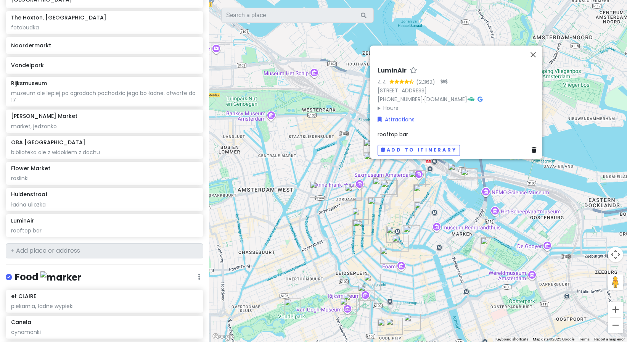
click at [303, 154] on div "LuminAir 4.4 (2,362) · [STREET_ADDRESS] [PHONE_NUMBER] · [DOMAIN_NAME] · Hours …" at bounding box center [418, 171] width 418 height 342
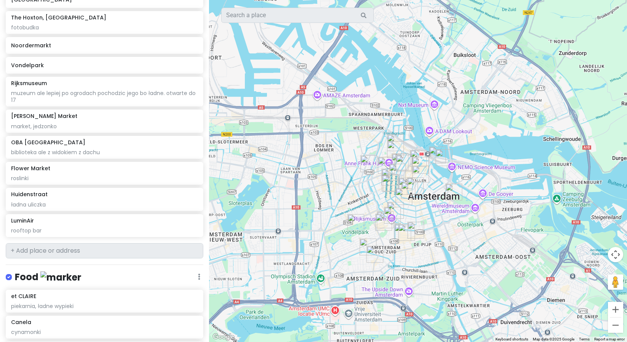
drag, startPoint x: 464, startPoint y: 237, endPoint x: 498, endPoint y: 217, distance: 39.2
click at [517, 232] on div at bounding box center [418, 171] width 418 height 342
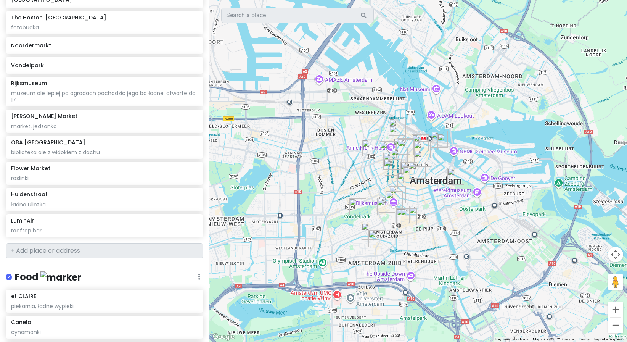
drag, startPoint x: 454, startPoint y: 231, endPoint x: 456, endPoint y: 213, distance: 18.1
click at [456, 213] on div at bounding box center [418, 171] width 418 height 342
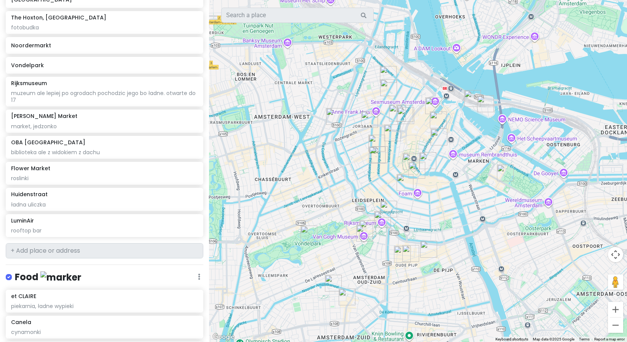
drag, startPoint x: 452, startPoint y: 158, endPoint x: 465, endPoint y: 185, distance: 30.0
click at [465, 185] on div at bounding box center [418, 171] width 418 height 342
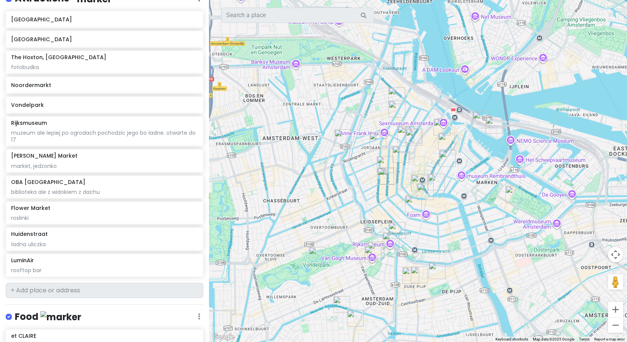
scroll to position [0, 0]
